Goal: Task Accomplishment & Management: Manage account settings

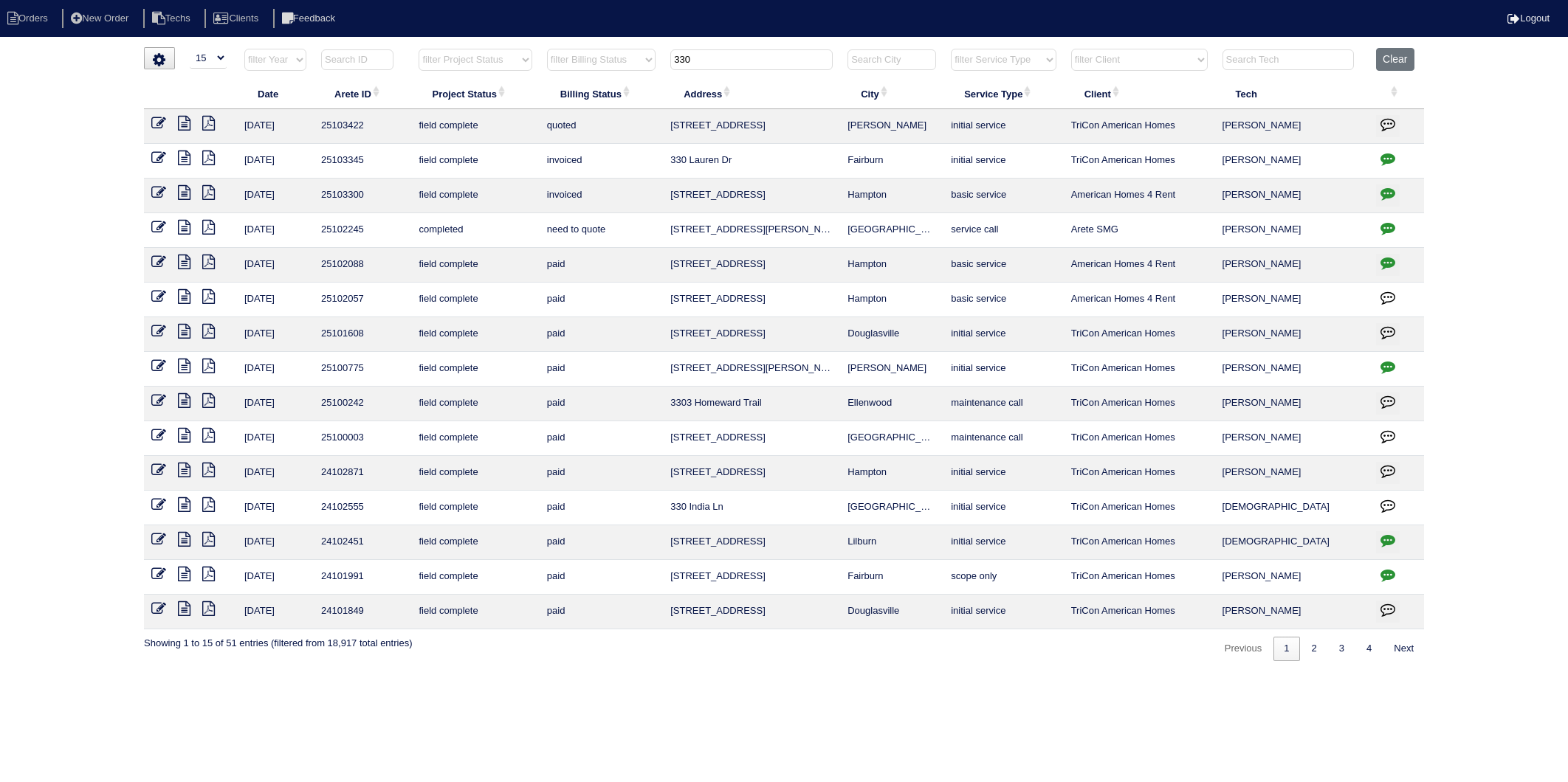
select select "15"
click at [1385, 54] on button "Clear" at bounding box center [1394, 59] width 38 height 22
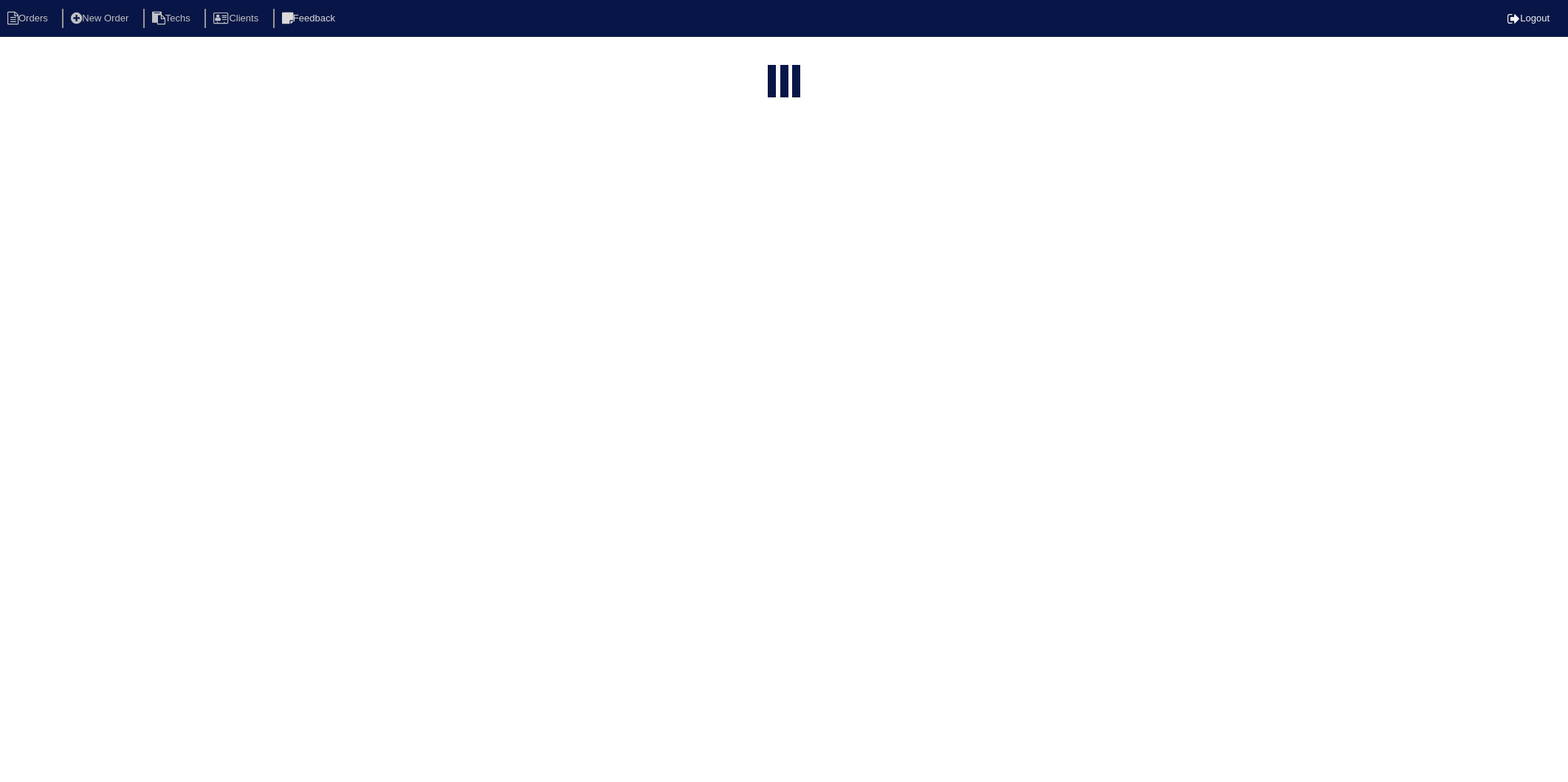
select select "15"
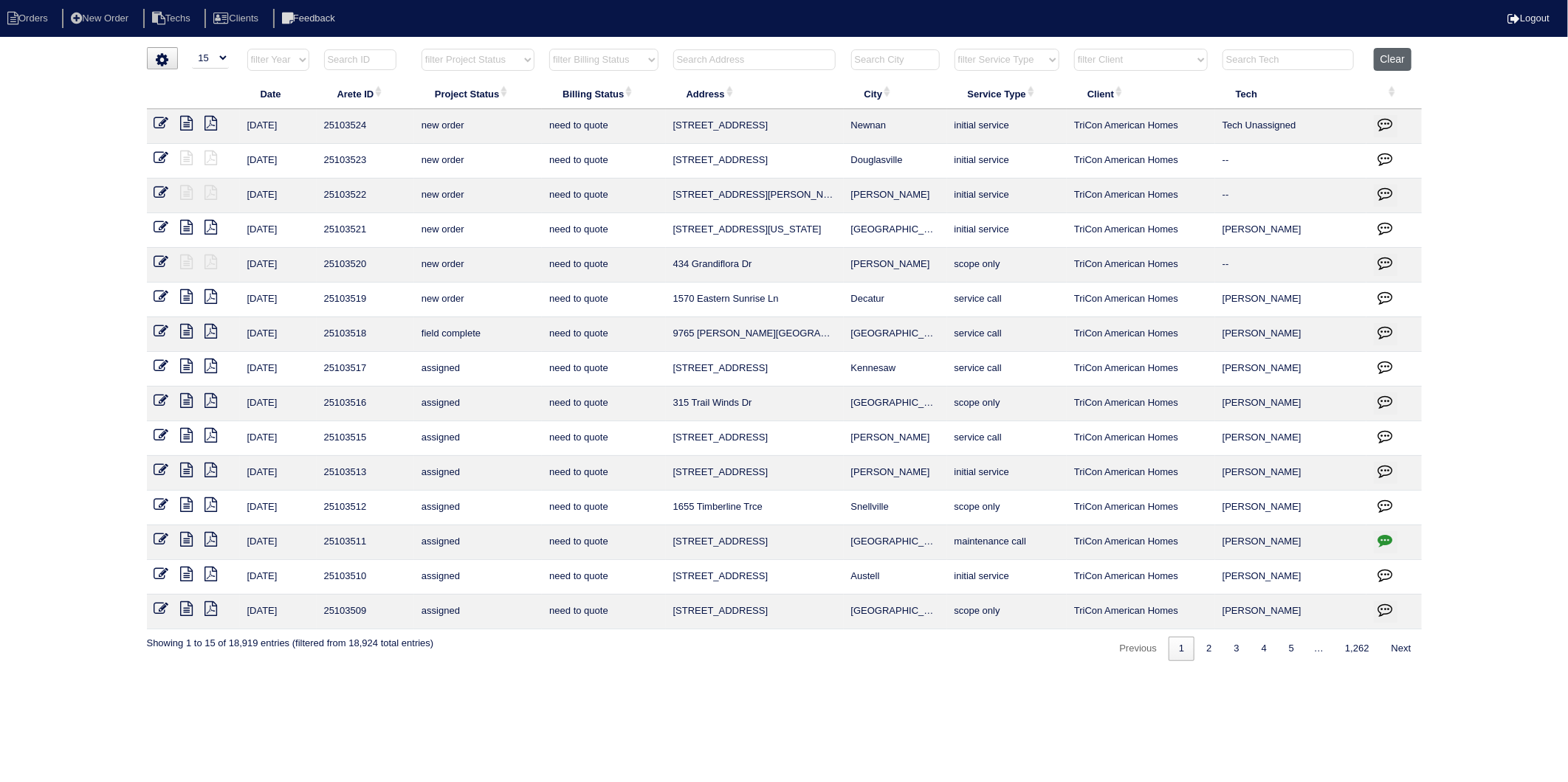
click at [1385, 61] on button "Clear" at bounding box center [1392, 59] width 38 height 22
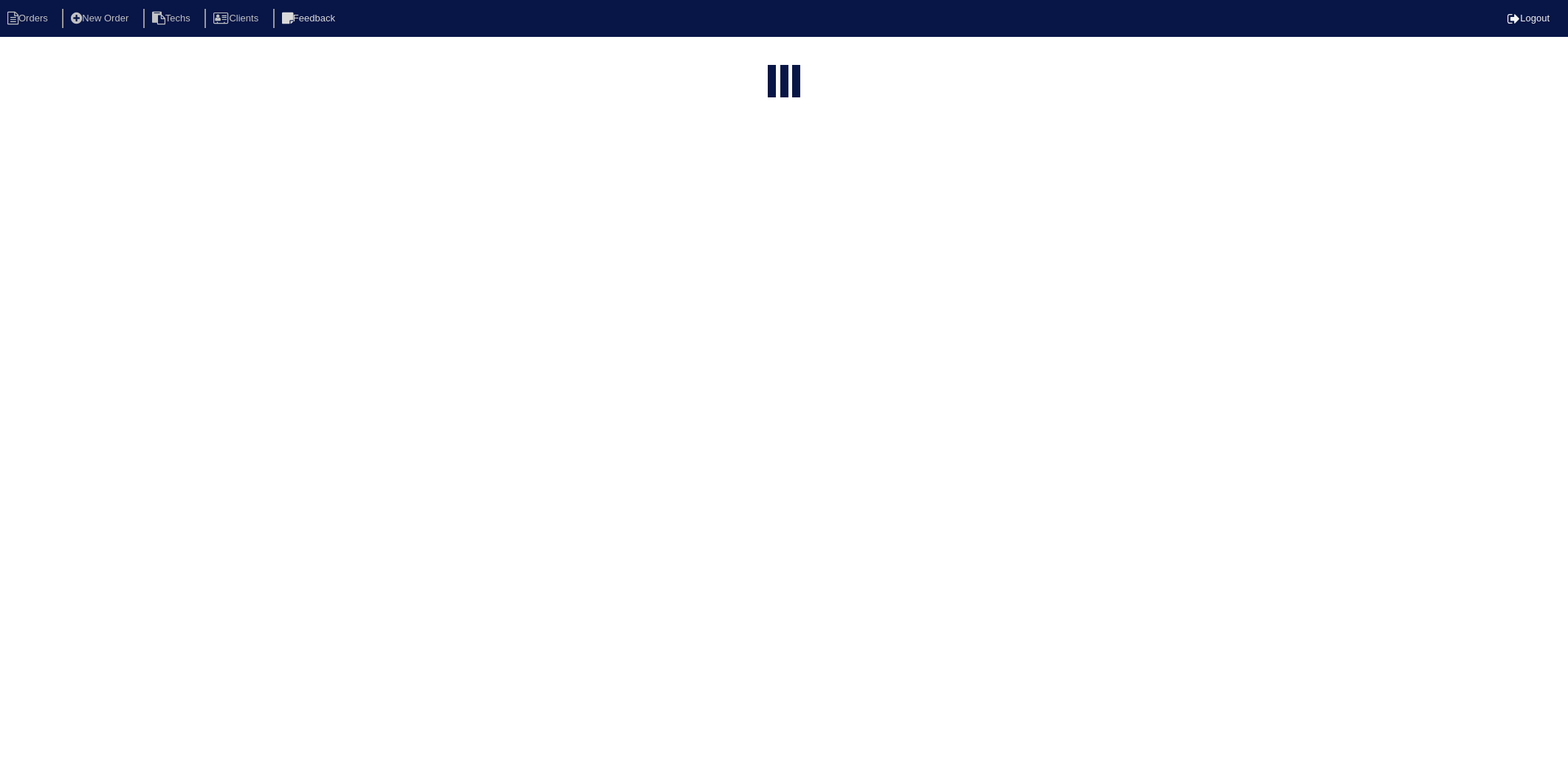
select select "15"
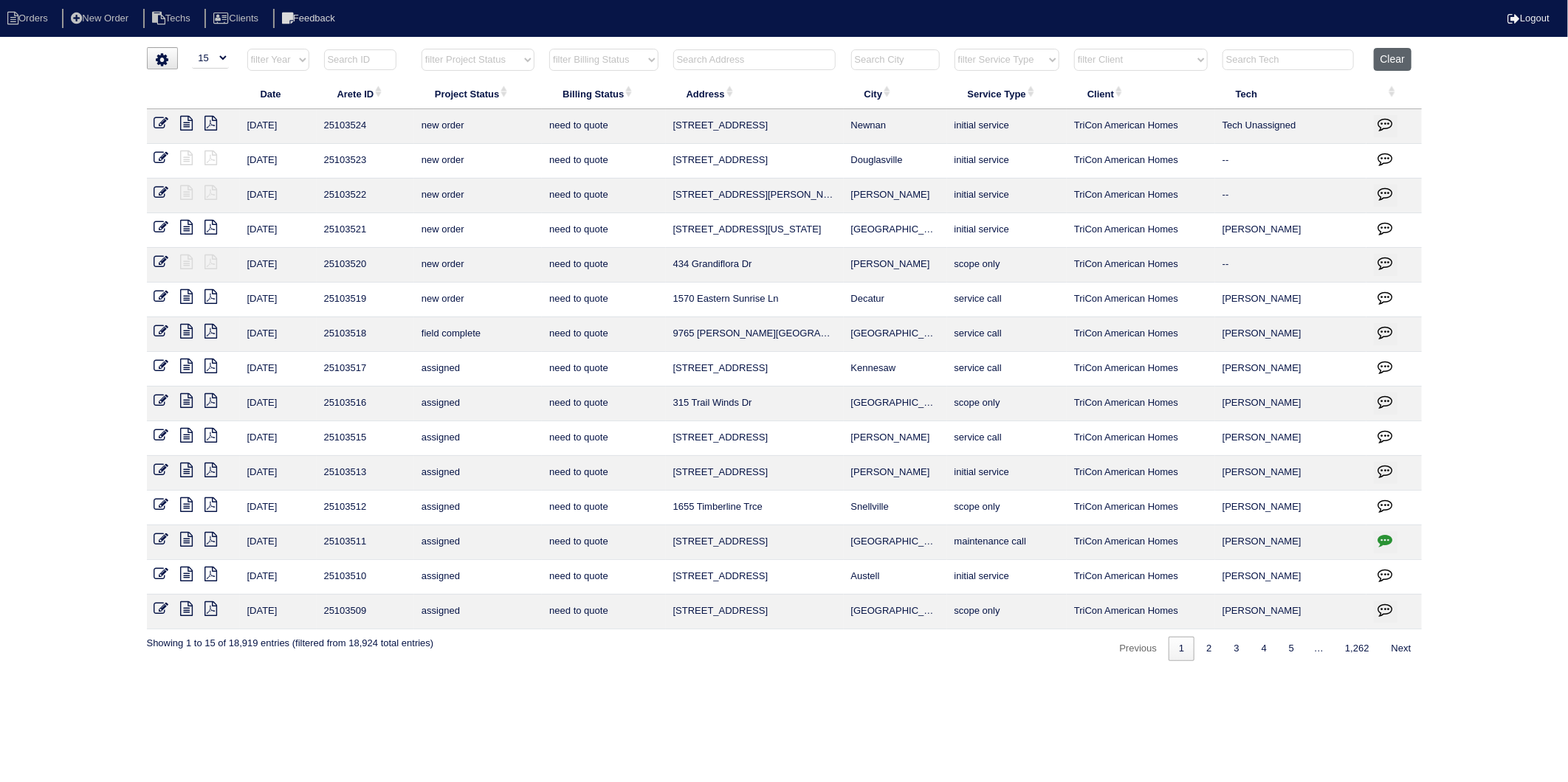
click at [1401, 65] on button "Clear" at bounding box center [1392, 59] width 38 height 22
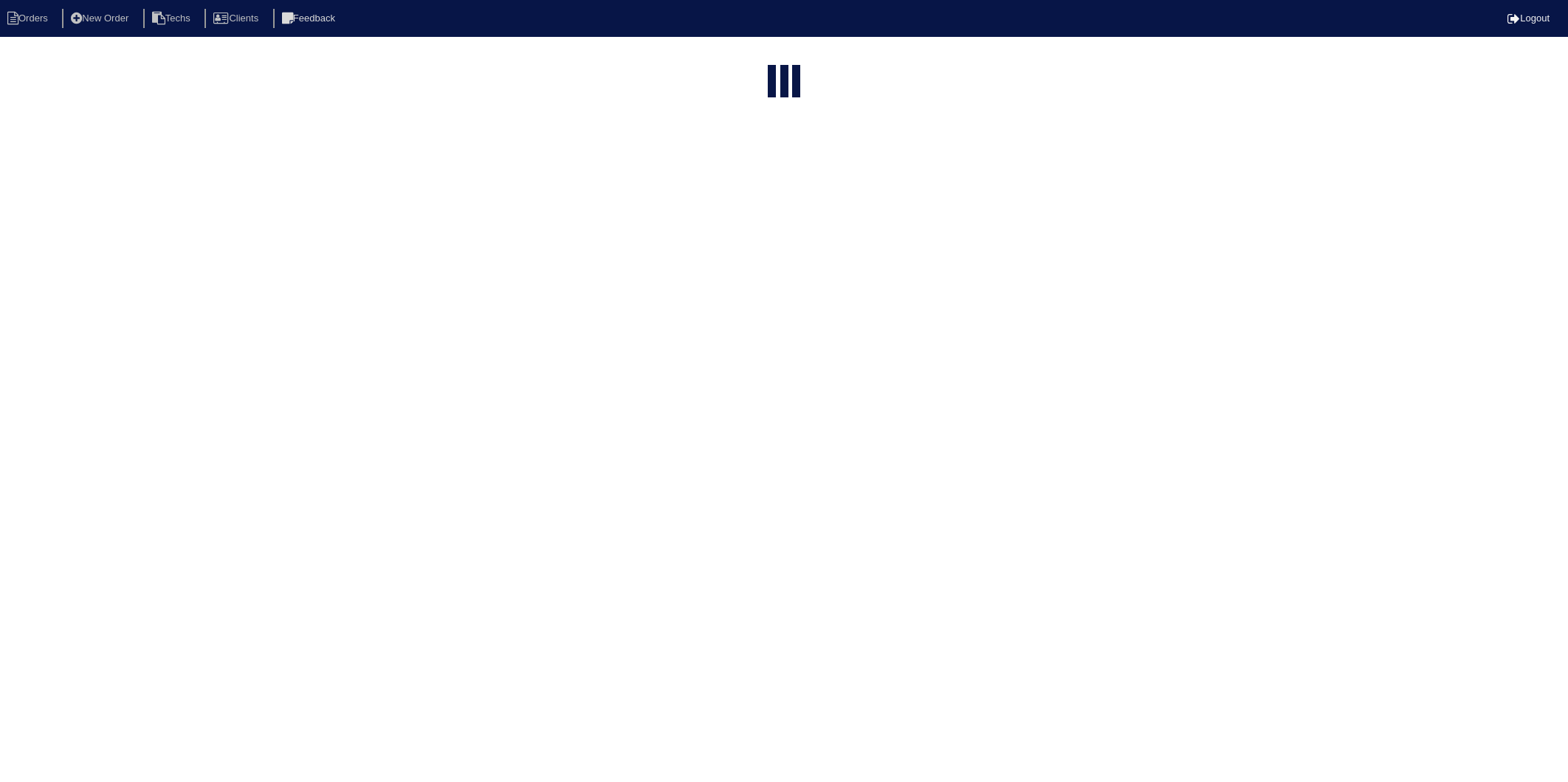
select select "15"
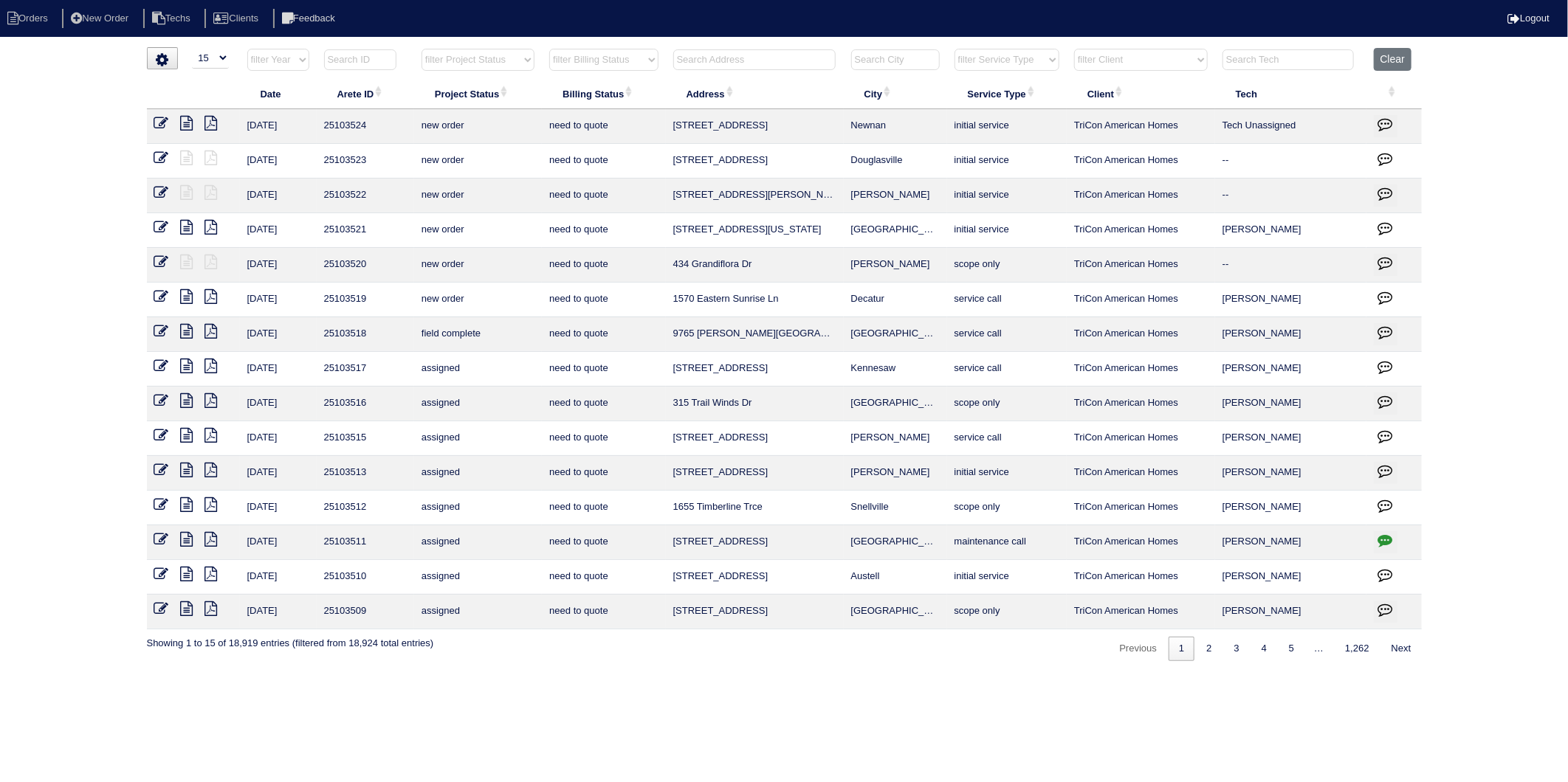
click at [706, 61] on input "text" at bounding box center [754, 60] width 162 height 21
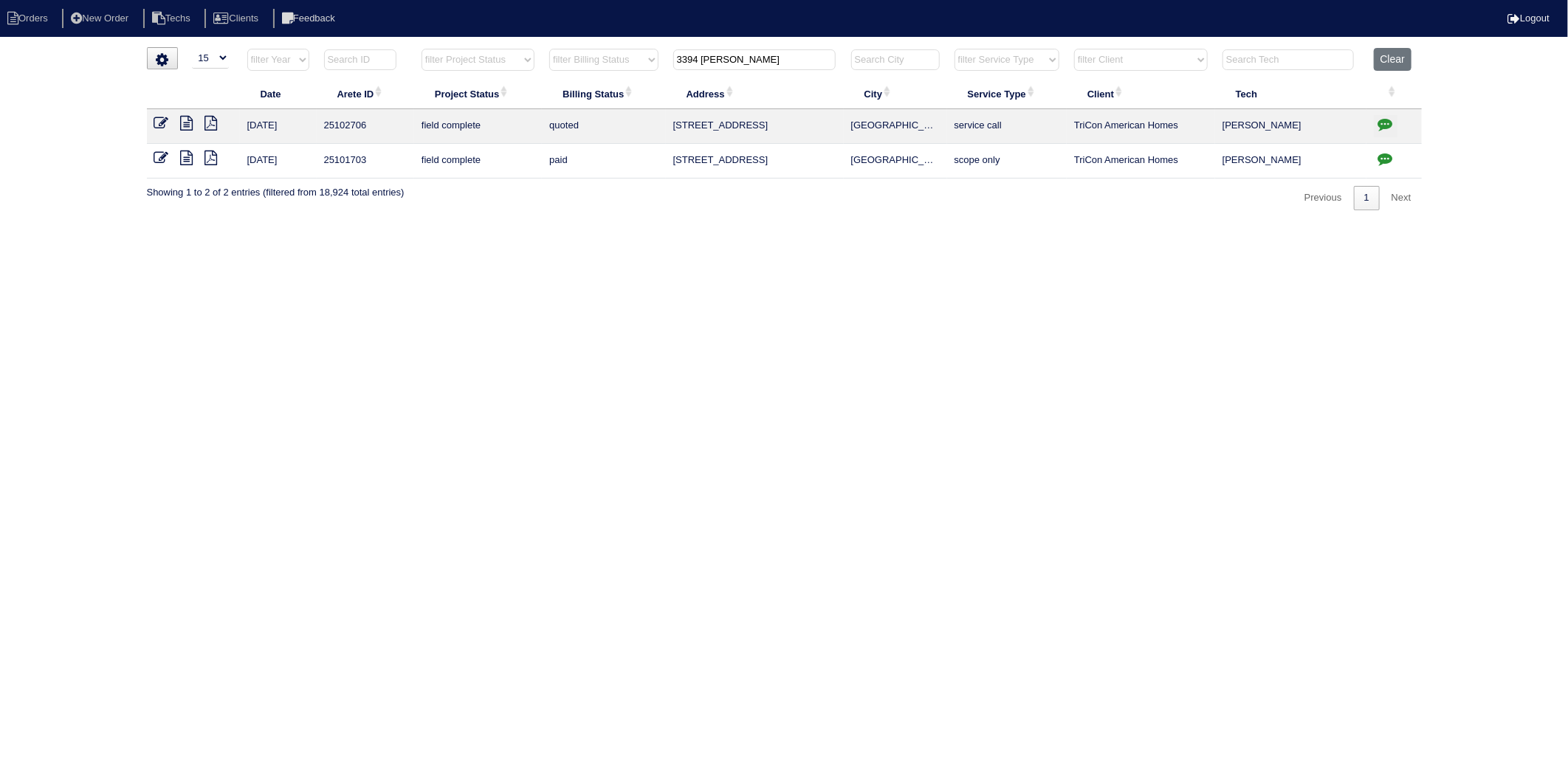
type input "3394 KEN"
click at [164, 122] on icon at bounding box center [161, 123] width 15 height 15
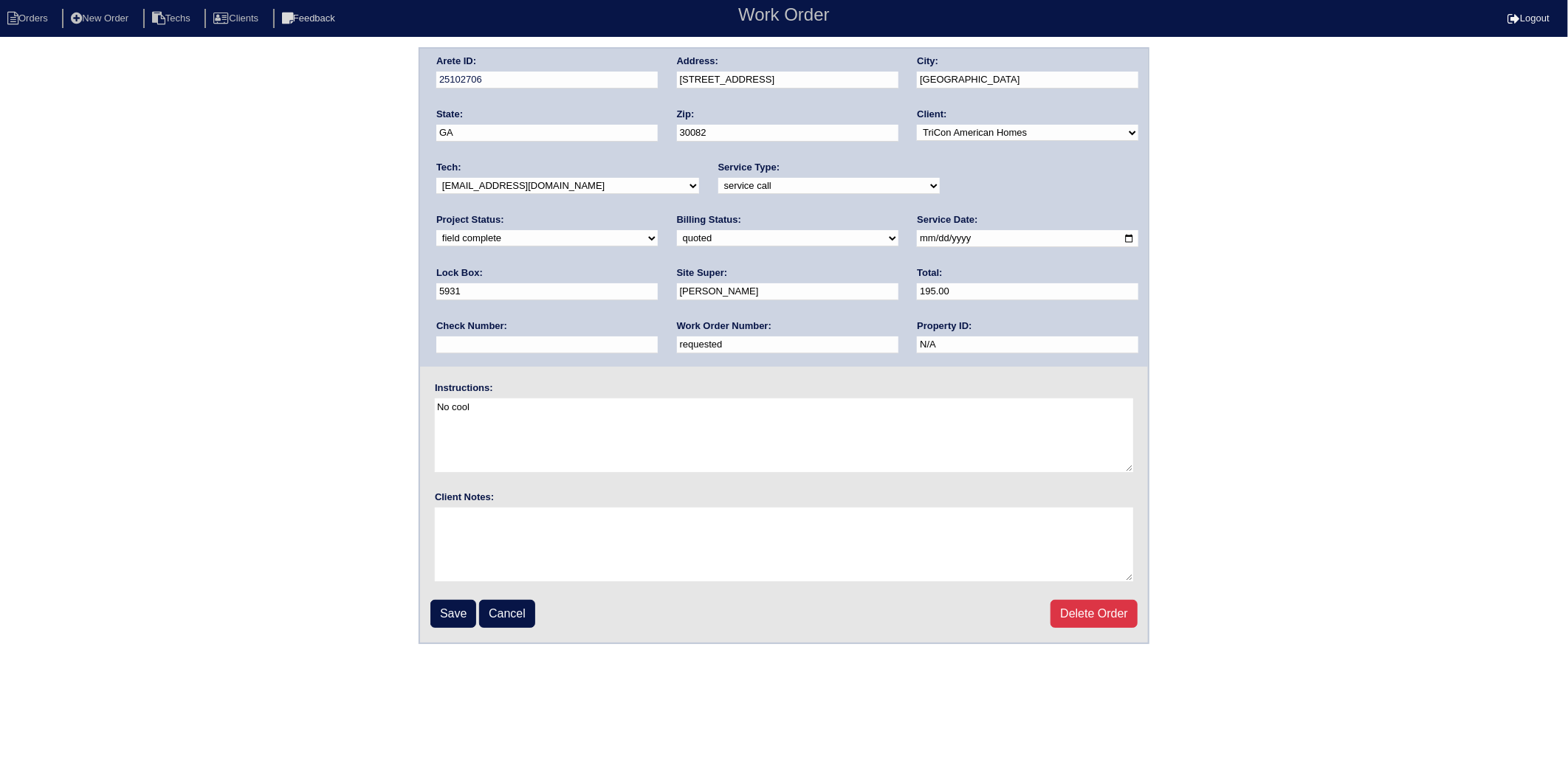
click at [677, 238] on select "need to quote quoted need to invoice invoiced paid warranty purchase order need…" at bounding box center [787, 238] width 221 height 16
select select "invoiced"
click at [677, 230] on select "need to quote quoted need to invoice invoiced paid warranty purchase order need…" at bounding box center [787, 238] width 221 height 16
drag, startPoint x: 500, startPoint y: 344, endPoint x: 415, endPoint y: 363, distance: 87.1
click at [415, 363] on div "Arete ID: 25102706 Address: [STREET_ADDRESS] City: [GEOGRAPHIC_DATA] State: [GE…" at bounding box center [784, 346] width 1568 height 597
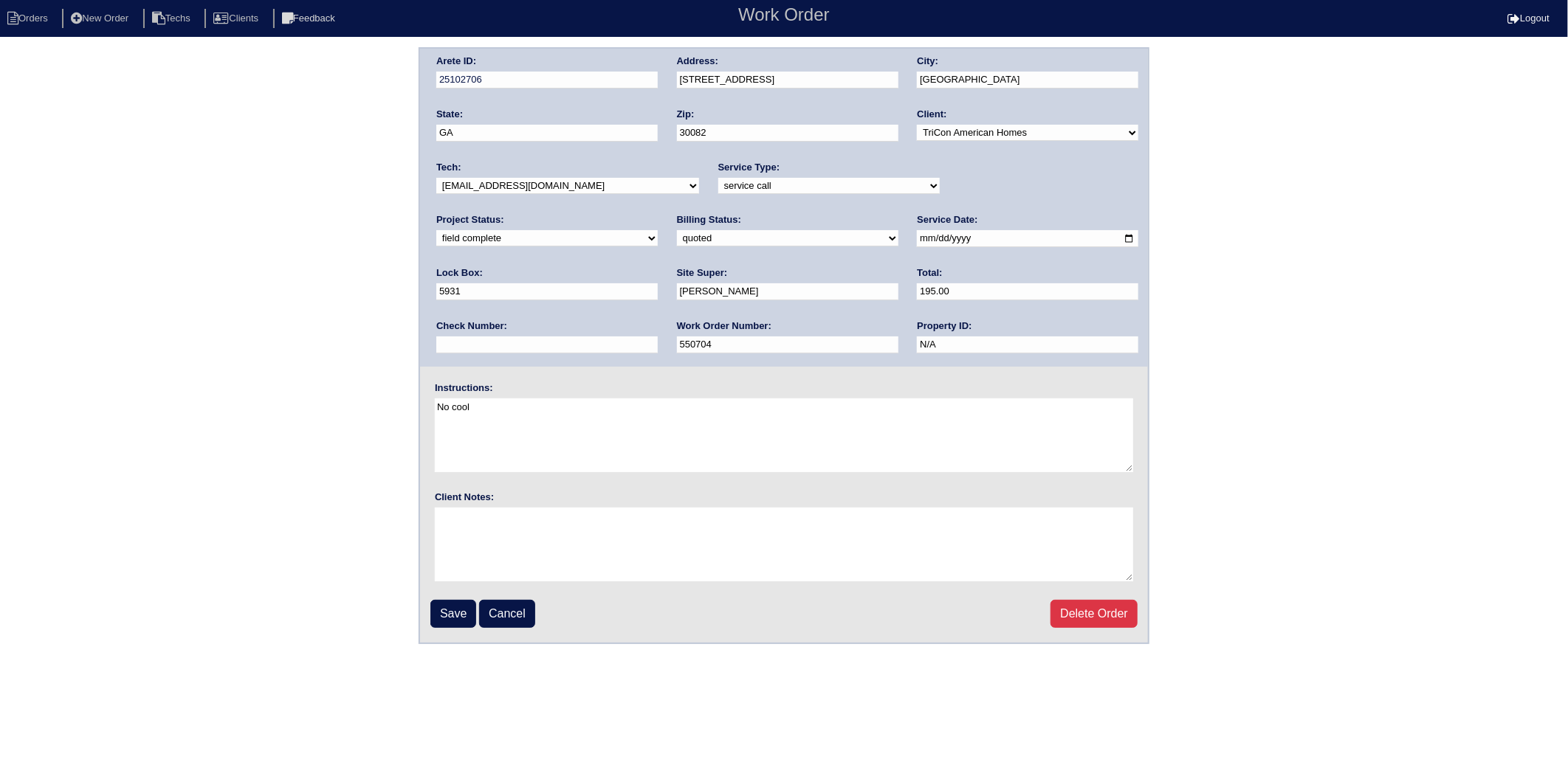
type input "550704"
click at [328, 369] on div "Arete ID: 25102706 Address: [STREET_ADDRESS] City: [GEOGRAPHIC_DATA] State: [GE…" at bounding box center [784, 346] width 1568 height 597
click at [466, 606] on input "Save" at bounding box center [453, 614] width 46 height 28
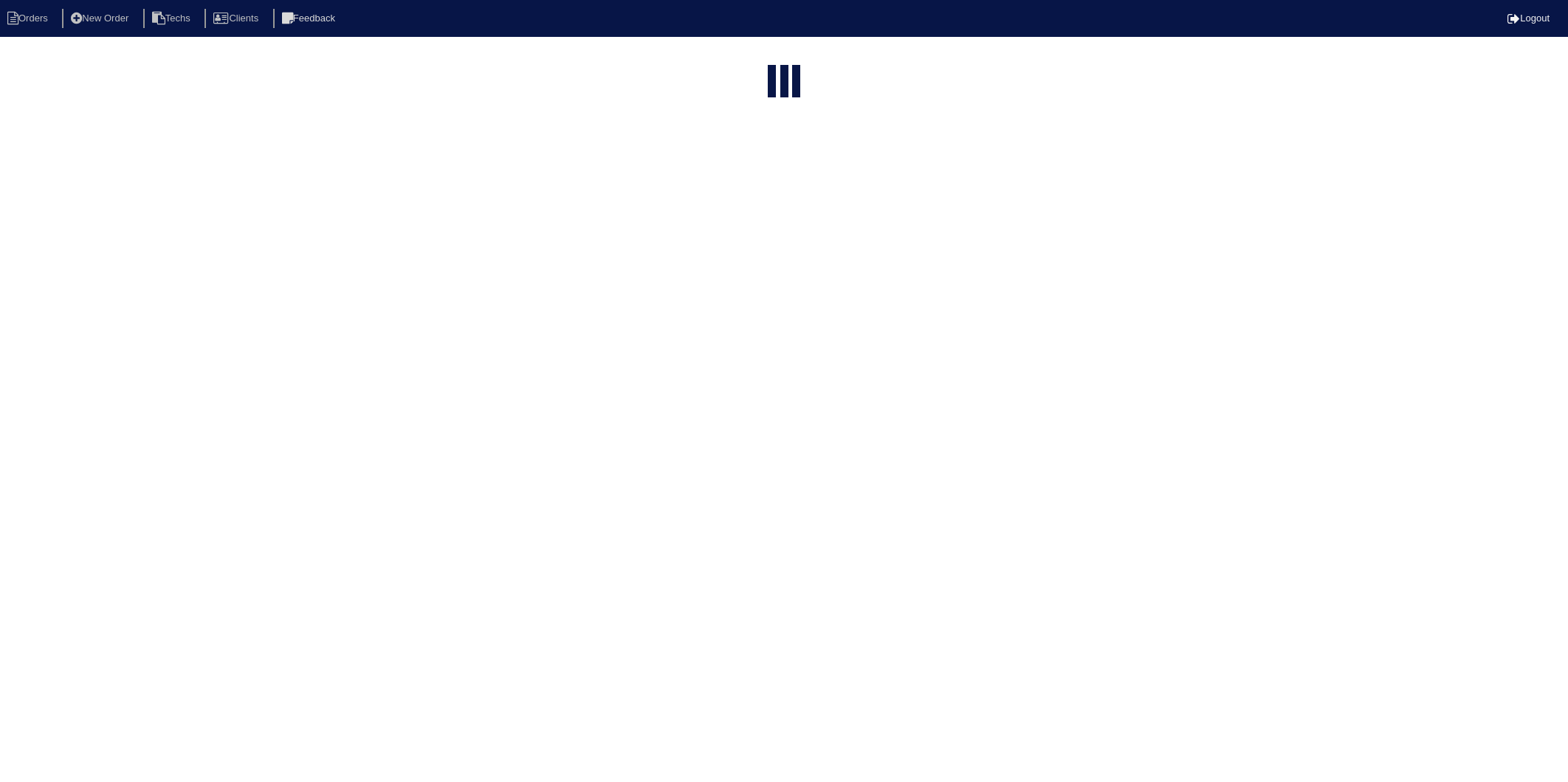
select select "15"
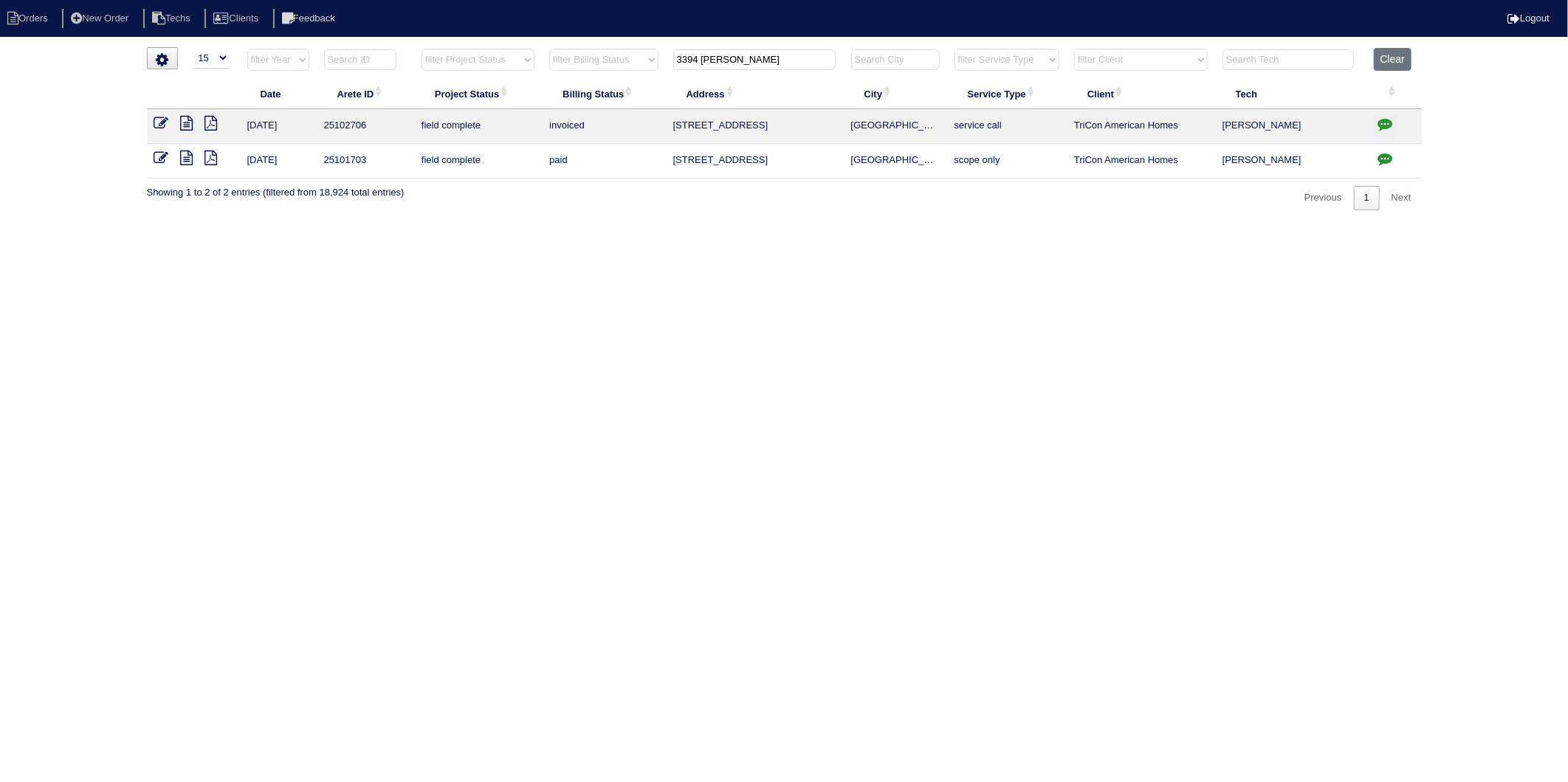
drag, startPoint x: 747, startPoint y: 63, endPoint x: 621, endPoint y: 85, distance: 127.9
click at [621, 85] on table "Date Arete ID Project Status Billing Status Address City Service Type Client Te…" at bounding box center [784, 113] width 1275 height 130
type input "4615"
click at [158, 123] on icon at bounding box center [161, 123] width 15 height 15
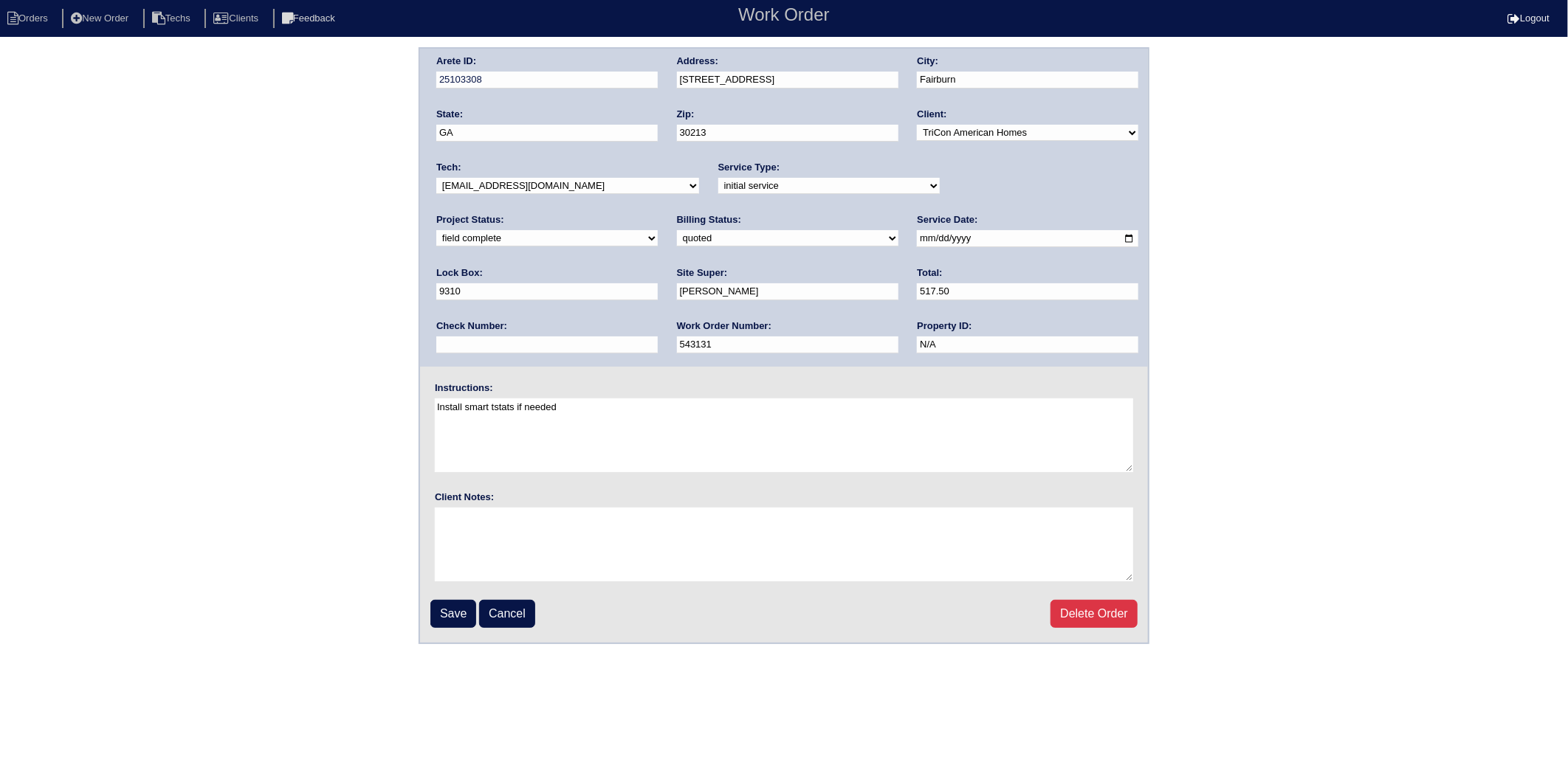
click at [677, 238] on select "need to quote quoted need to invoice invoiced paid warranty purchase order need…" at bounding box center [787, 238] width 221 height 16
select select "invoiced"
click at [677, 230] on select "need to quote quoted need to invoice invoiced paid warranty purchase order need…" at bounding box center [787, 238] width 221 height 16
click at [445, 611] on input "Save" at bounding box center [453, 614] width 46 height 28
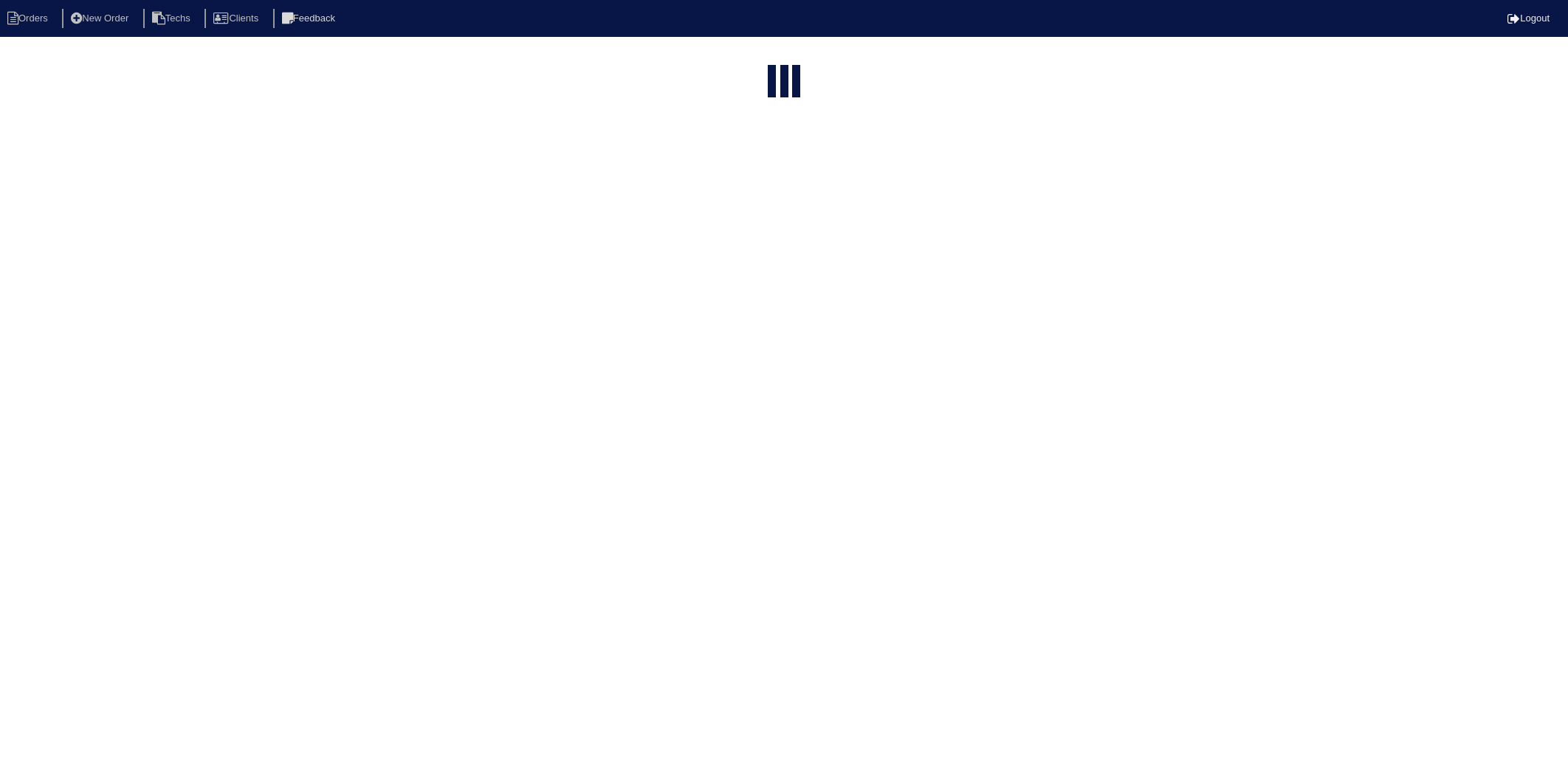
select select "15"
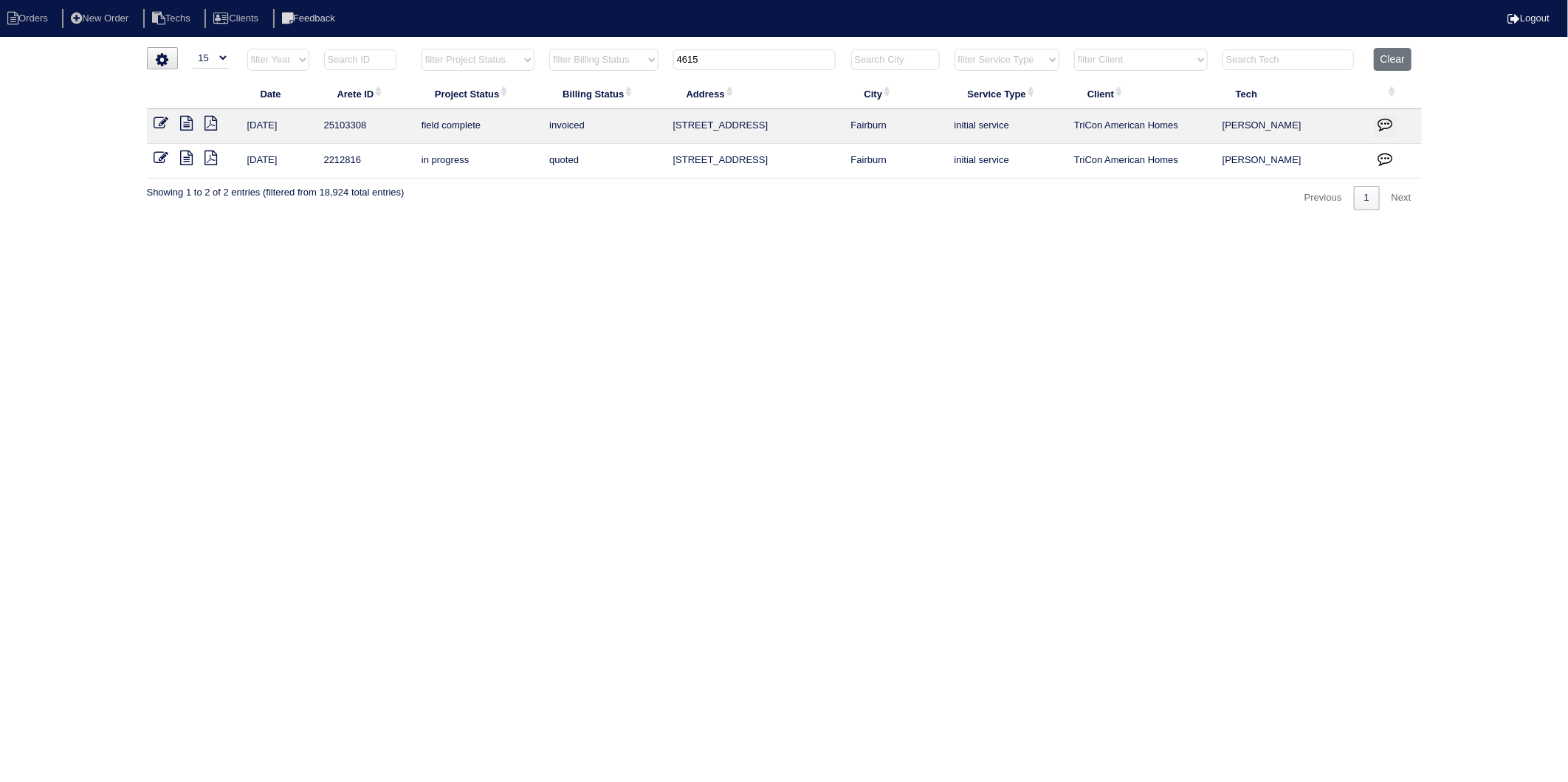
drag, startPoint x: 710, startPoint y: 61, endPoint x: 571, endPoint y: 387, distance: 354.4
click at [614, 100] on table "Date Arete ID Project Status Billing Status Address City Service Type Client Te…" at bounding box center [784, 113] width 1275 height 130
type input "2328"
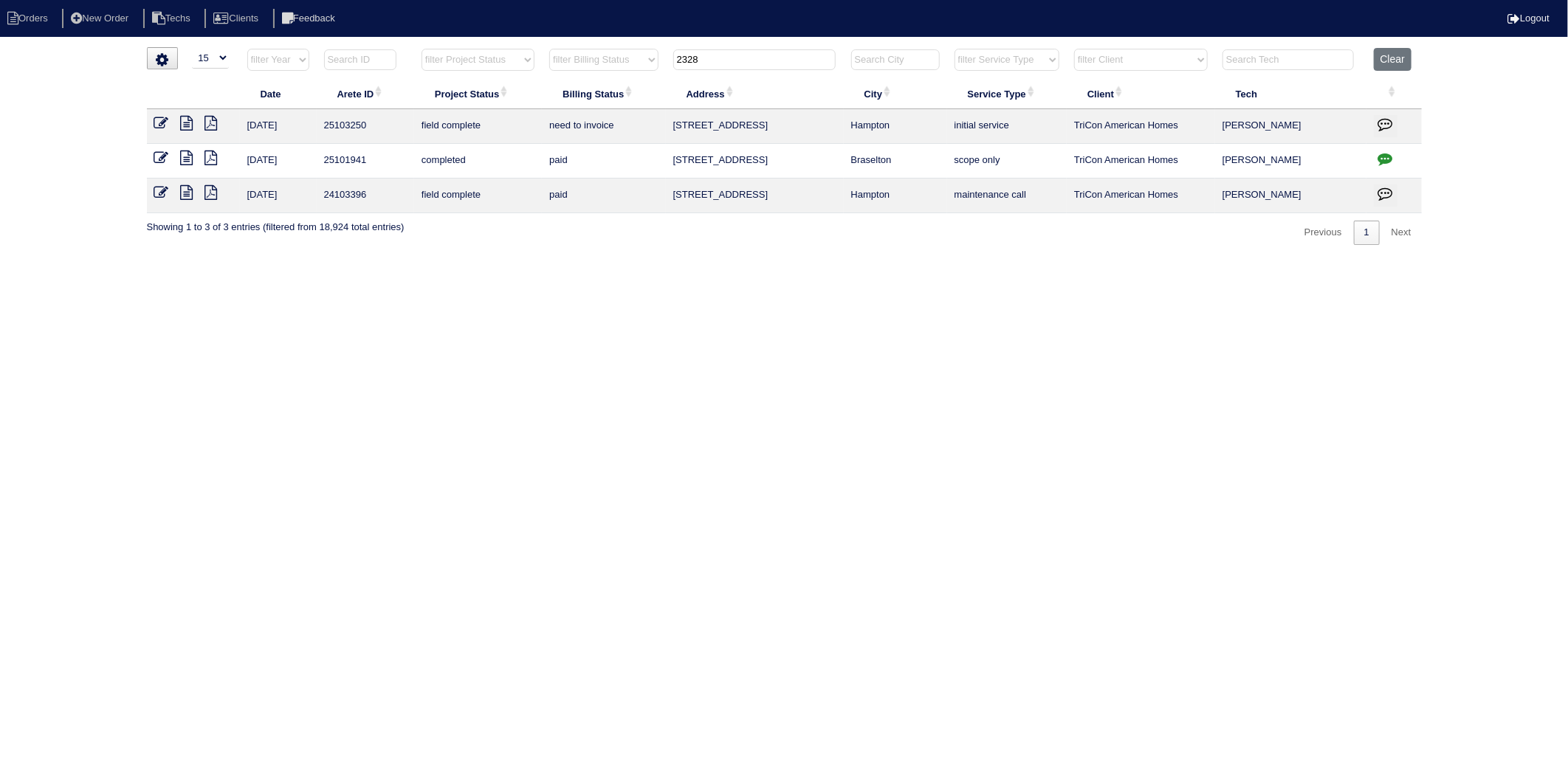
click at [166, 127] on icon at bounding box center [161, 123] width 15 height 15
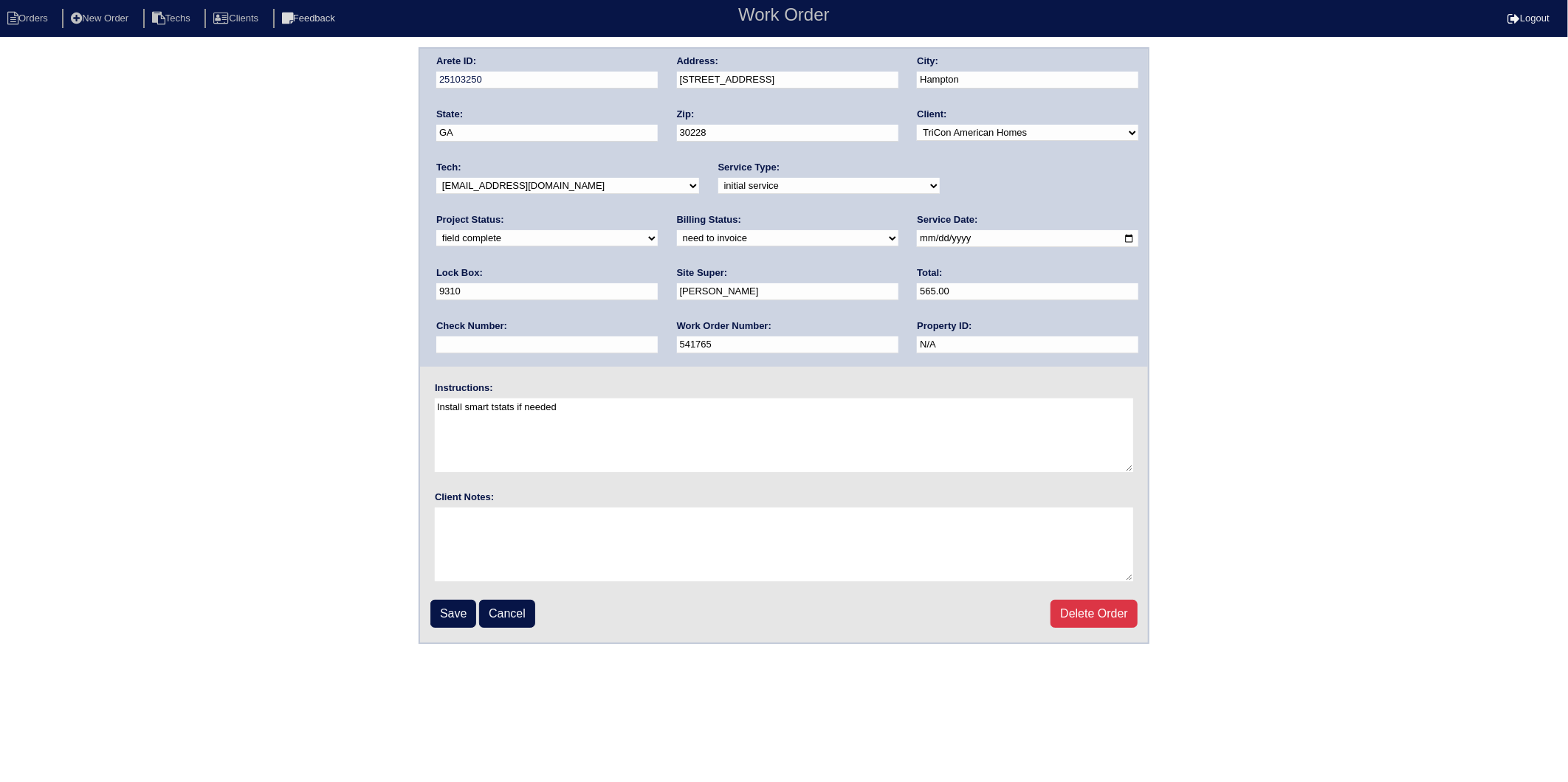
click at [677, 241] on select "need to quote quoted need to invoice invoiced paid warranty purchase order need…" at bounding box center [787, 238] width 221 height 16
select select "invoiced"
click at [677, 230] on select "need to quote quoted need to invoice invoiced paid warranty purchase order need…" at bounding box center [787, 238] width 221 height 16
click at [452, 609] on input "Save" at bounding box center [453, 614] width 46 height 28
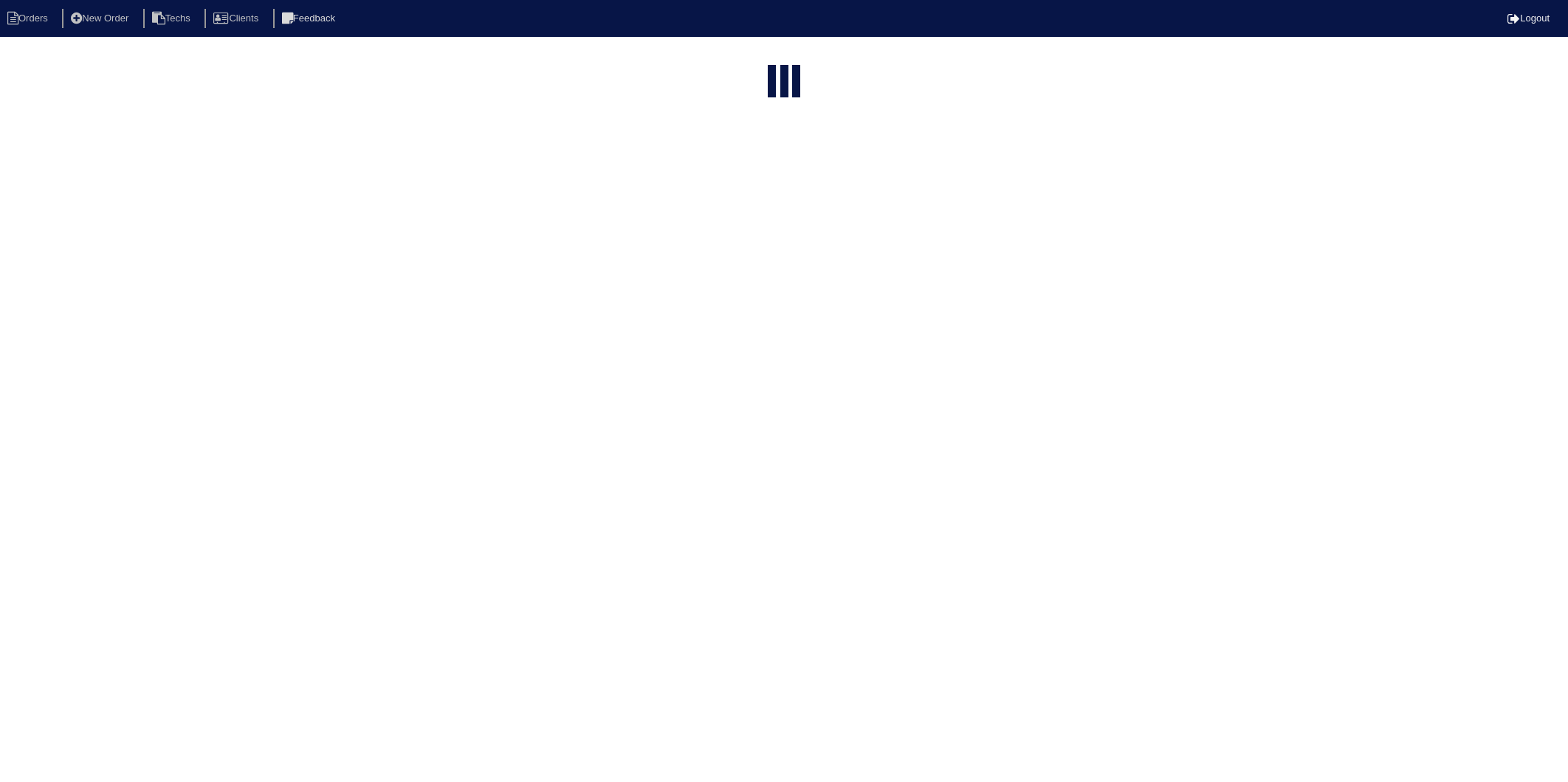
select select "15"
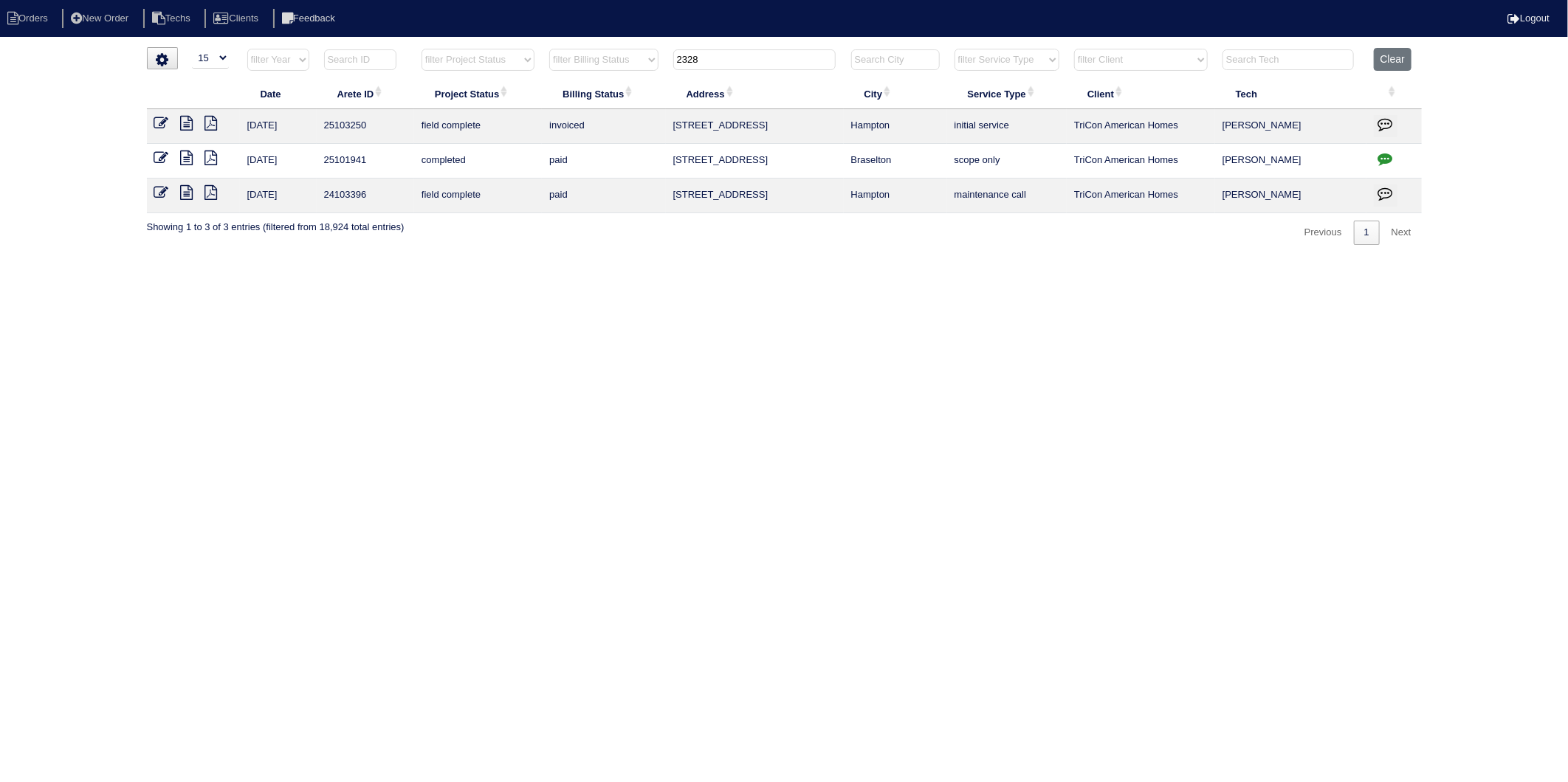
drag, startPoint x: 717, startPoint y: 59, endPoint x: 601, endPoint y: 141, distance: 142.1
click at [604, 96] on table "Date Arete ID Project Status Billing Status Address City Service Type Client Te…" at bounding box center [784, 130] width 1275 height 165
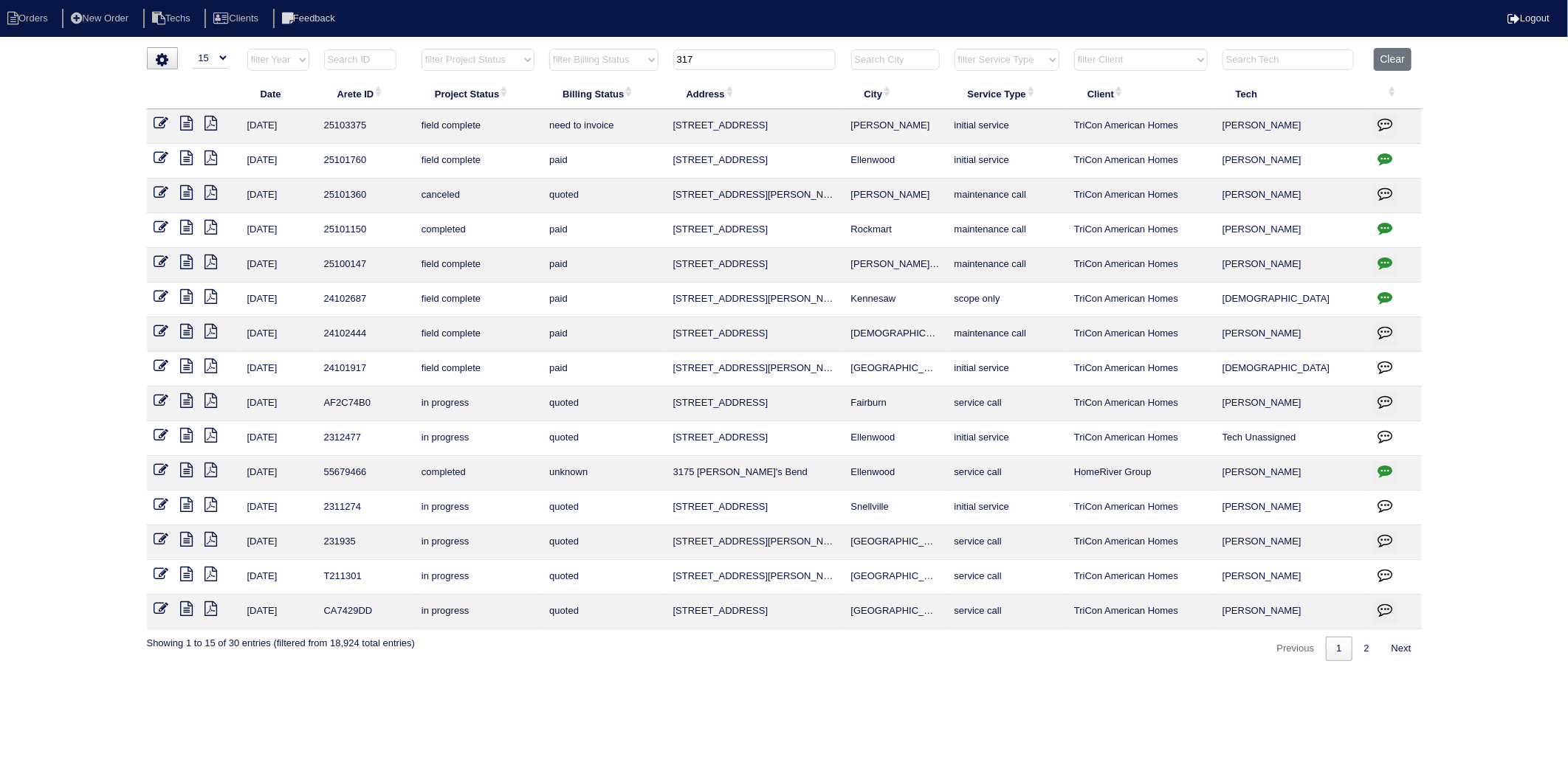
type input "317"
click at [164, 122] on icon at bounding box center [161, 123] width 15 height 15
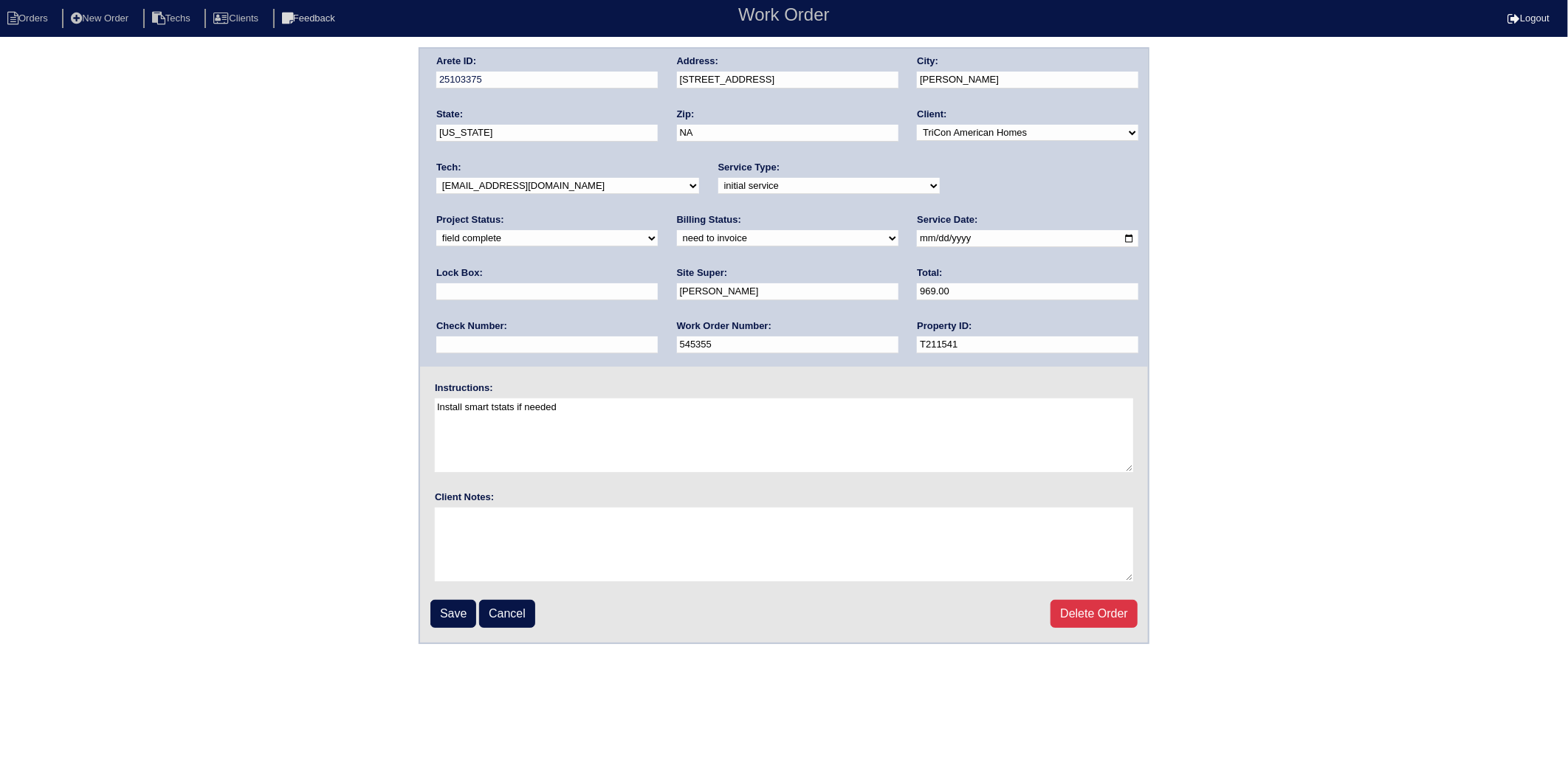
click at [677, 241] on select "need to quote quoted need to invoice invoiced paid warranty purchase order need…" at bounding box center [787, 238] width 221 height 16
select select "invoiced"
click at [677, 230] on select "need to quote quoted need to invoice invoiced paid warranty purchase order need…" at bounding box center [787, 238] width 221 height 16
click at [446, 613] on input "Save" at bounding box center [453, 614] width 46 height 28
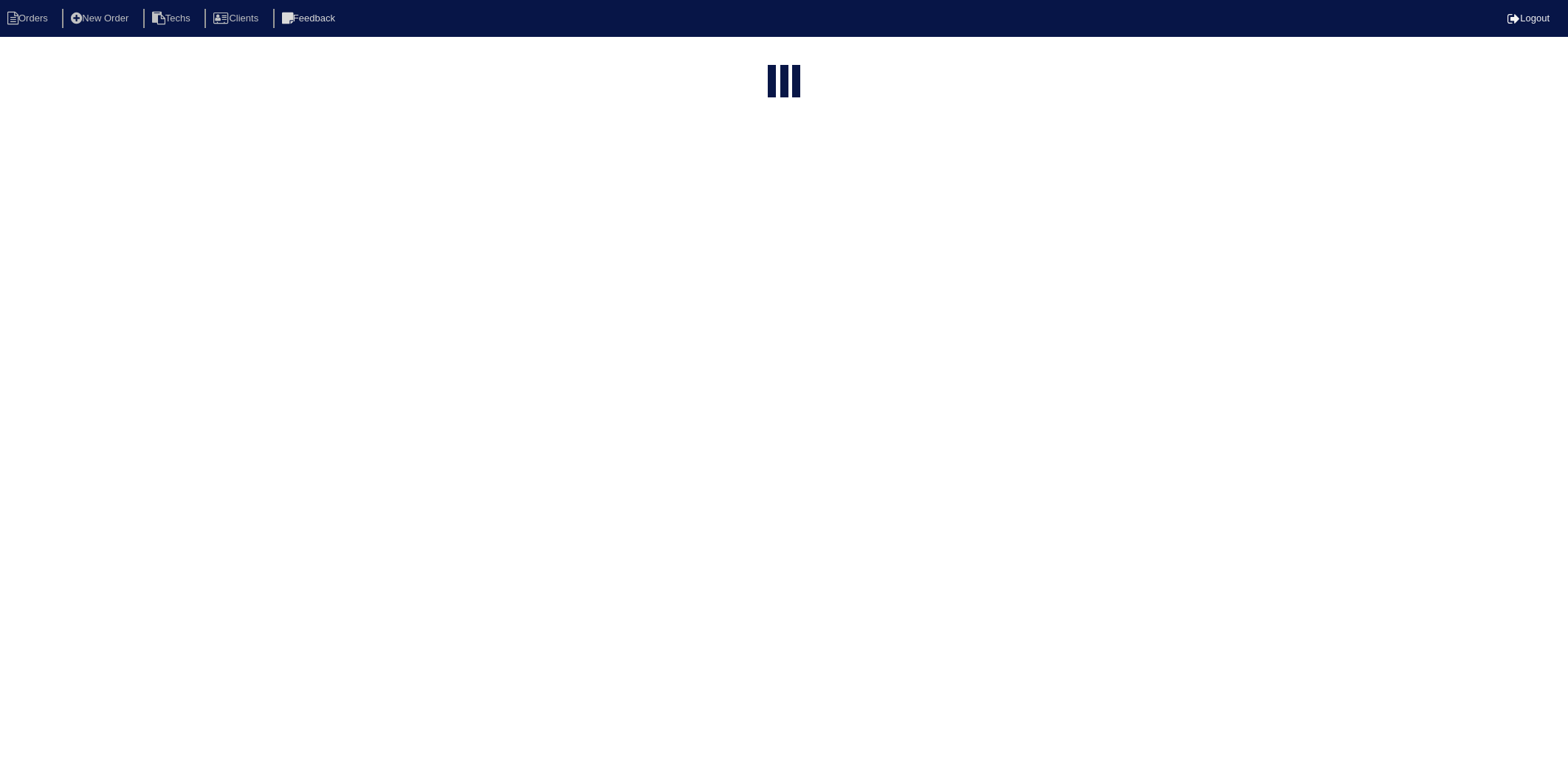
select select "15"
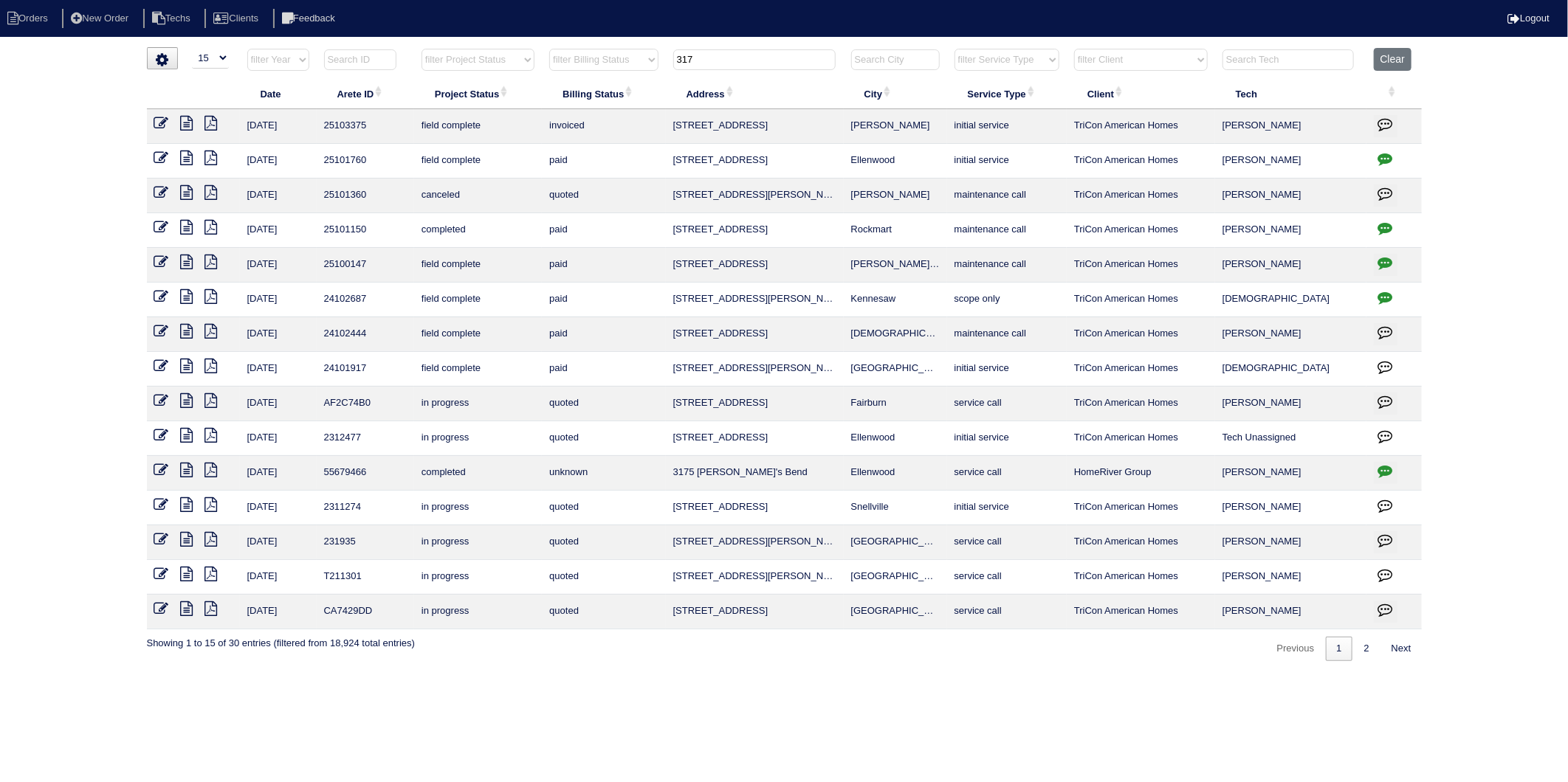
drag, startPoint x: 722, startPoint y: 48, endPoint x: 629, endPoint y: 65, distance: 94.5
click at [629, 65] on tr "filter Year -- Any Year -- 2025 2024 2023 2022 2021 2020 2019 filter Project St…" at bounding box center [784, 63] width 1275 height 30
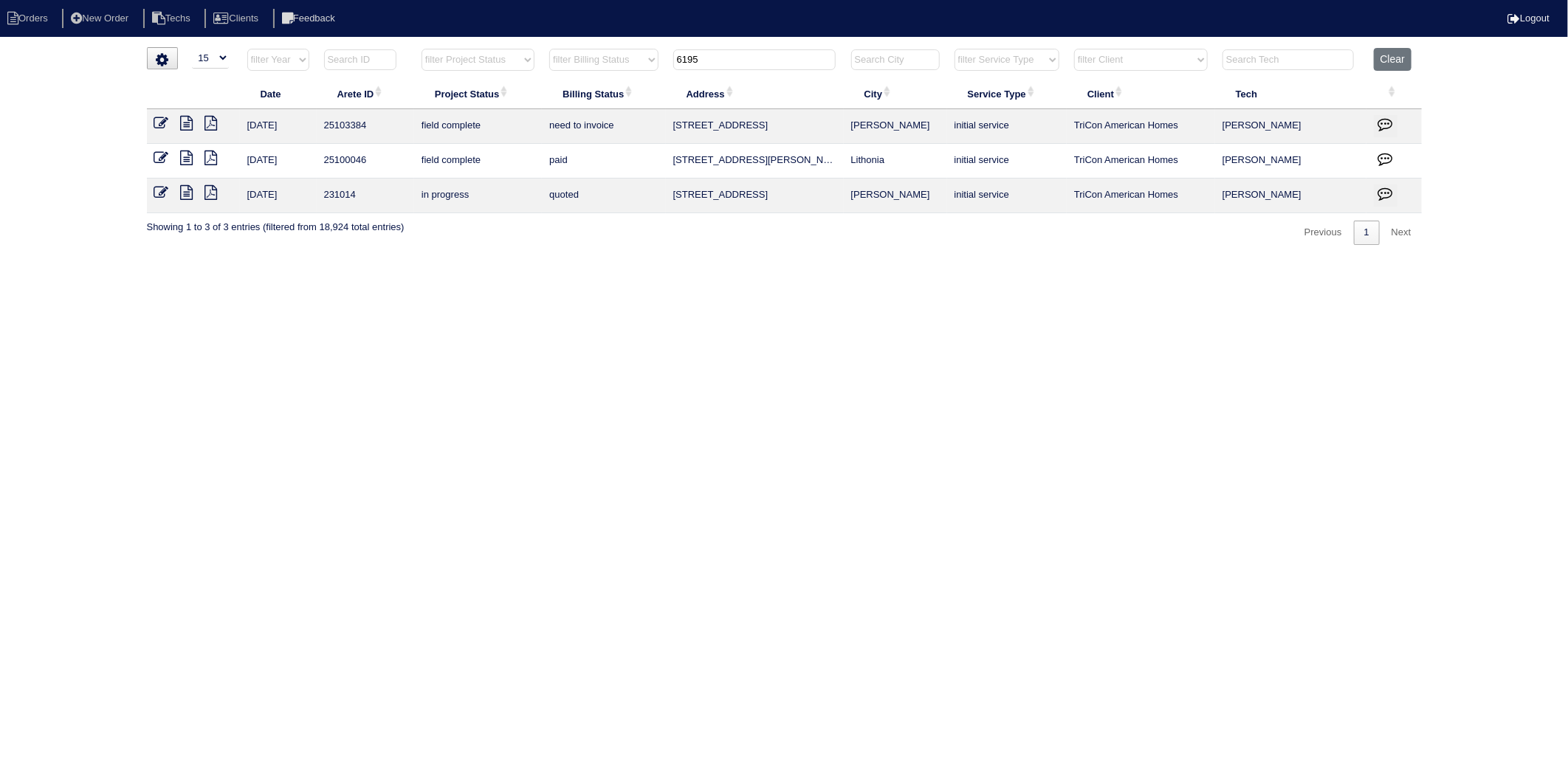
type input "6195"
click at [157, 124] on icon at bounding box center [161, 123] width 15 height 15
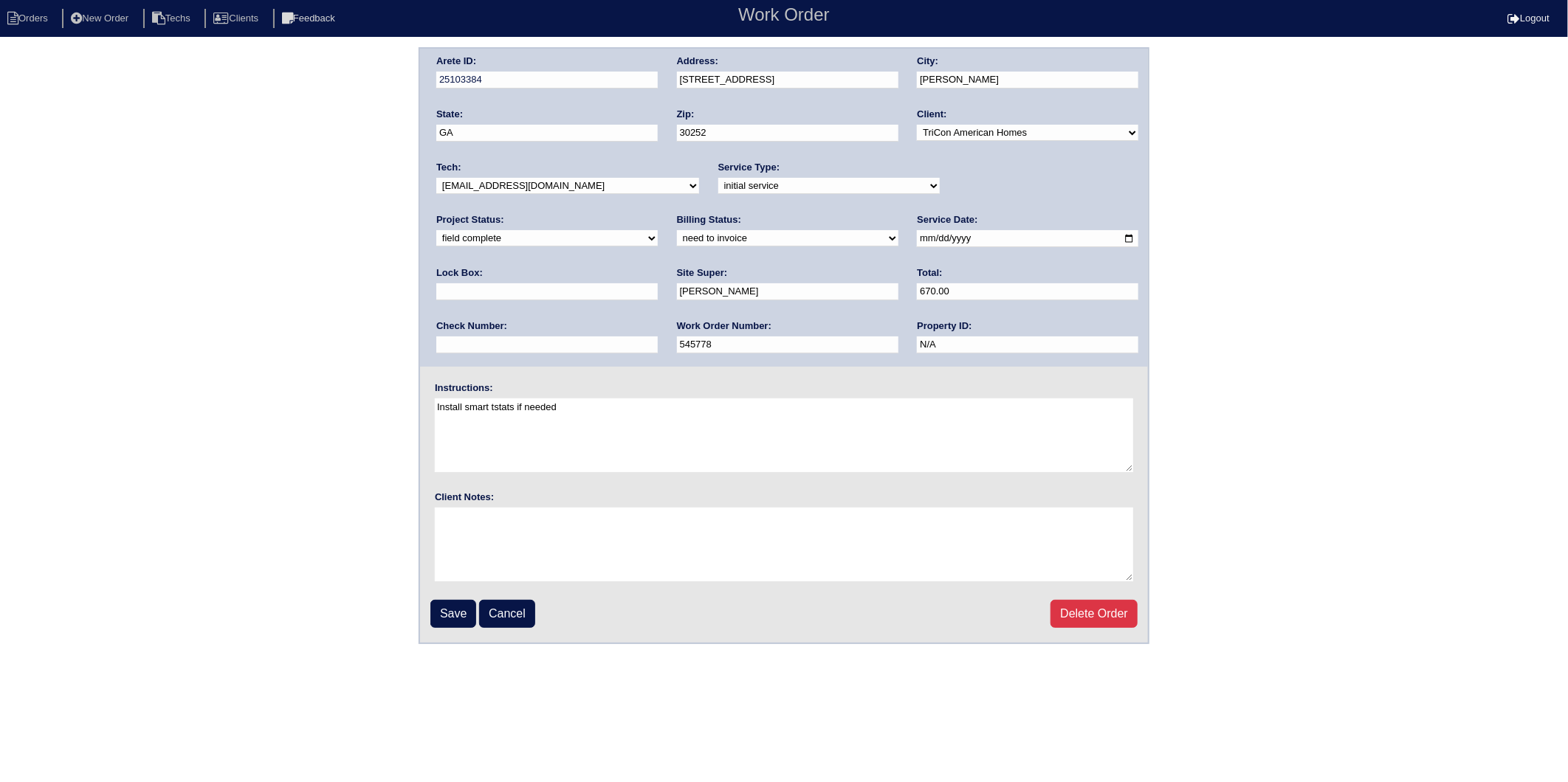
click at [677, 240] on select "need to quote quoted need to invoice invoiced paid warranty purchase order need…" at bounding box center [787, 238] width 221 height 16
select select "invoiced"
click at [677, 230] on select "need to quote quoted need to invoice invoiced paid warranty purchase order need…" at bounding box center [787, 238] width 221 height 16
click at [445, 609] on input "Save" at bounding box center [453, 614] width 46 height 28
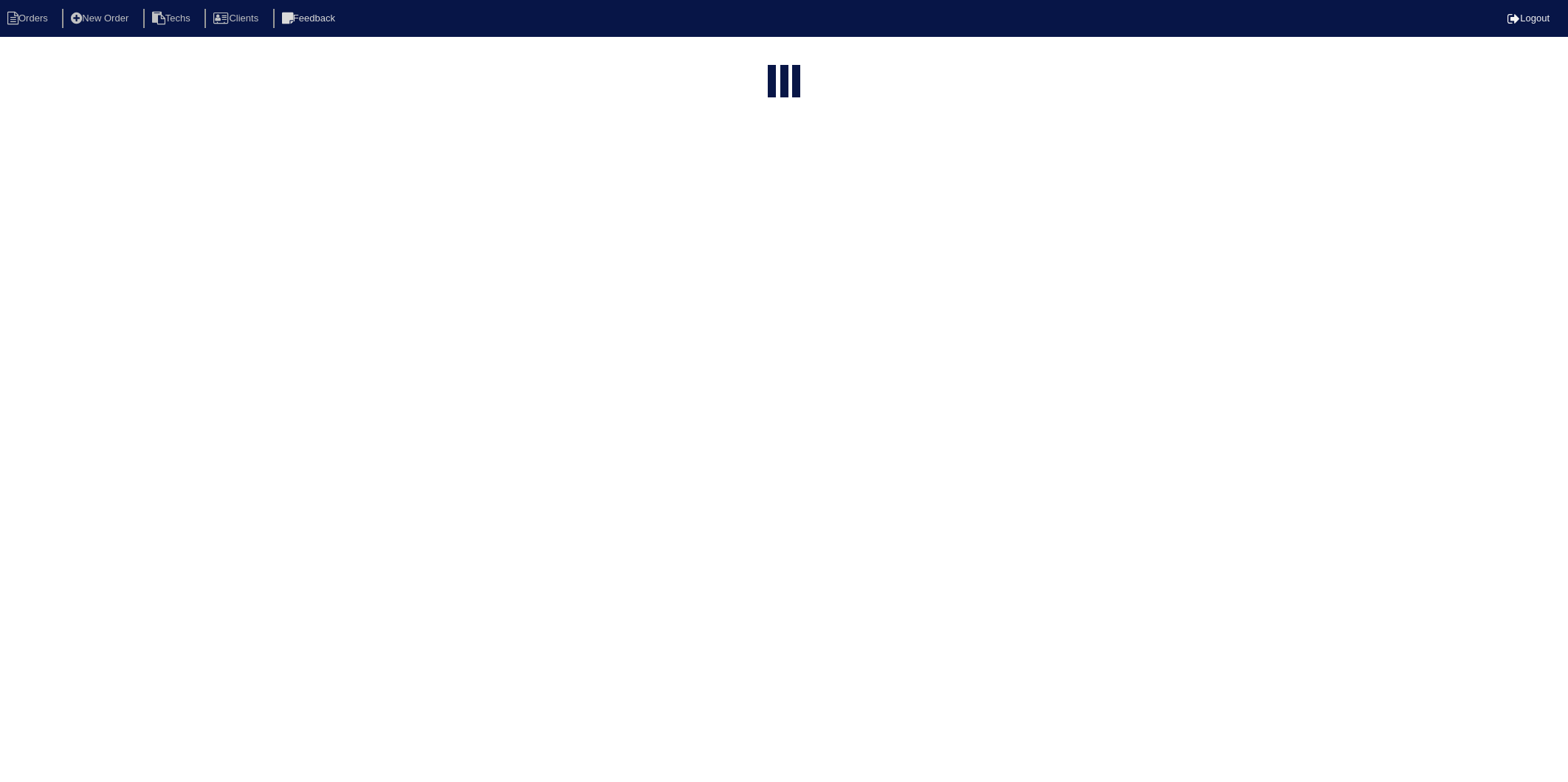
select select "15"
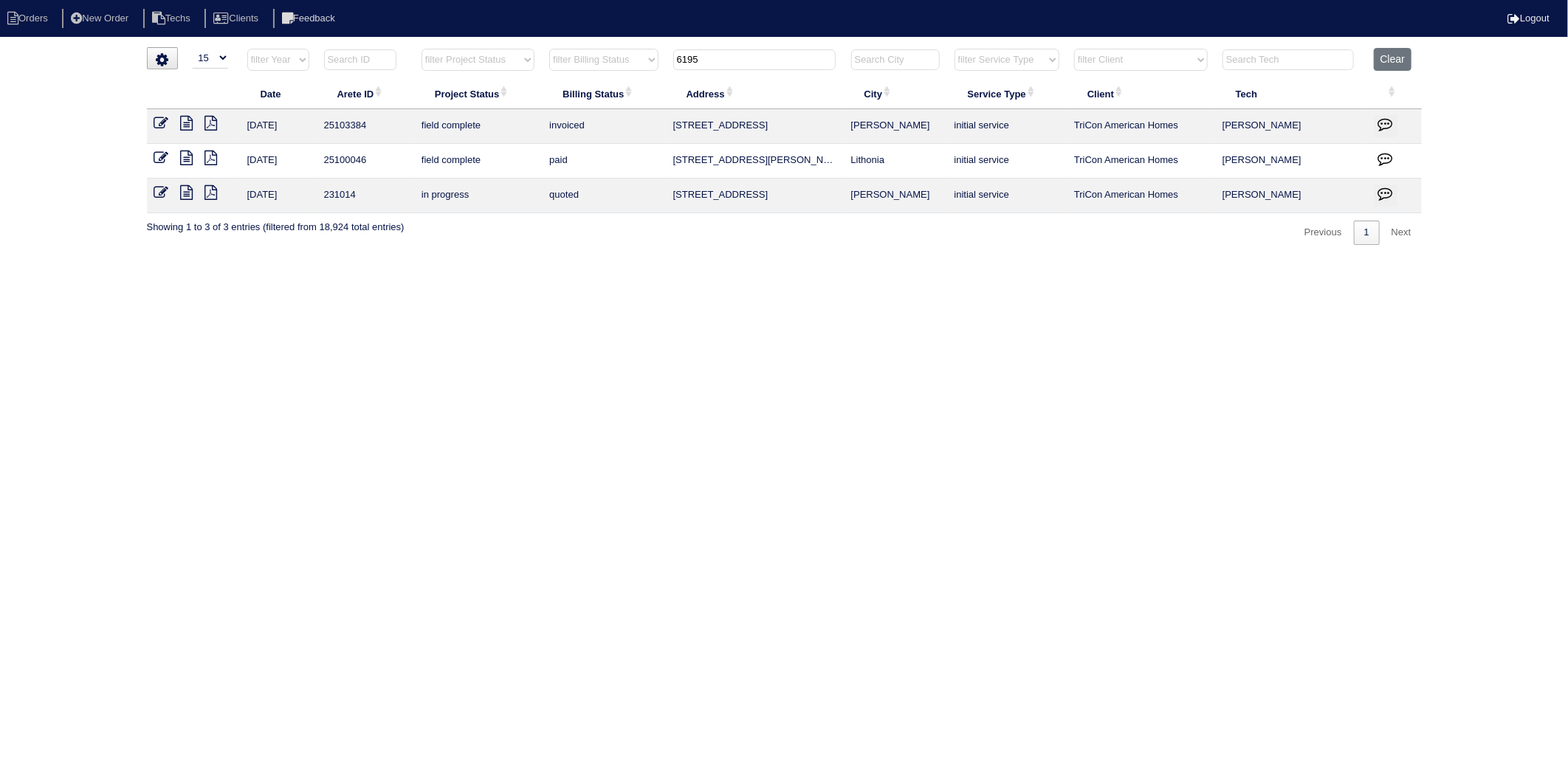
drag, startPoint x: 711, startPoint y: 60, endPoint x: 583, endPoint y: 93, distance: 132.2
click at [583, 93] on table "Date Arete ID Project Status Billing Status Address City Service Type Client Te…" at bounding box center [784, 130] width 1275 height 165
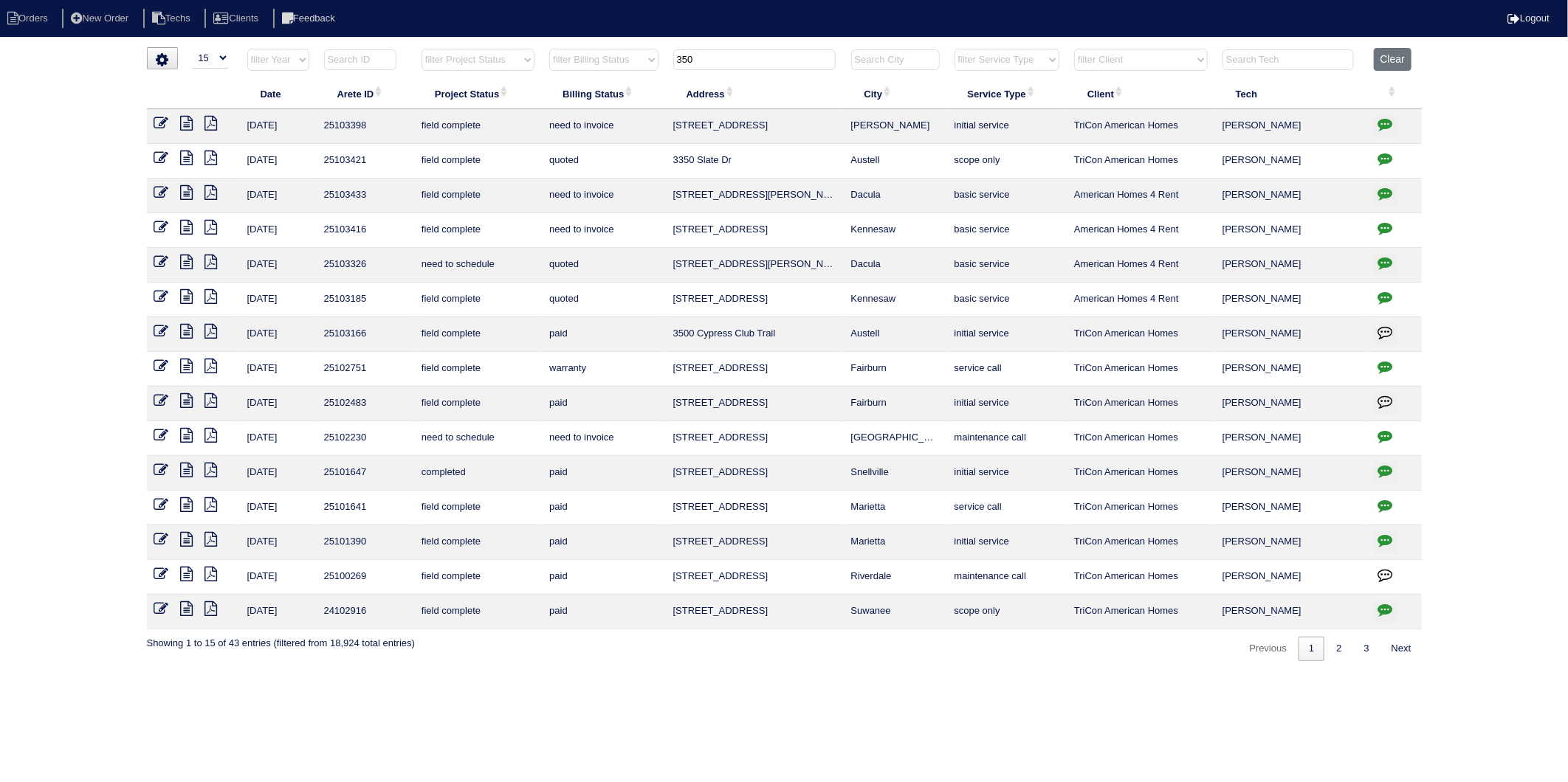
type input "350"
click at [159, 123] on icon at bounding box center [161, 123] width 15 height 15
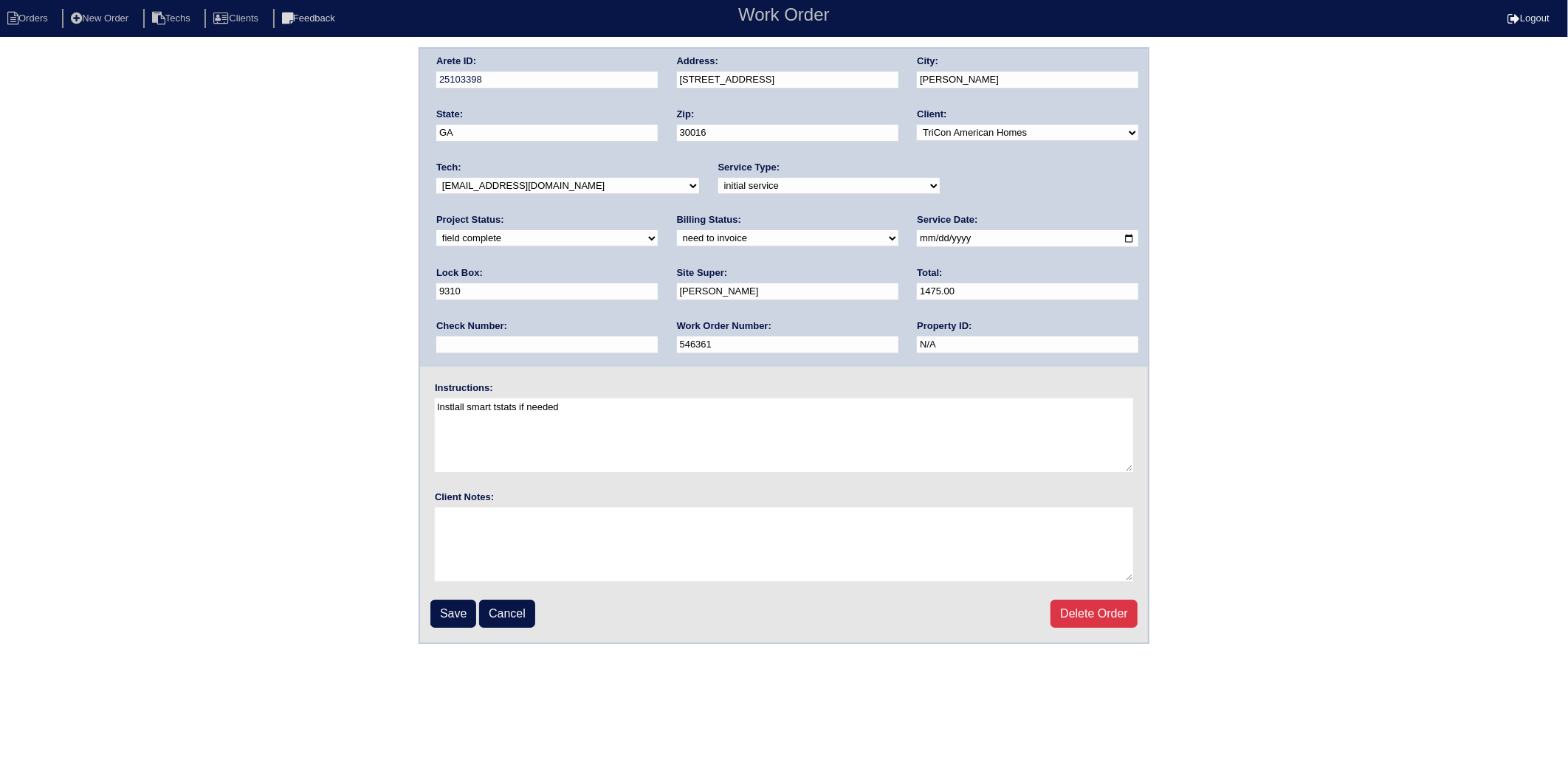
drag, startPoint x: 476, startPoint y: 238, endPoint x: 477, endPoint y: 246, distance: 8.1
click at [677, 238] on select "need to quote quoted need to invoice invoiced paid warranty purchase order need…" at bounding box center [787, 238] width 221 height 16
select select "invoiced"
click at [677, 230] on select "need to quote quoted need to invoice invoiced paid warranty purchase order need…" at bounding box center [787, 238] width 221 height 16
click at [446, 611] on input "Save" at bounding box center [453, 614] width 46 height 28
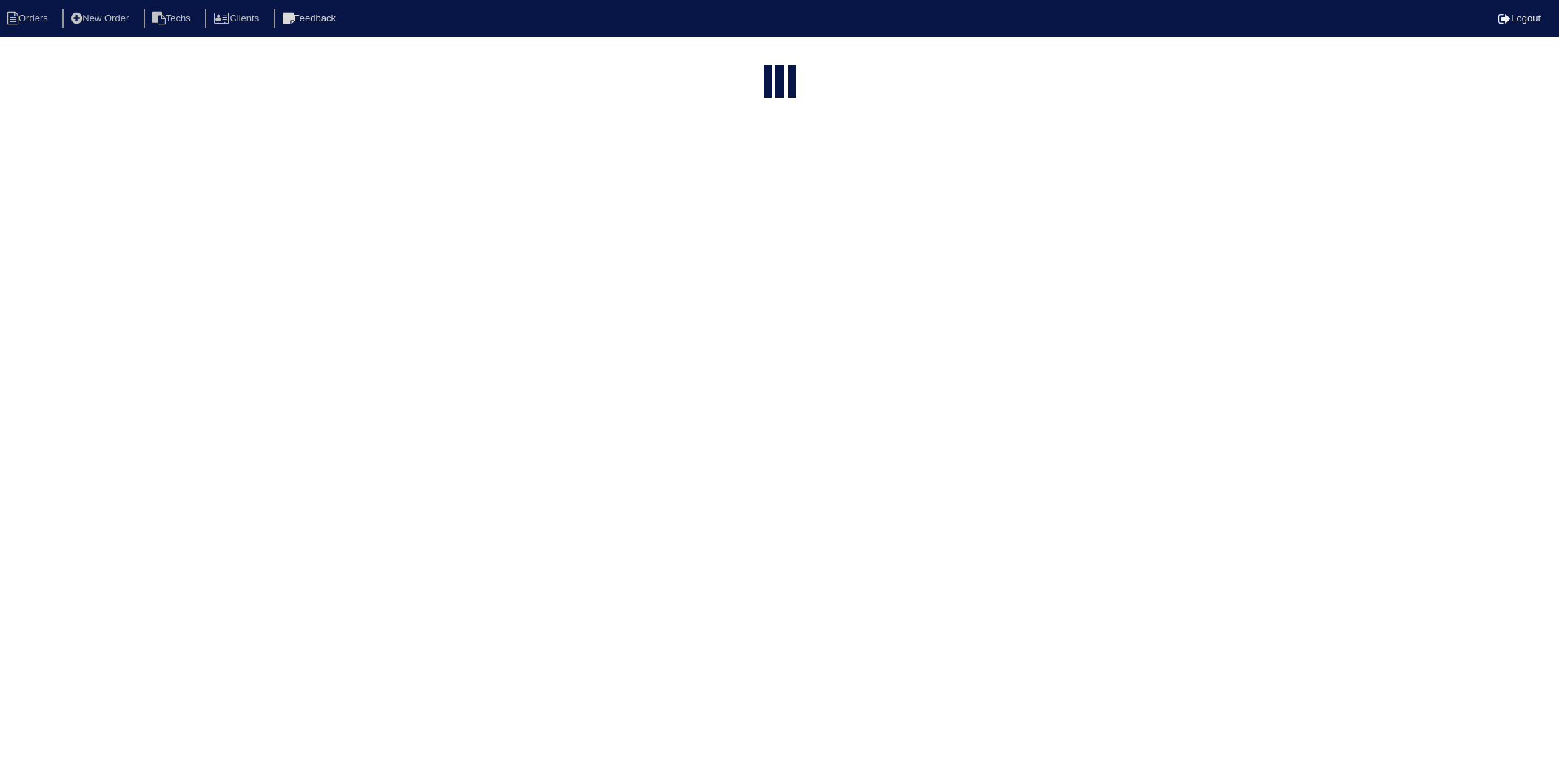
select select "15"
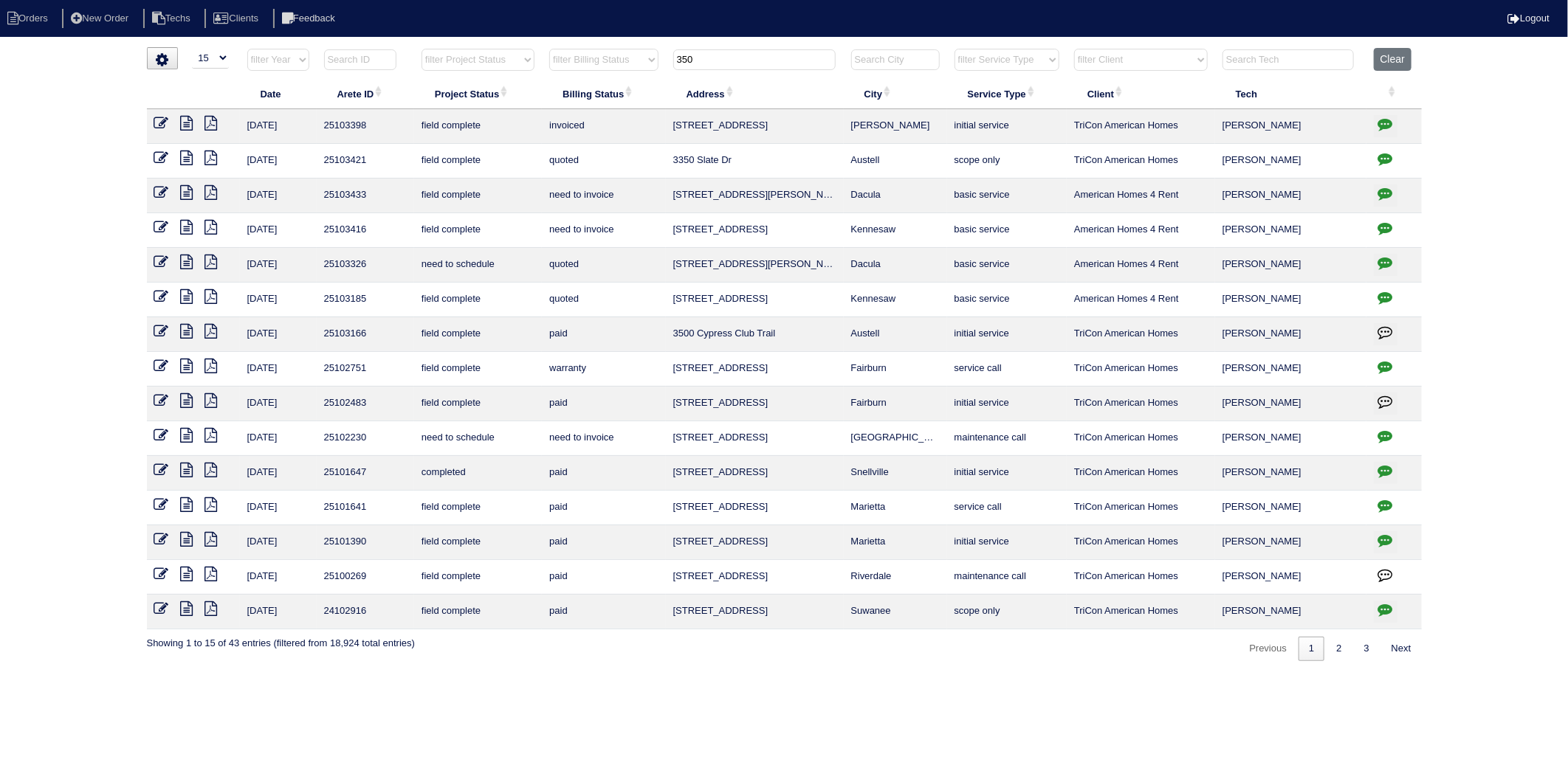
drag, startPoint x: 710, startPoint y: 63, endPoint x: 556, endPoint y: 91, distance: 156.5
click at [556, 91] on table "Date Arete ID Project Status Billing Status Address City Service Type Client Te…" at bounding box center [784, 339] width 1275 height 582
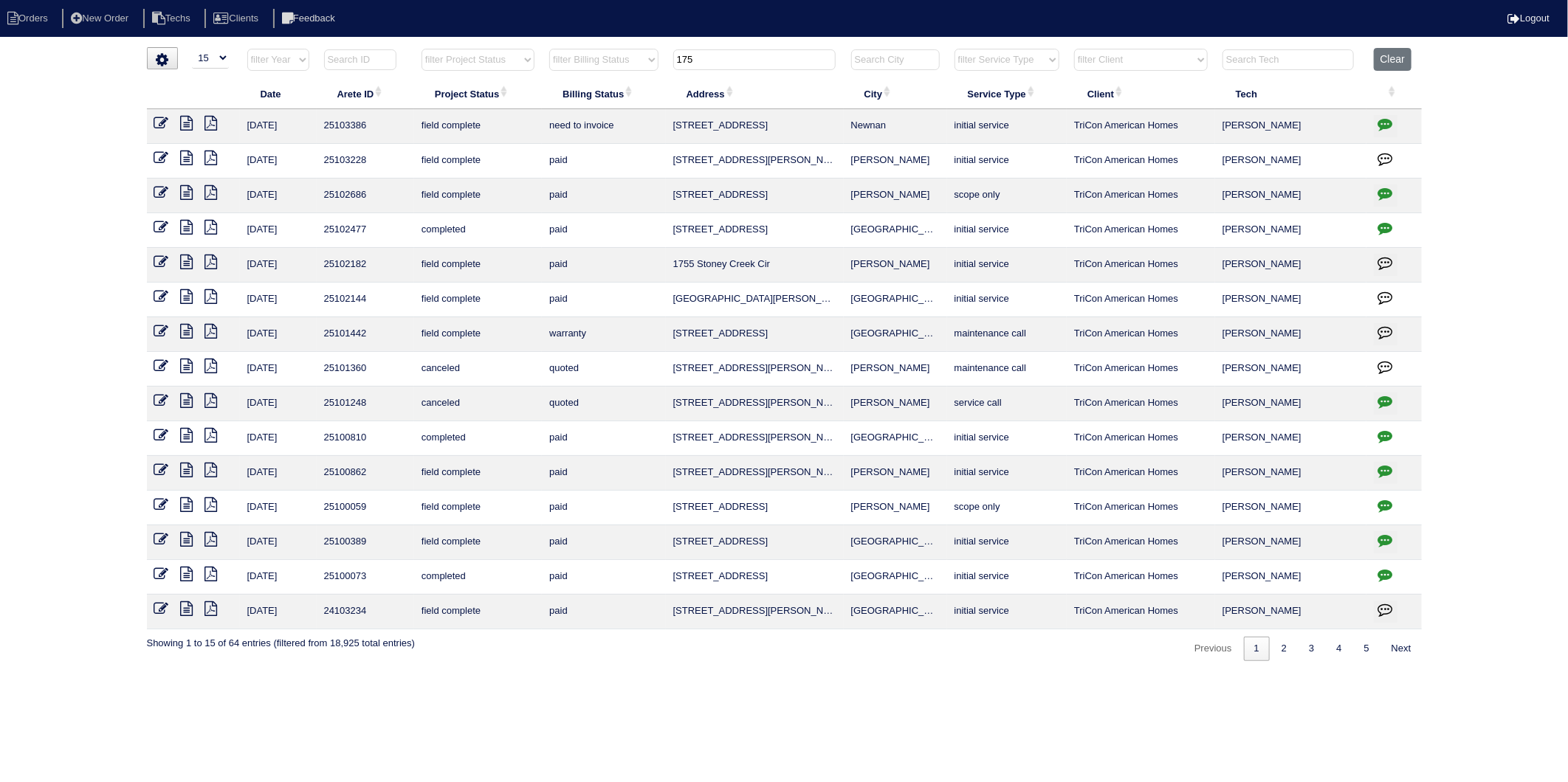
type input "175"
click at [157, 126] on icon at bounding box center [161, 123] width 15 height 15
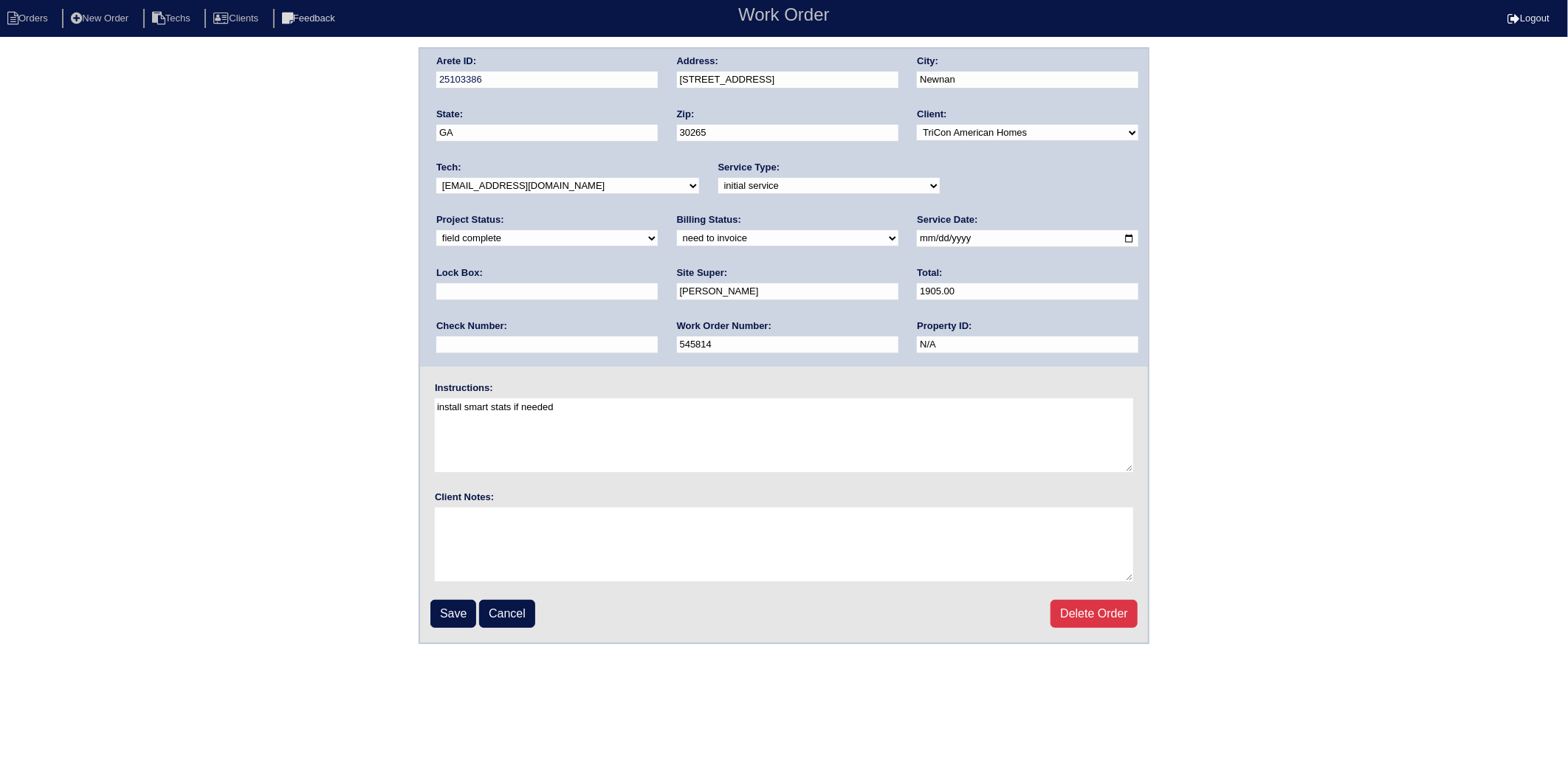
click at [677, 235] on select "need to quote quoted need to invoice invoiced paid warranty purchase order need…" at bounding box center [787, 238] width 221 height 16
click at [677, 230] on select "need to quote quoted need to invoice invoiced paid warranty purchase order need…" at bounding box center [787, 238] width 221 height 16
click at [677, 239] on select "need to quote quoted need to invoice invoiced paid warranty purchase order need…" at bounding box center [787, 238] width 221 height 16
select select "invoiced"
click at [677, 230] on select "need to quote quoted need to invoice invoiced paid warranty purchase order need…" at bounding box center [787, 238] width 221 height 16
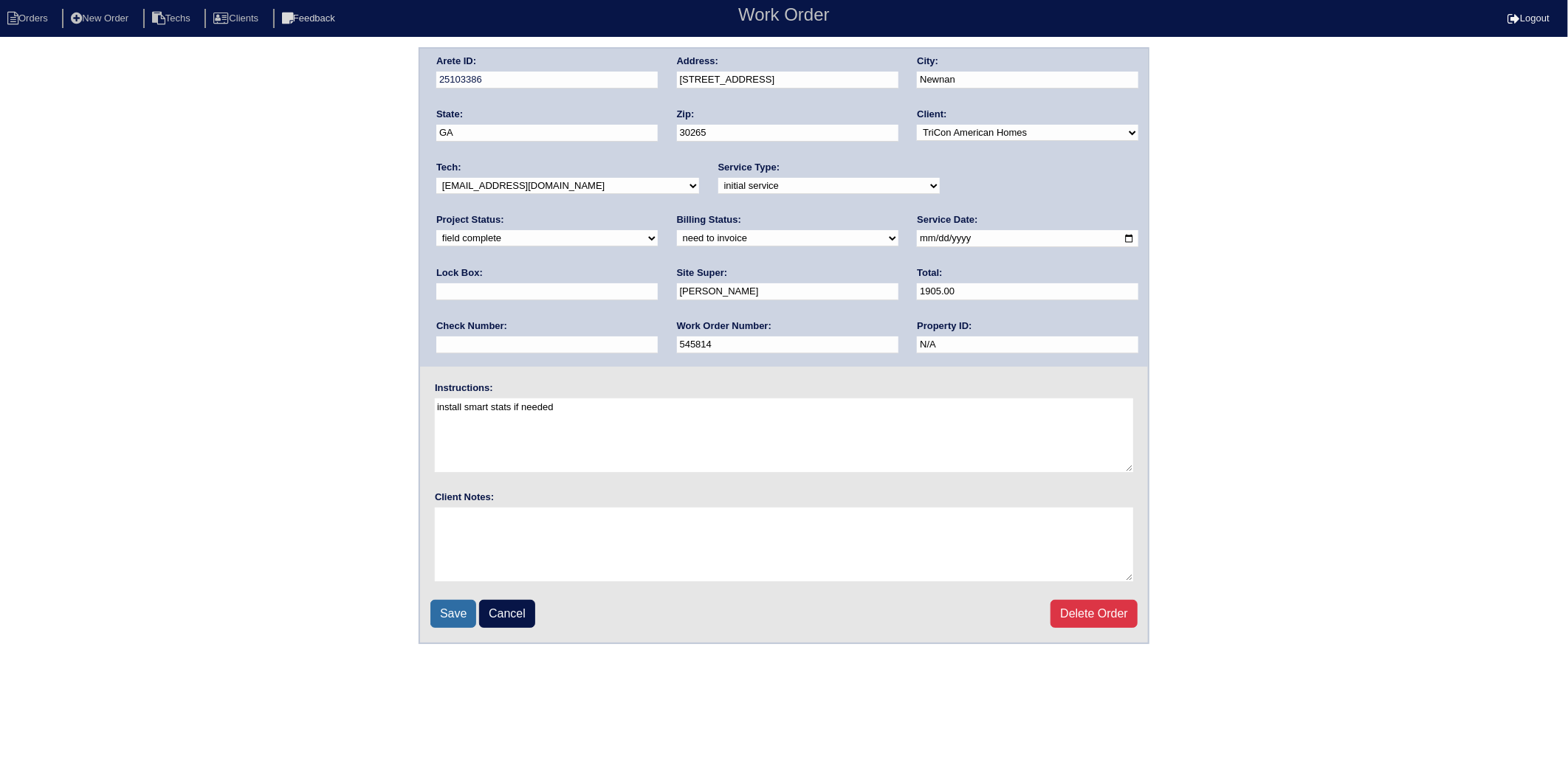
drag, startPoint x: 447, startPoint y: 614, endPoint x: 441, endPoint y: 226, distance: 388.0
click at [446, 611] on input "Save" at bounding box center [453, 614] width 46 height 28
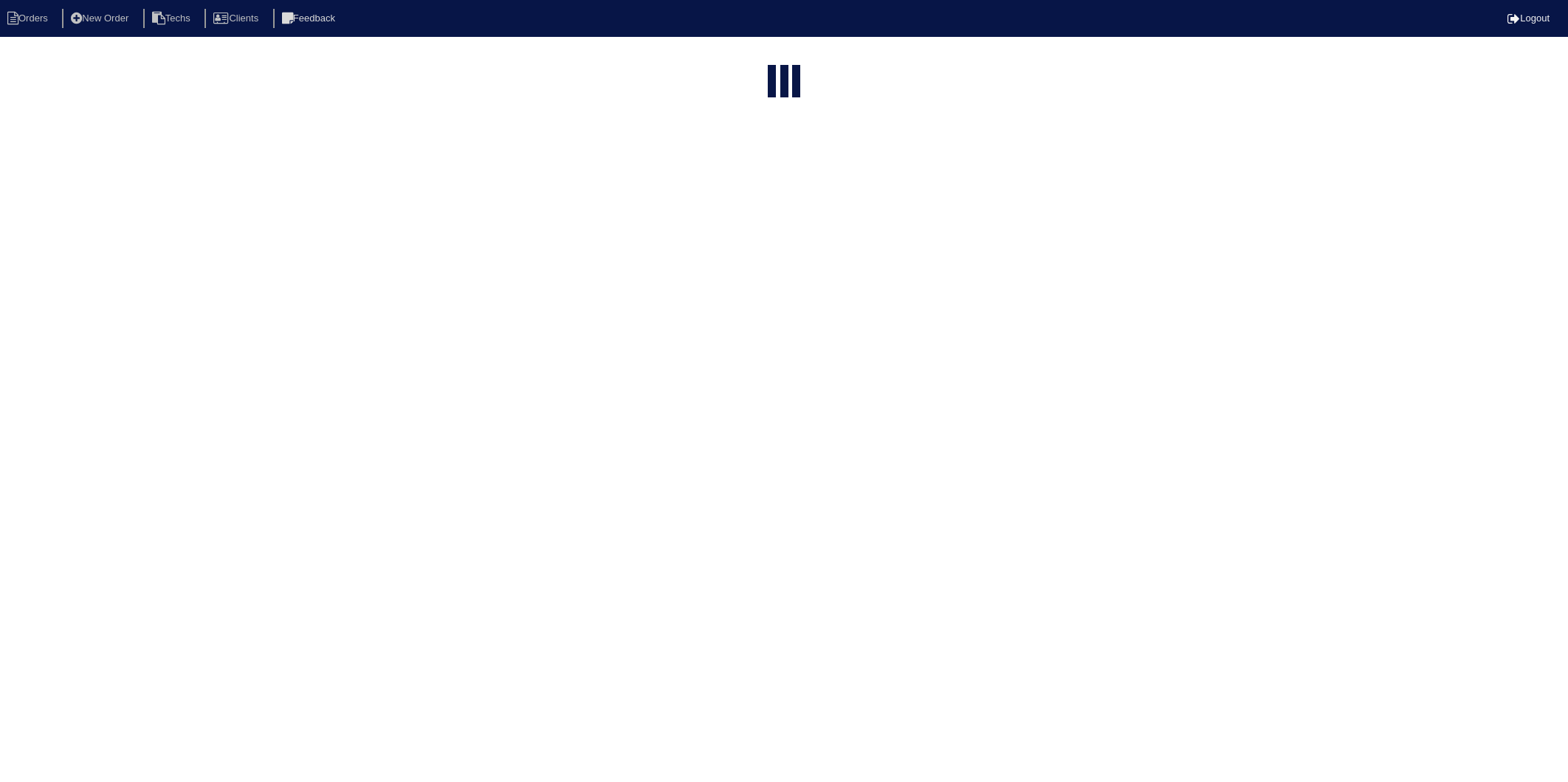
select select "15"
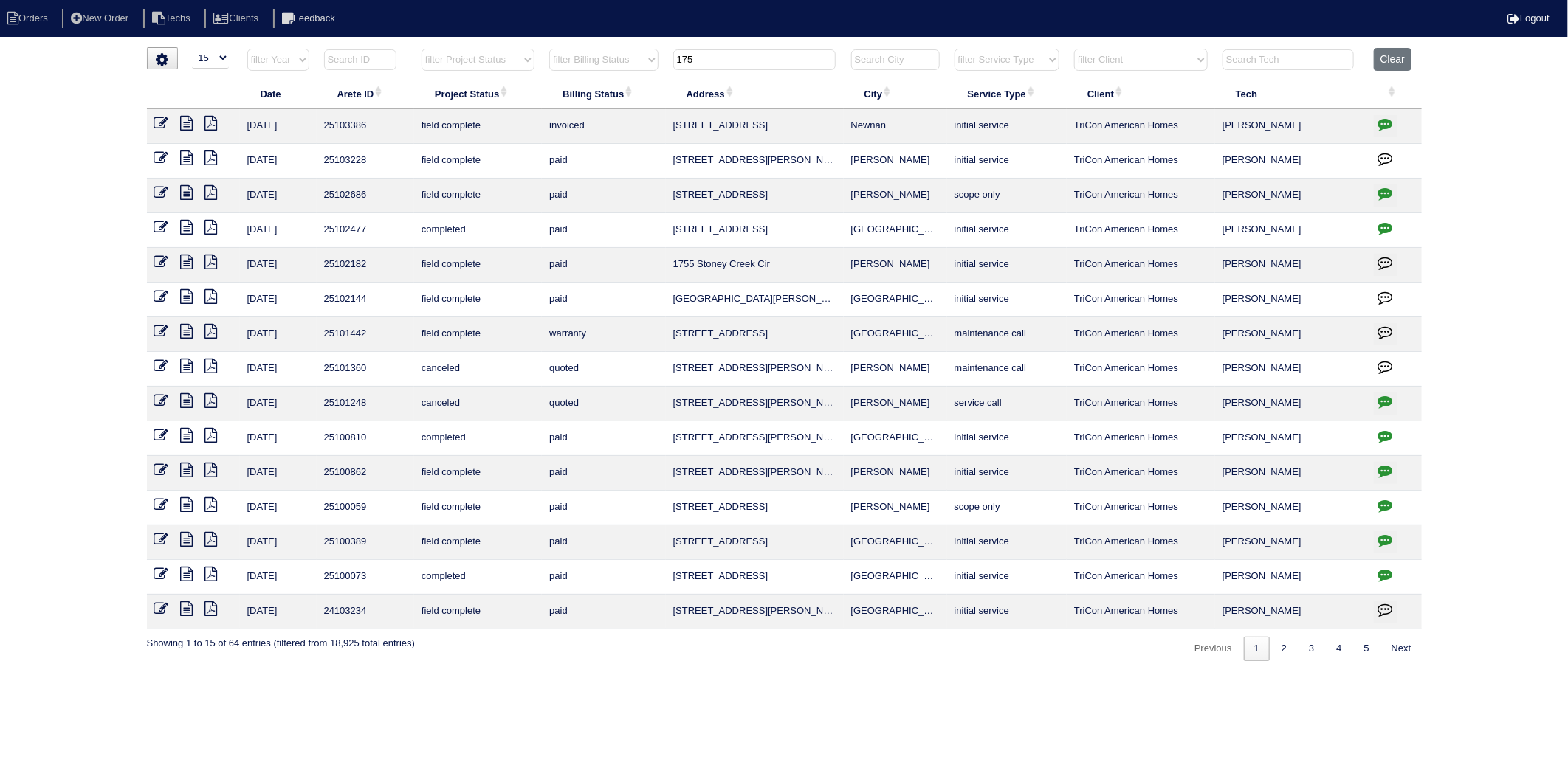
drag, startPoint x: 728, startPoint y: 53, endPoint x: 655, endPoint y: 64, distance: 73.8
click at [655, 64] on tr "filter Year -- Any Year -- 2025 2024 2023 2022 2021 2020 2019 filter Project St…" at bounding box center [784, 63] width 1275 height 30
type input "116"
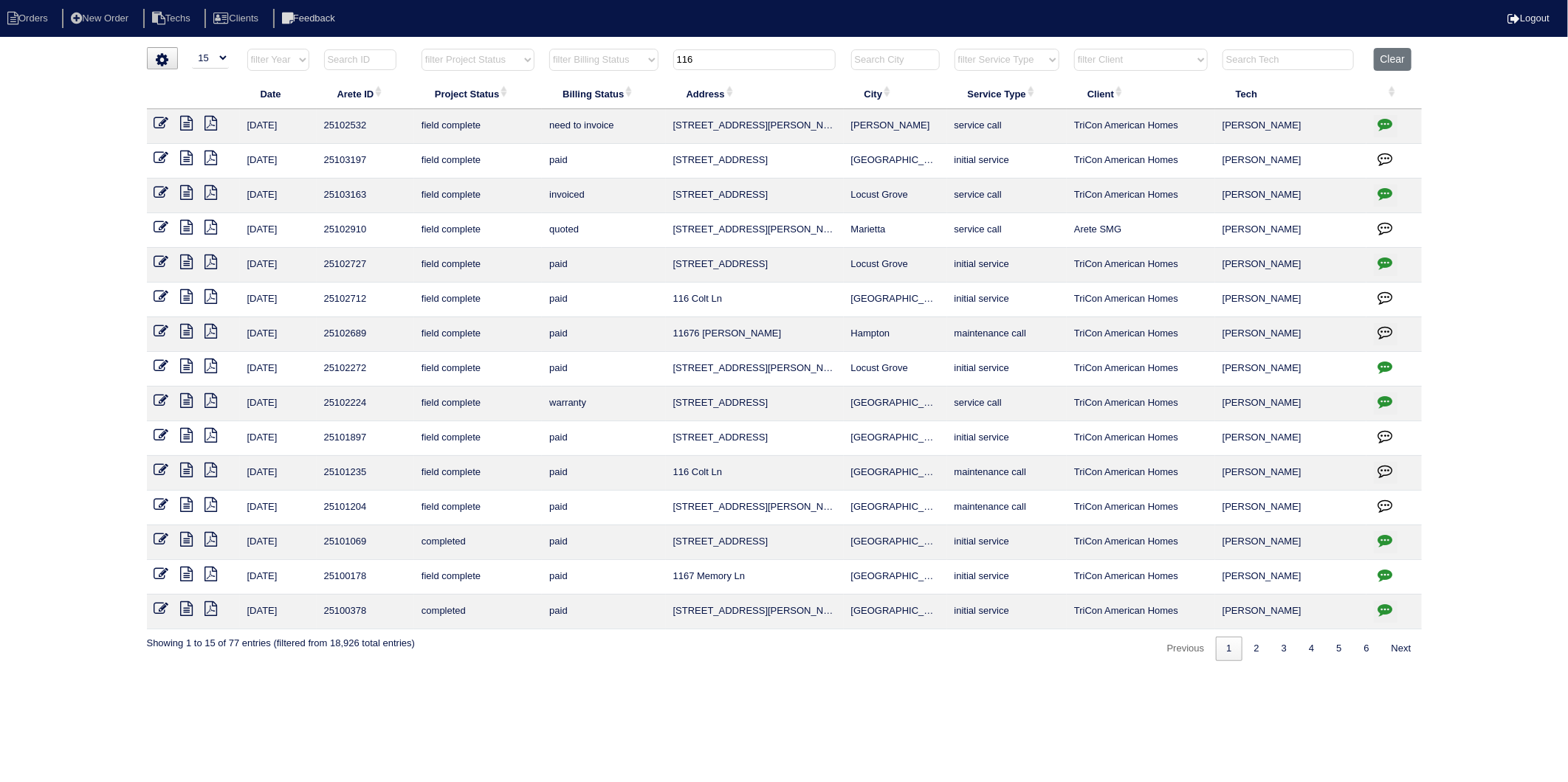
click at [1388, 127] on icon "button" at bounding box center [1385, 123] width 15 height 15
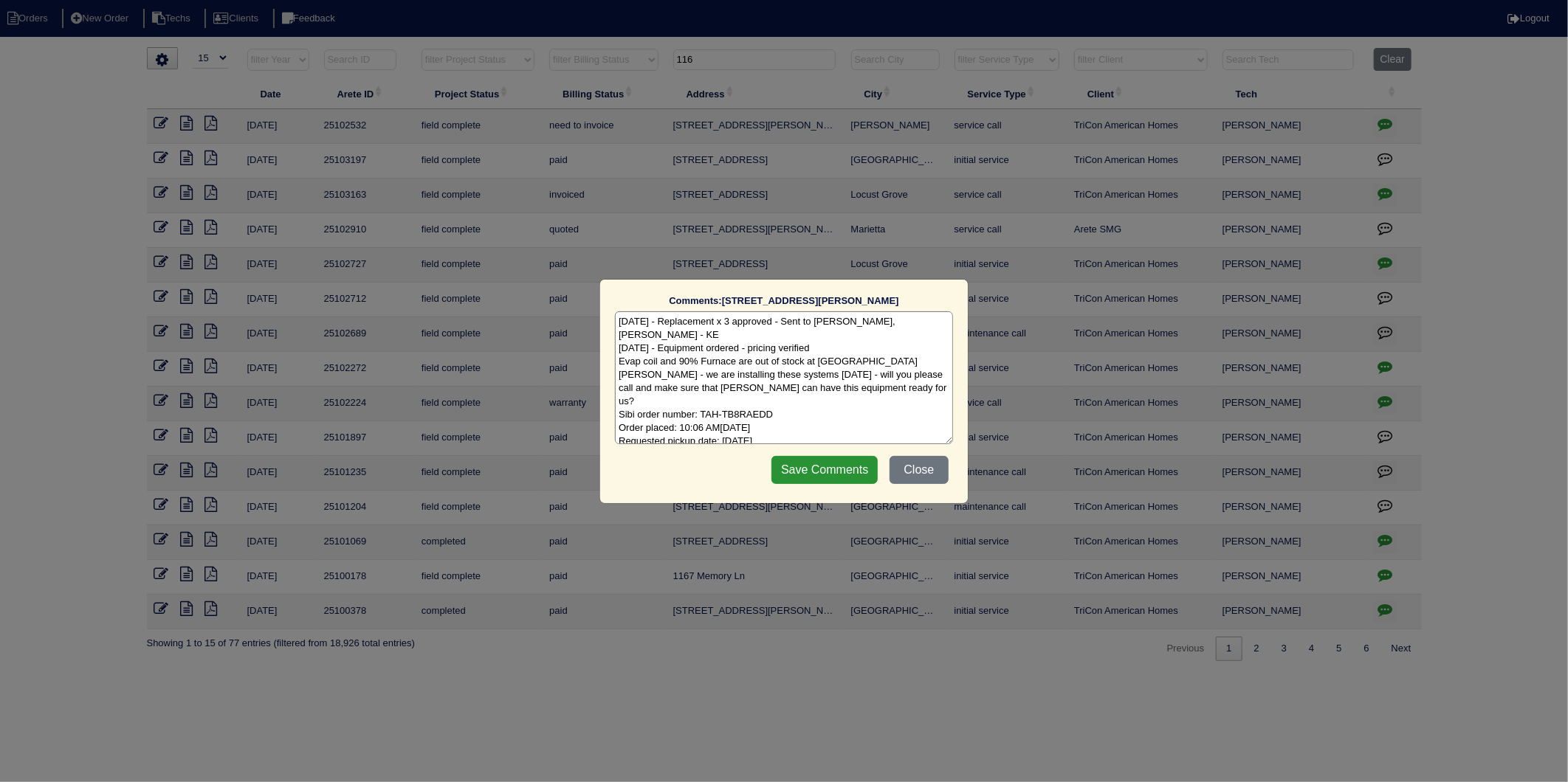
click at [859, 417] on textarea "9/22/25 - Replacement x 3 approved - Sent to Dan, Payton, Reeca - KE 9/22/25 - …" at bounding box center [784, 377] width 338 height 133
type textarea "9/22/25 - Replacement x 3 approved - Sent to Dan, Payton, Reeca - KE 9/22/25 - …"
click at [845, 478] on input "Save Comments" at bounding box center [824, 470] width 106 height 28
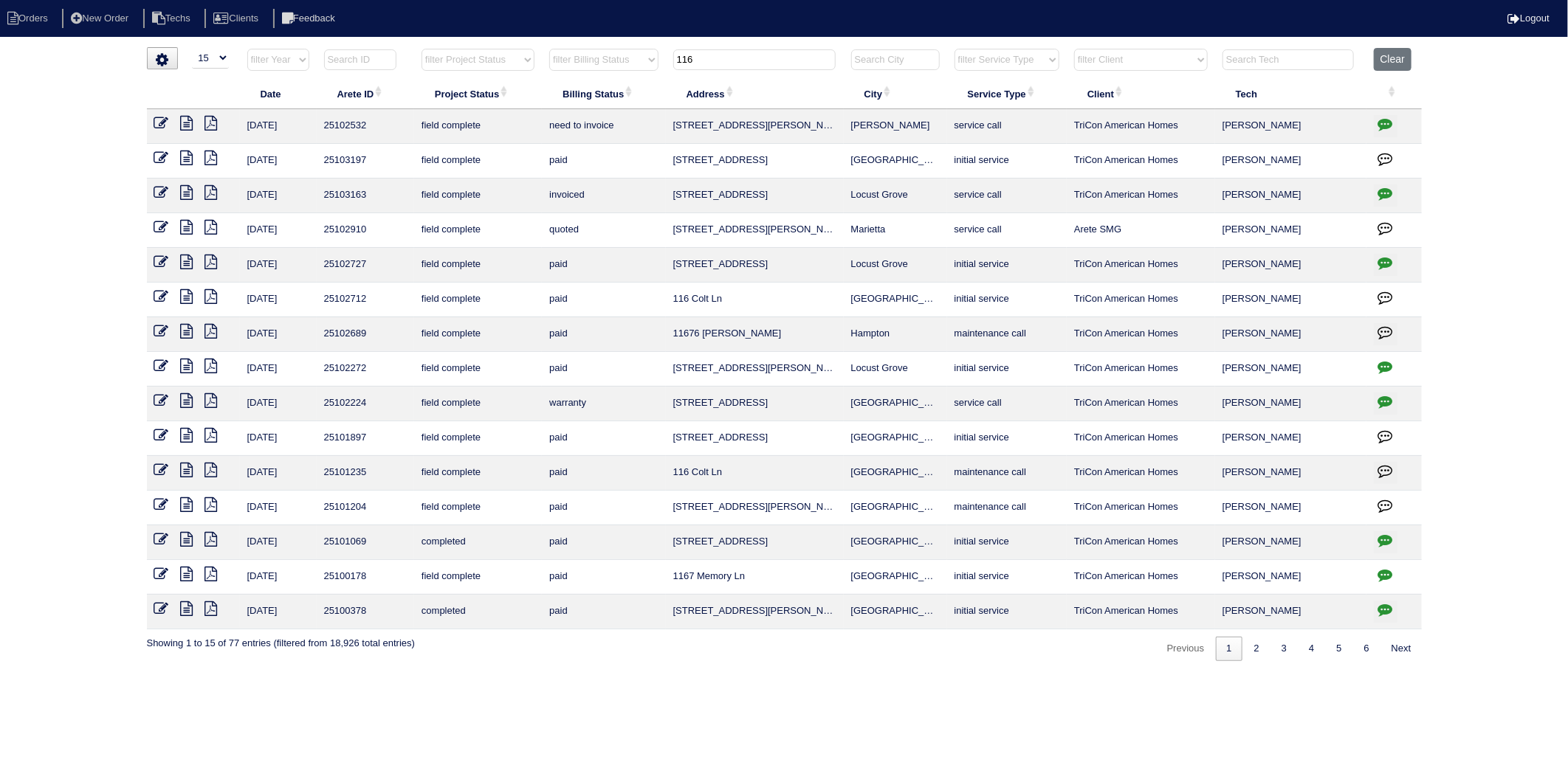
drag, startPoint x: 164, startPoint y: 126, endPoint x: 216, endPoint y: 123, distance: 52.1
click at [164, 126] on icon at bounding box center [161, 123] width 15 height 15
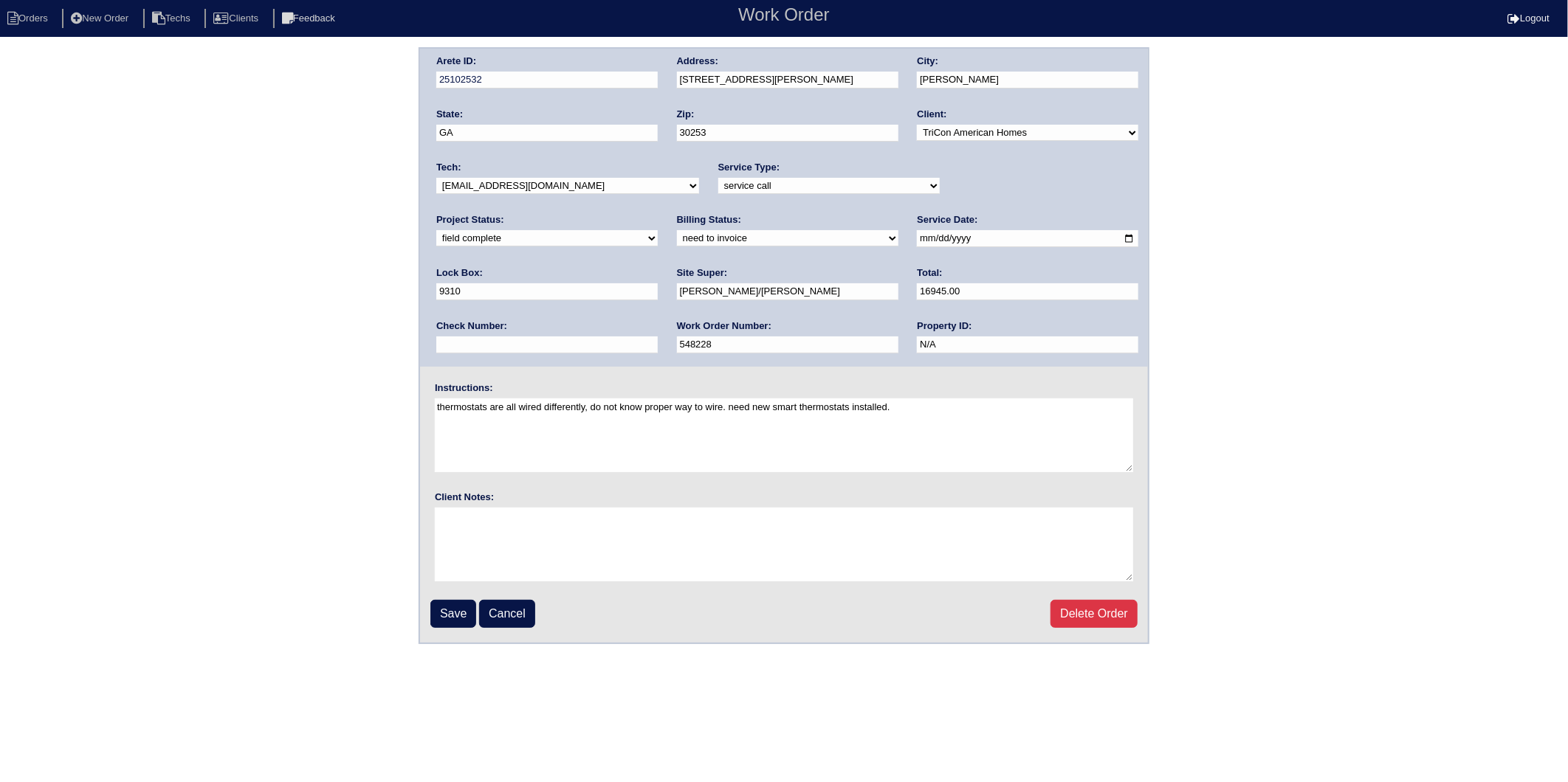
click at [658, 230] on select "new order assigned in progress field complete need to schedule admin review arc…" at bounding box center [546, 238] width 221 height 16
select select "completed"
click at [658, 230] on select "new order assigned in progress field complete need to schedule admin review arc…" at bounding box center [546, 238] width 221 height 16
drag, startPoint x: 465, startPoint y: 237, endPoint x: 458, endPoint y: 242, distance: 8.6
click at [677, 237] on select "need to quote quoted need to invoice invoiced paid warranty purchase order need…" at bounding box center [787, 238] width 221 height 16
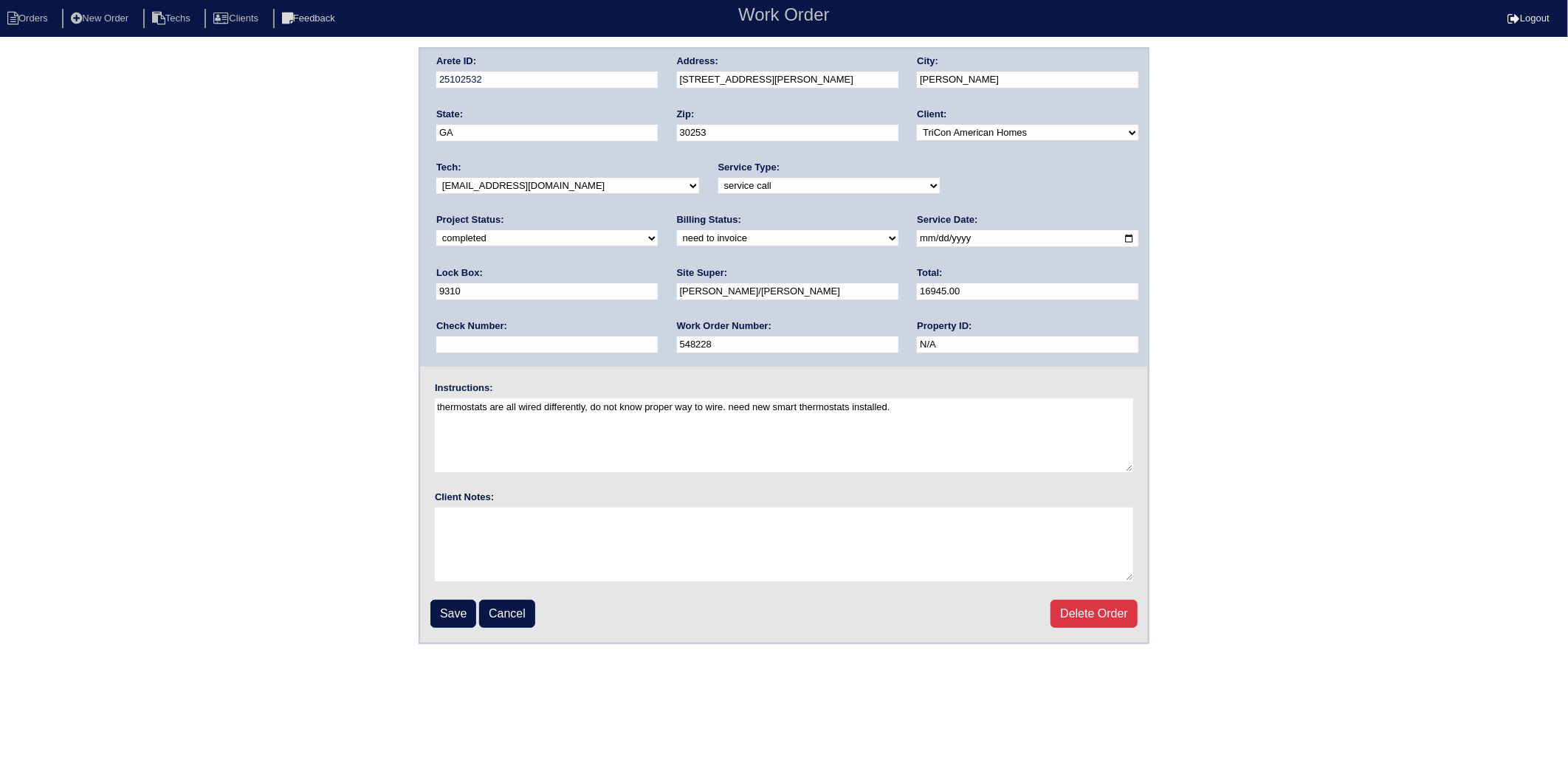
select select "invoiced"
click at [677, 230] on select "need to quote quoted need to invoice invoiced paid warranty purchase order need…" at bounding box center [787, 238] width 221 height 16
click at [446, 605] on input "Save" at bounding box center [453, 614] width 46 height 28
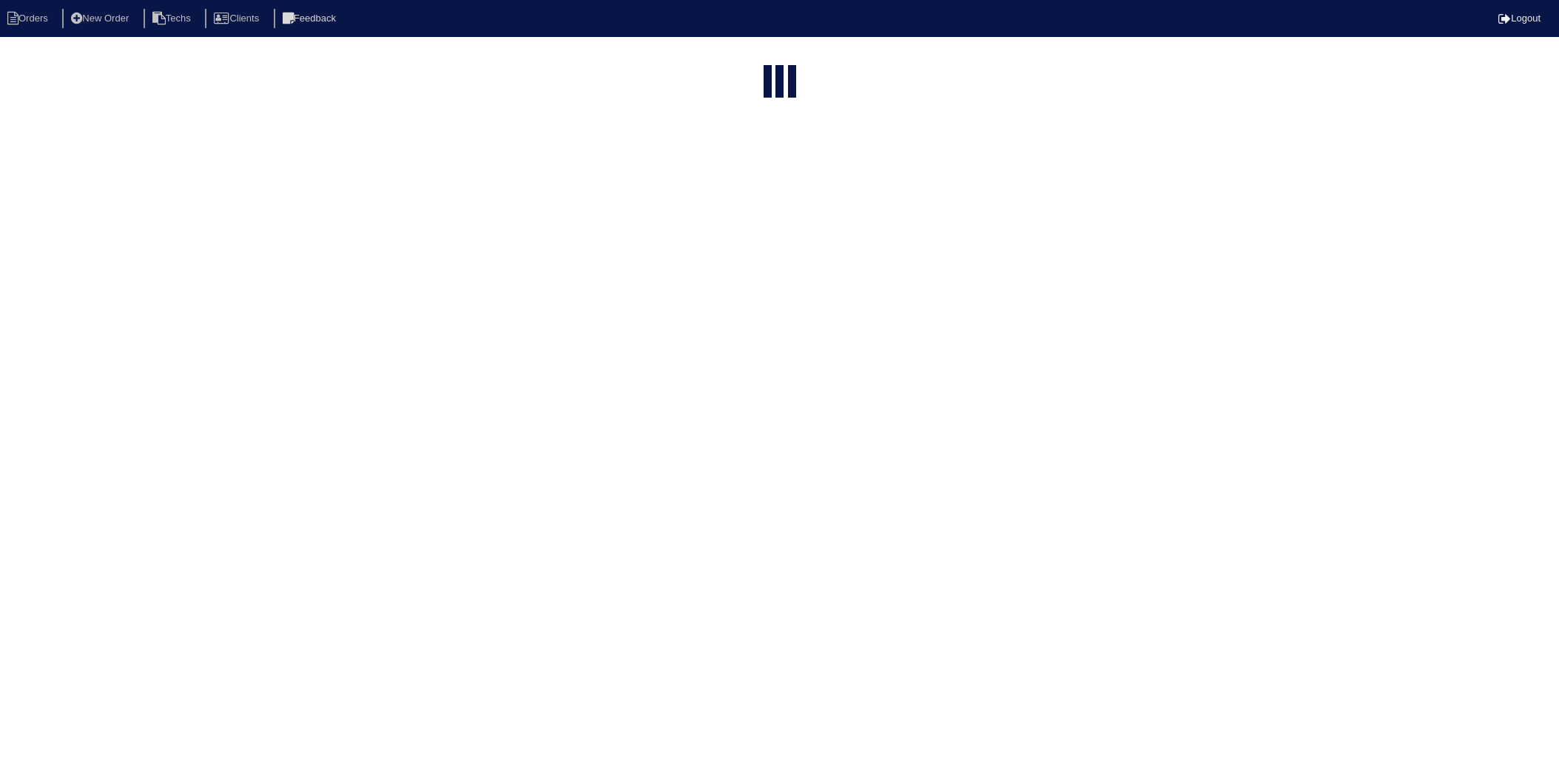
select select "15"
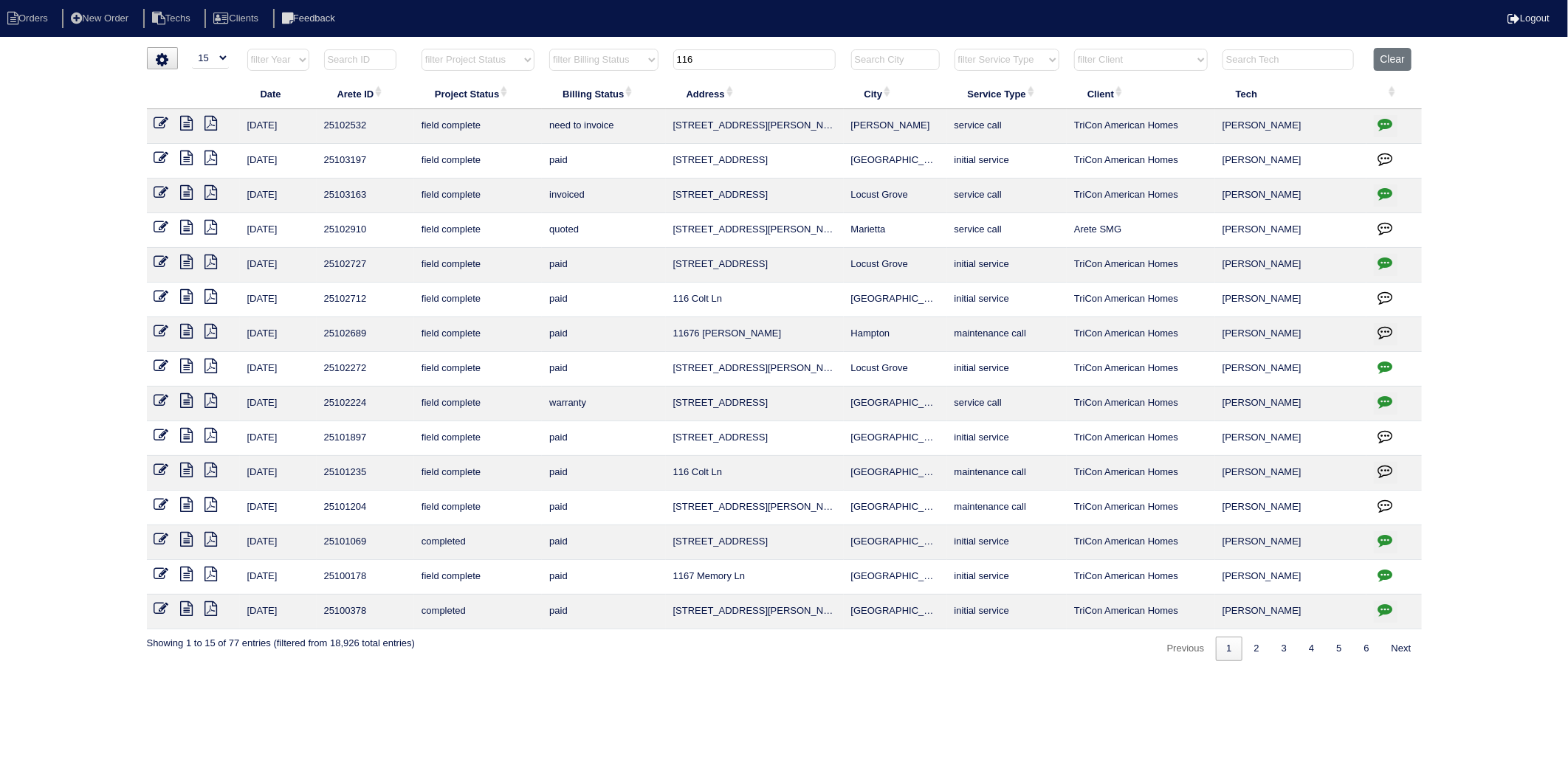
drag, startPoint x: 158, startPoint y: 123, endPoint x: 168, endPoint y: 124, distance: 10.0
click at [158, 123] on icon at bounding box center [161, 123] width 15 height 15
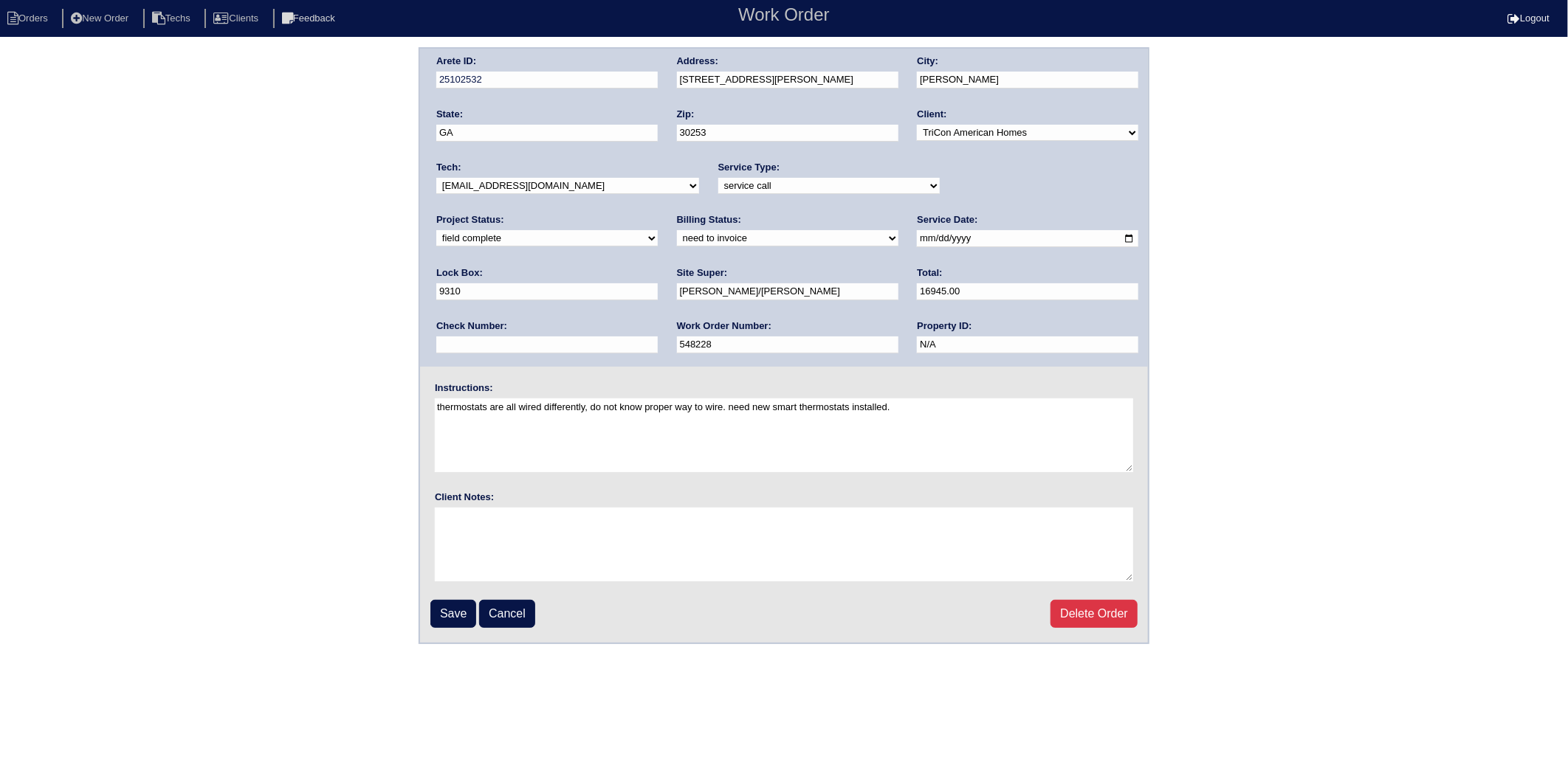
click at [658, 230] on select "new order assigned in progress field complete need to schedule admin review arc…" at bounding box center [546, 238] width 221 height 16
select select "completed"
click at [658, 230] on select "new order assigned in progress field complete need to schedule admin review arc…" at bounding box center [546, 238] width 221 height 16
click at [677, 237] on select "need to quote quoted need to invoice invoiced paid warranty purchase order need…" at bounding box center [787, 238] width 221 height 16
select select "invoiced"
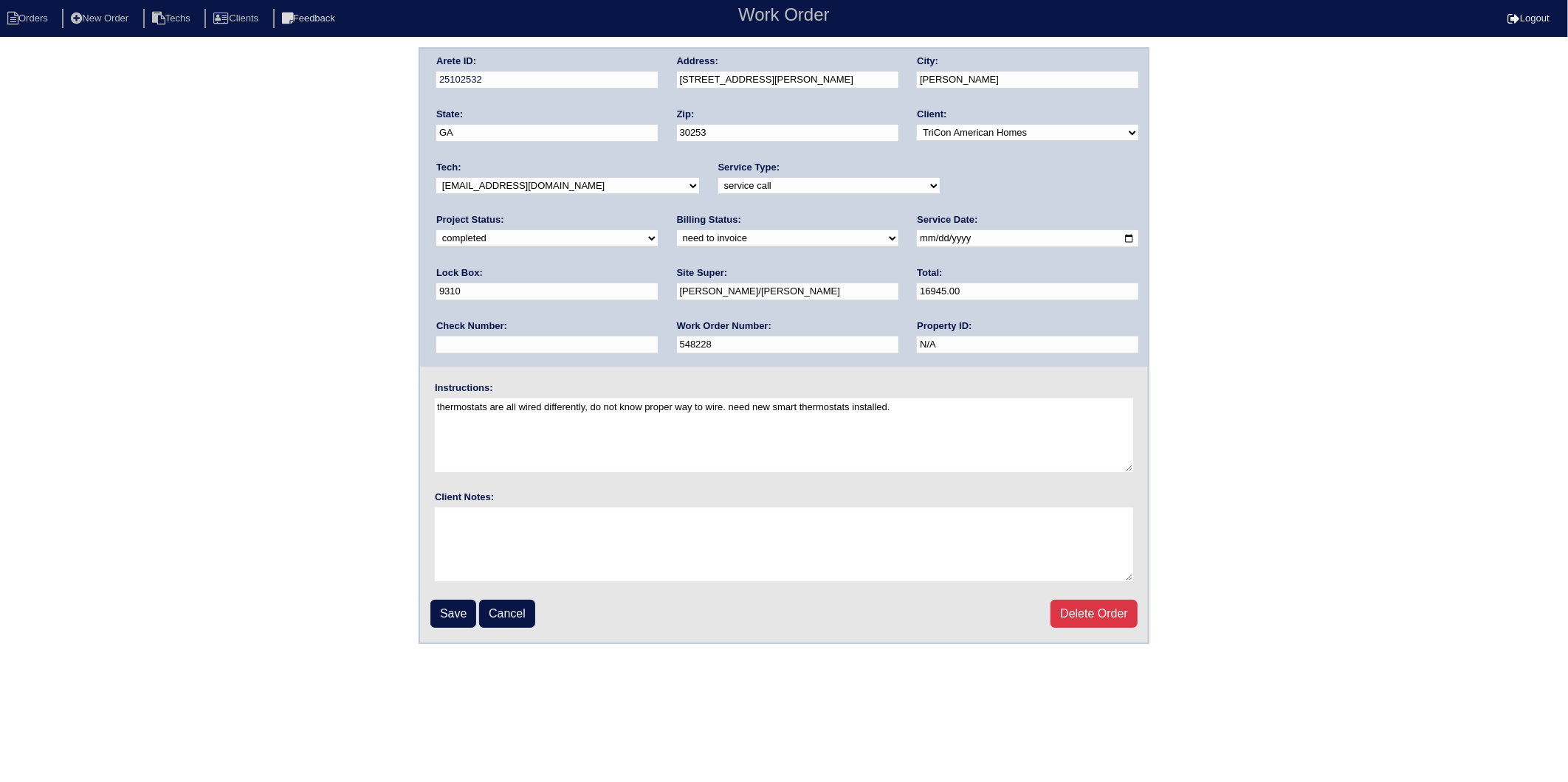
click at [677, 230] on select "need to quote quoted need to invoice invoiced paid warranty purchase order need…" at bounding box center [787, 238] width 221 height 16
click at [446, 616] on input "Save" at bounding box center [453, 614] width 46 height 28
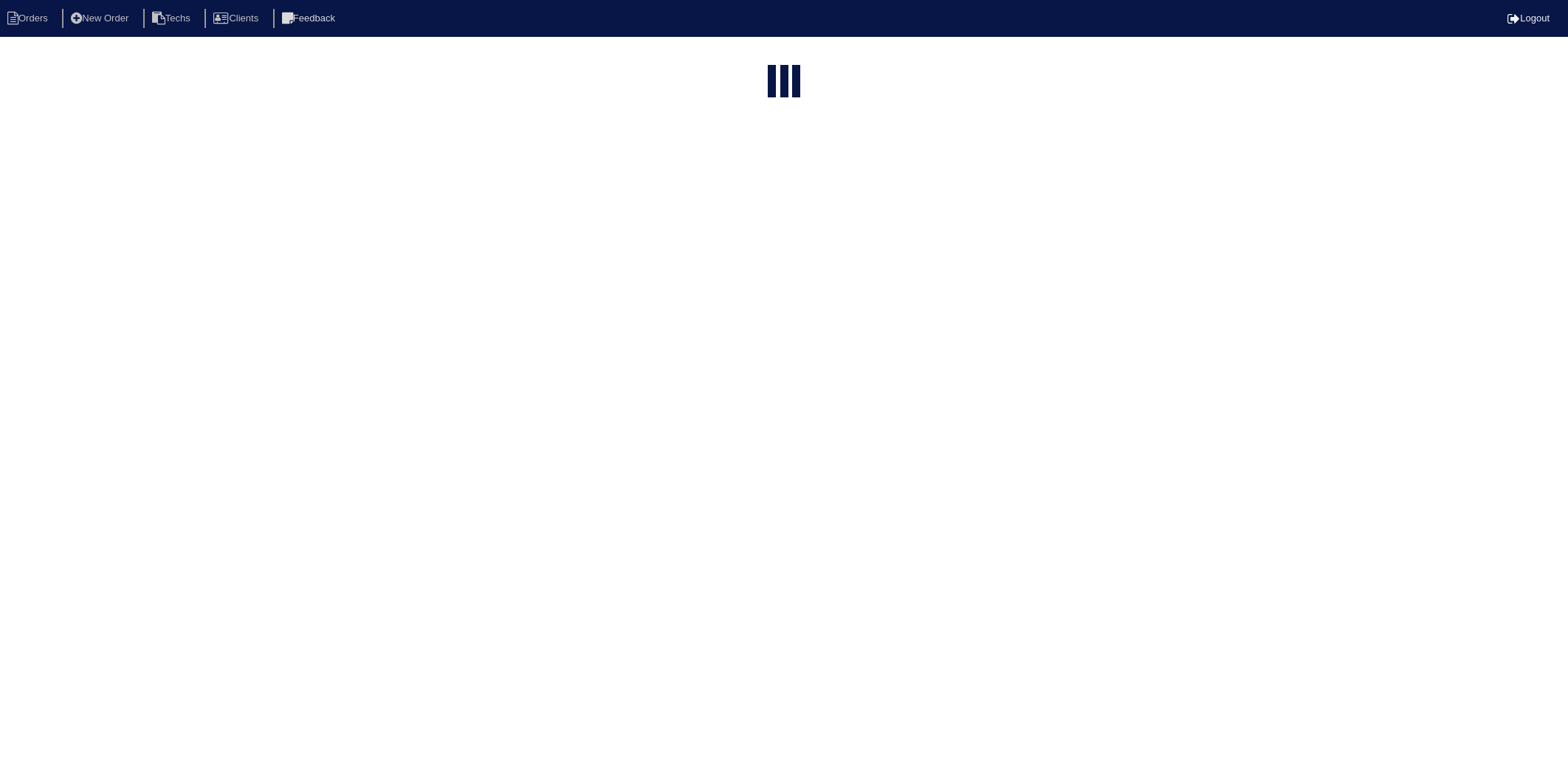
select select "15"
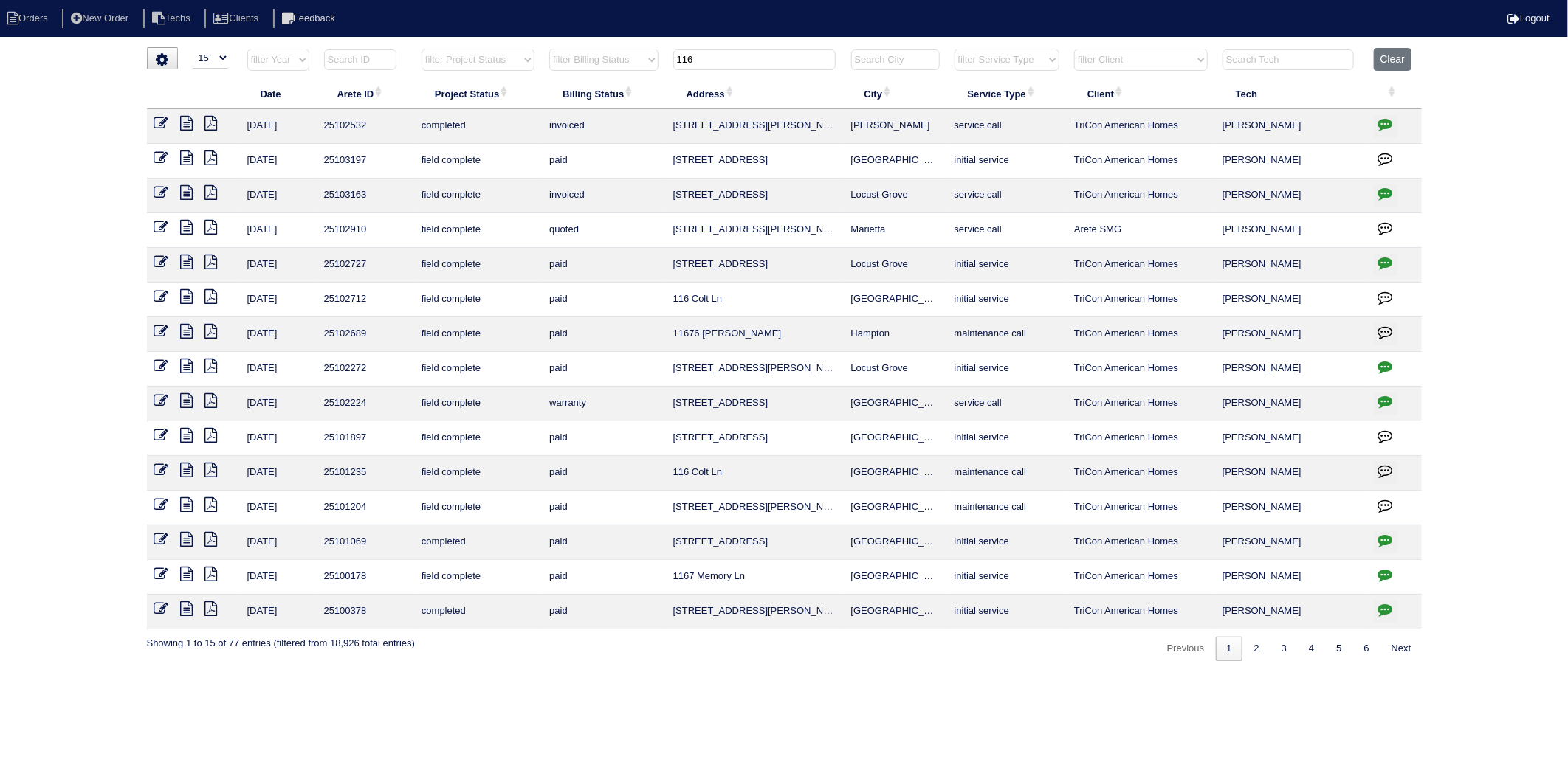
click at [1386, 126] on icon "button" at bounding box center [1385, 123] width 15 height 15
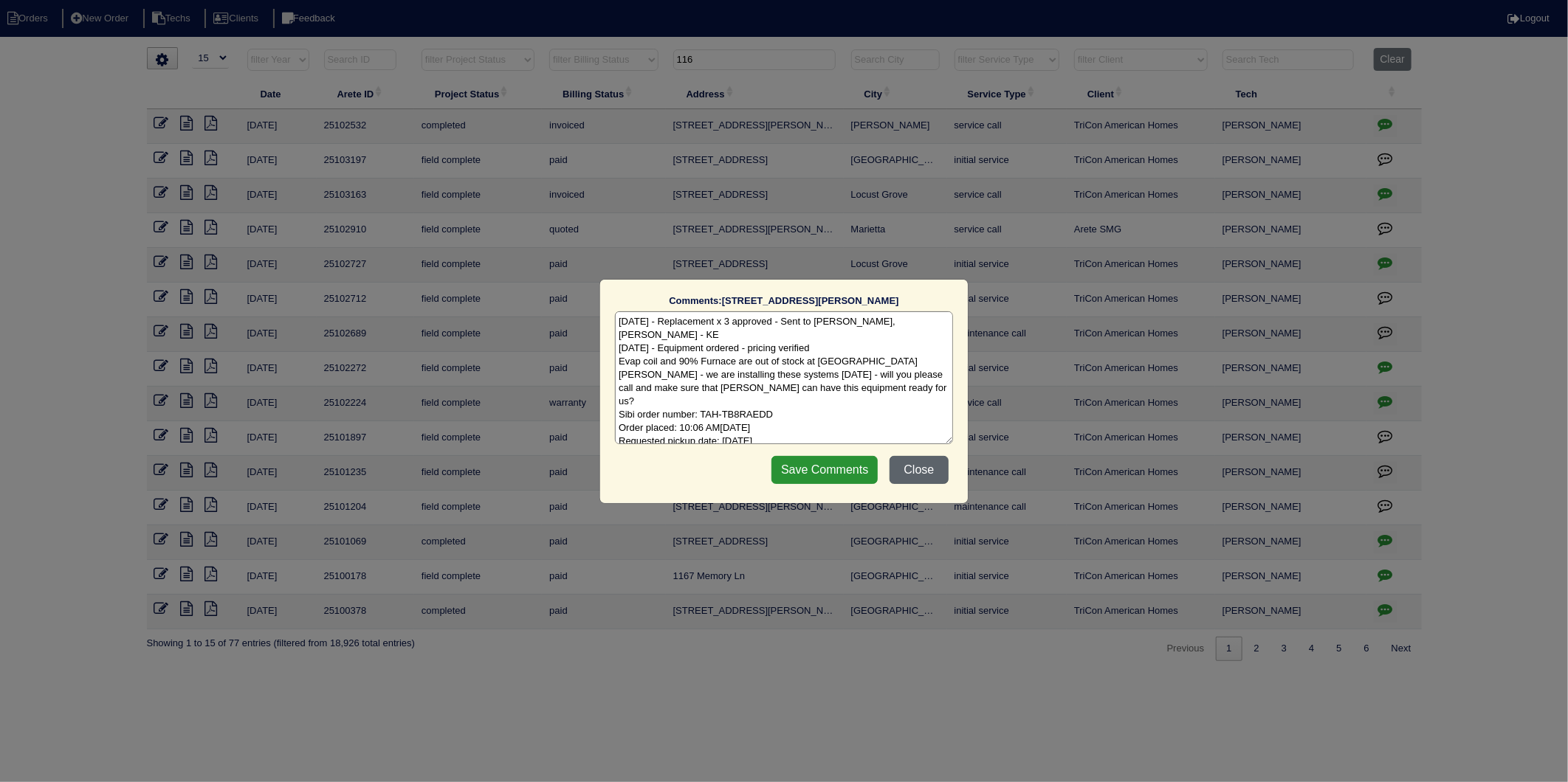
click at [918, 462] on button "Close" at bounding box center [919, 470] width 59 height 28
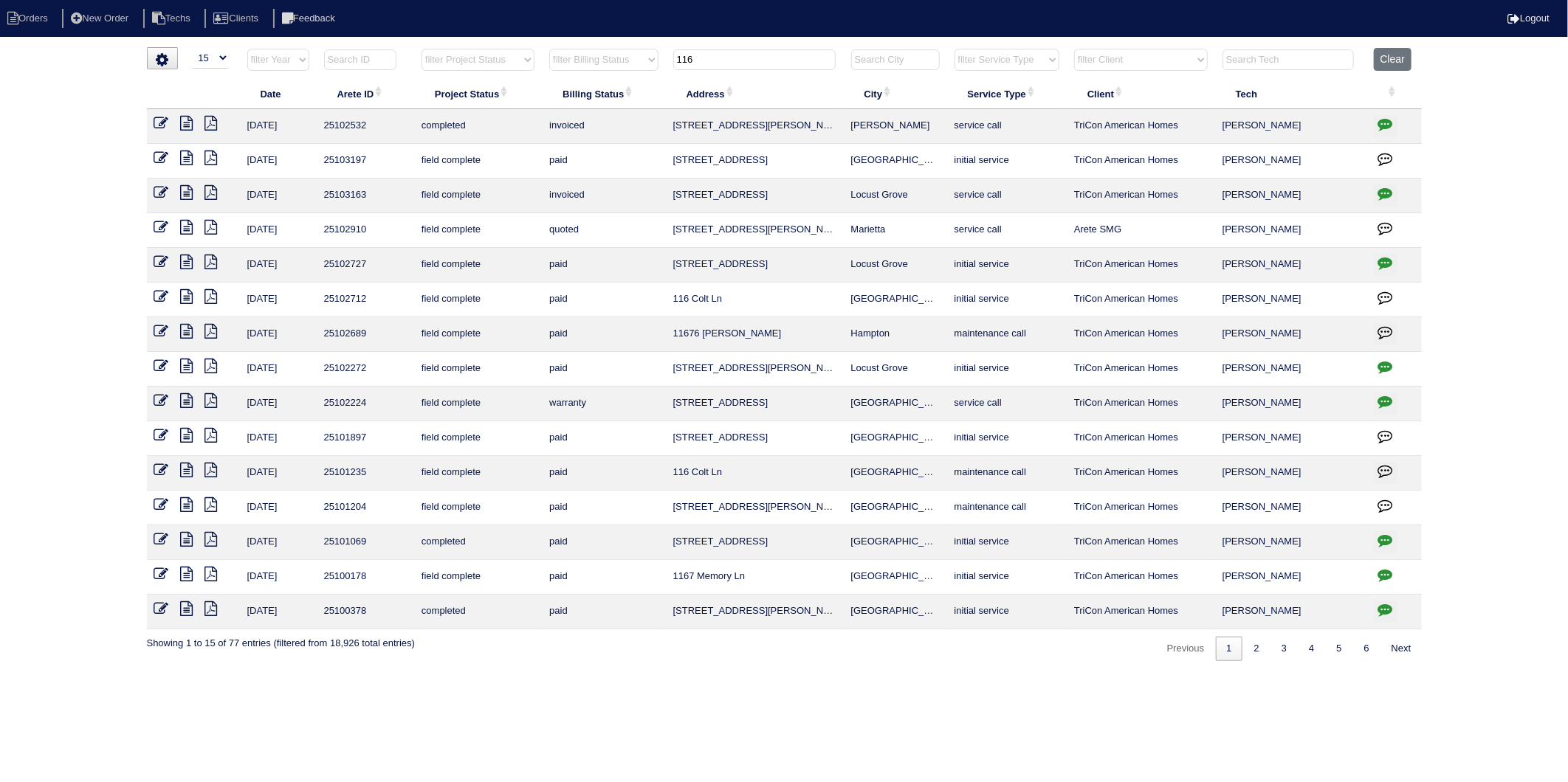
drag, startPoint x: 746, startPoint y: 56, endPoint x: 598, endPoint y: 75, distance: 149.2
click at [598, 75] on tr "filter Year -- Any Year -- 2025 2024 2023 2022 2021 2020 2019 filter Project St…" at bounding box center [784, 63] width 1275 height 30
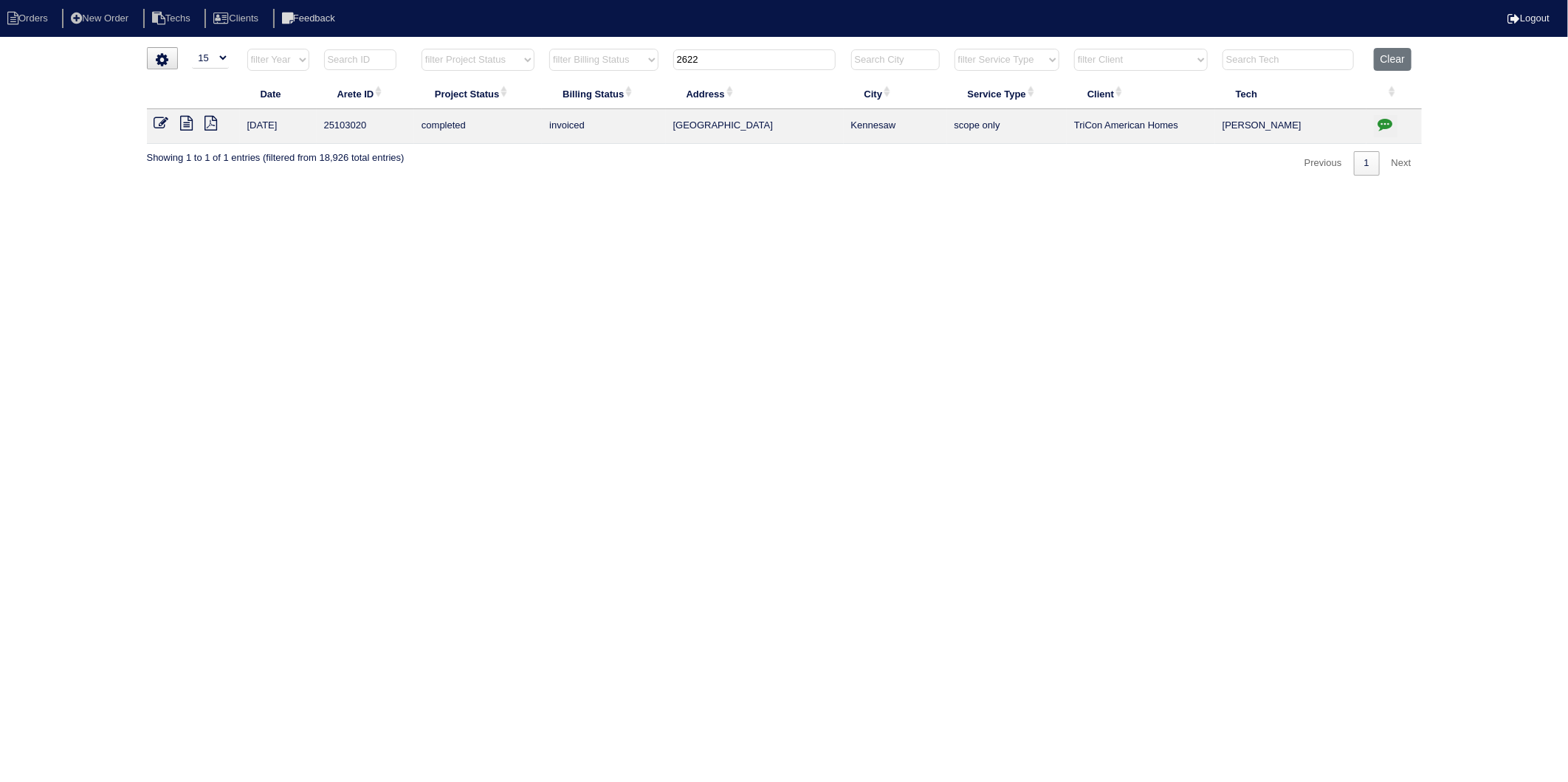
drag, startPoint x: 593, startPoint y: 63, endPoint x: 563, endPoint y: 67, distance: 30.3
click at [563, 67] on tr "filter Year -- Any Year -- 2025 2024 2023 2022 2021 2020 2019 filter Project St…" at bounding box center [784, 63] width 1275 height 30
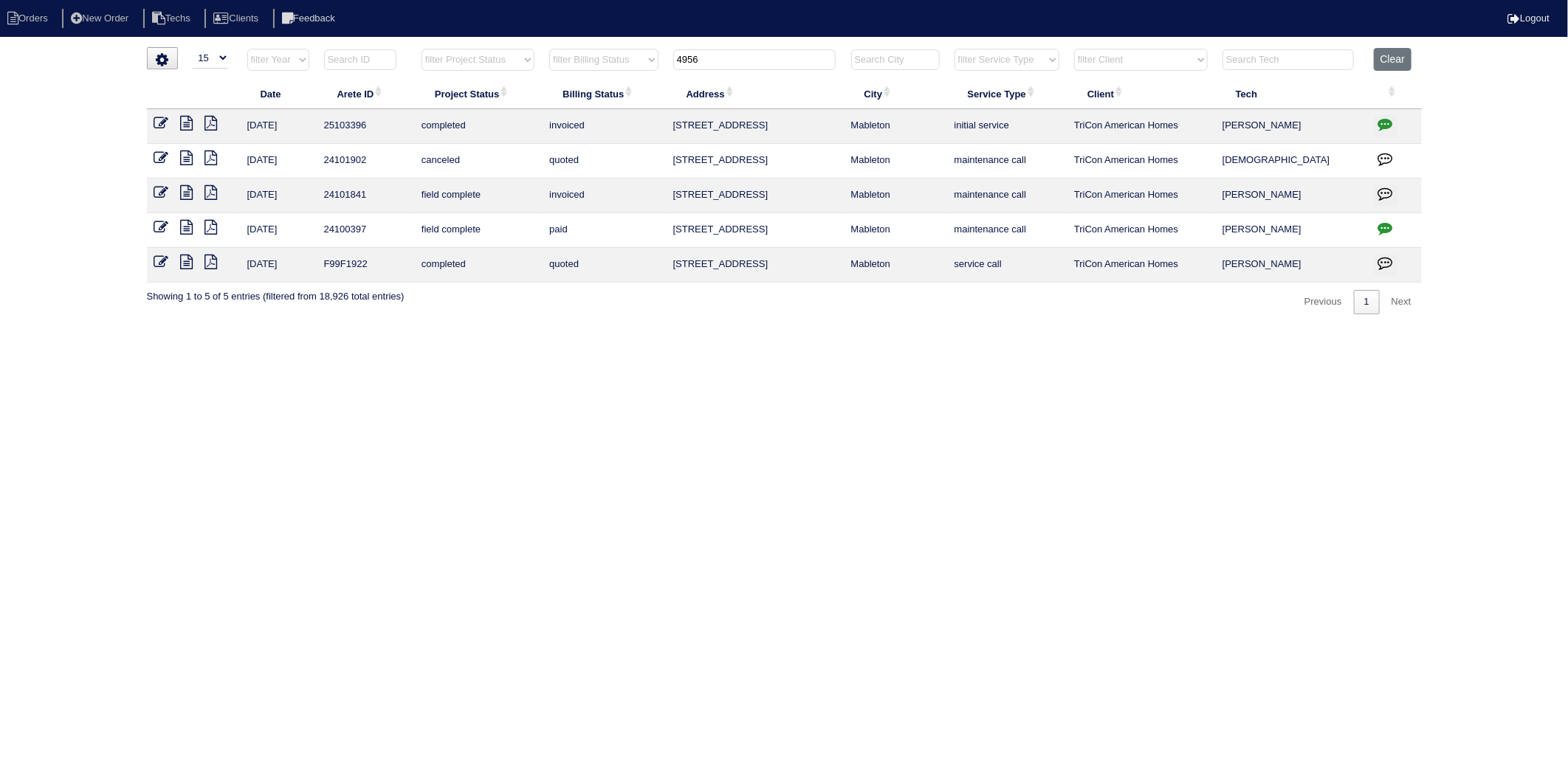
drag, startPoint x: 742, startPoint y: 54, endPoint x: 462, endPoint y: 99, distance: 283.6
click at [462, 99] on table "Date Arete ID Project Status Billing Status Address City Service Type Client Te…" at bounding box center [784, 165] width 1275 height 235
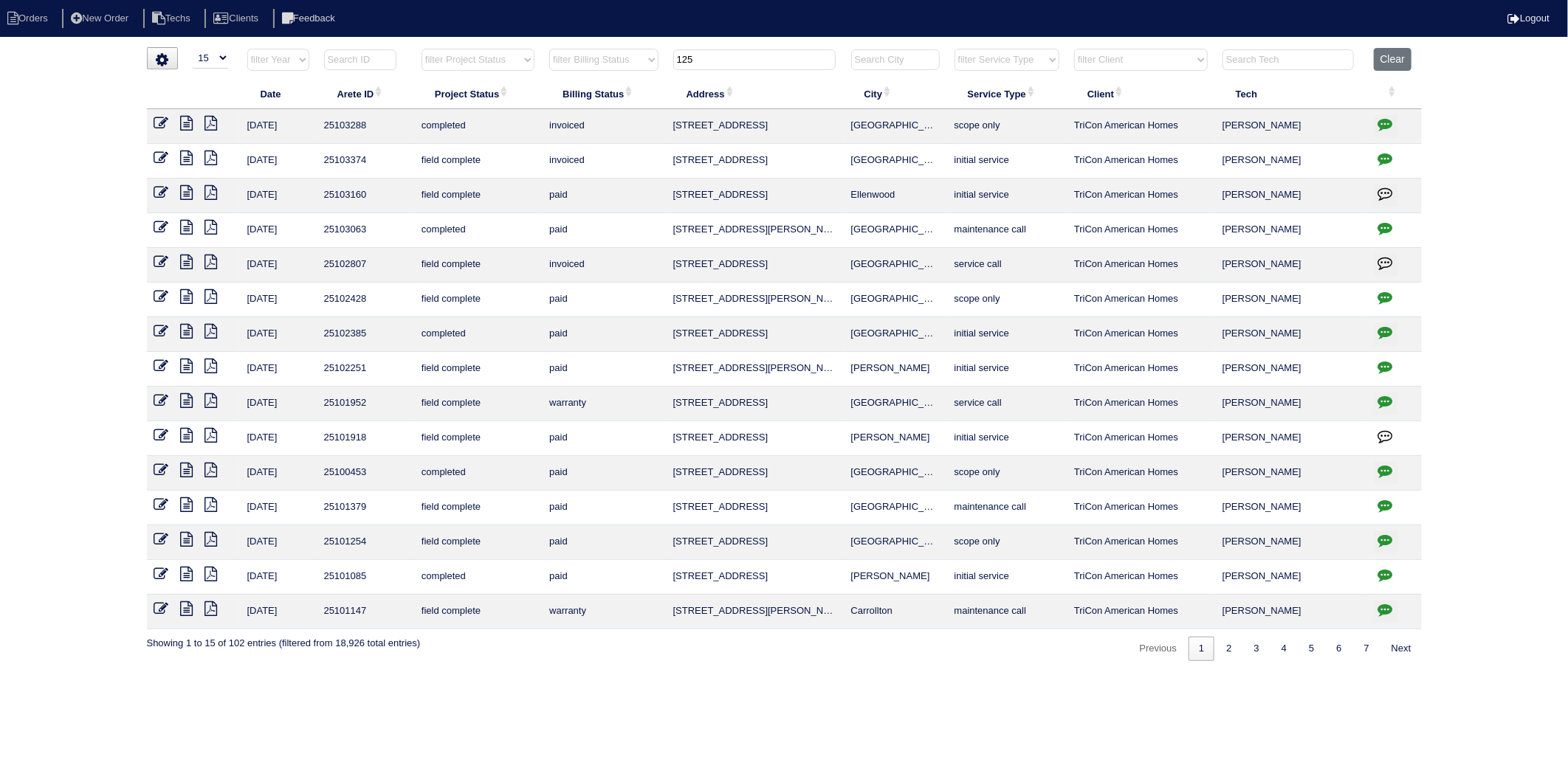
drag, startPoint x: 715, startPoint y: 52, endPoint x: 625, endPoint y: 67, distance: 91.2
click at [625, 67] on tr "filter Year -- Any Year -- 2025 2024 2023 2022 2021 2020 2019 filter Project St…" at bounding box center [784, 63] width 1275 height 30
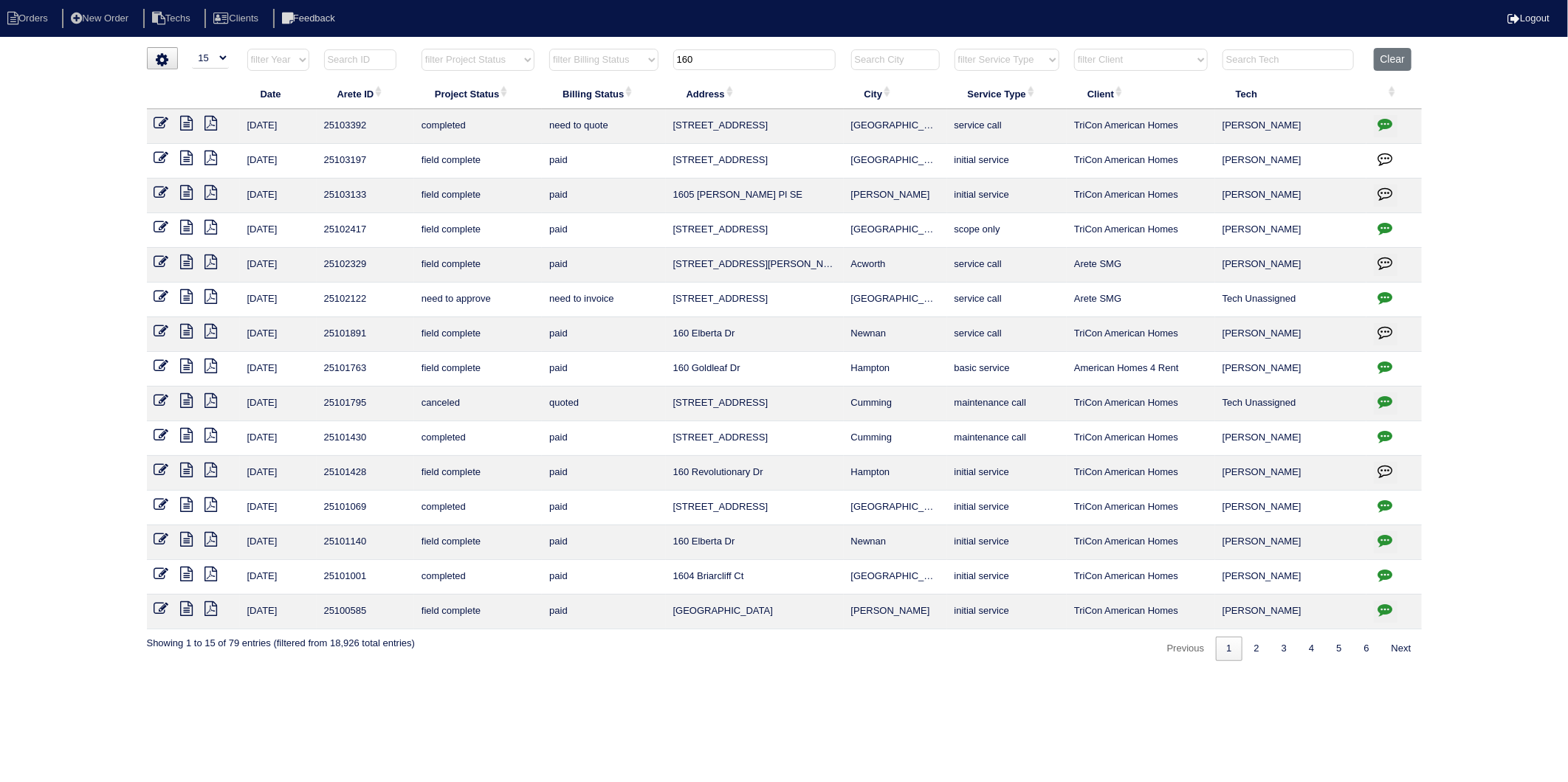
type input "160"
click at [1393, 54] on button "Clear" at bounding box center [1392, 59] width 38 height 22
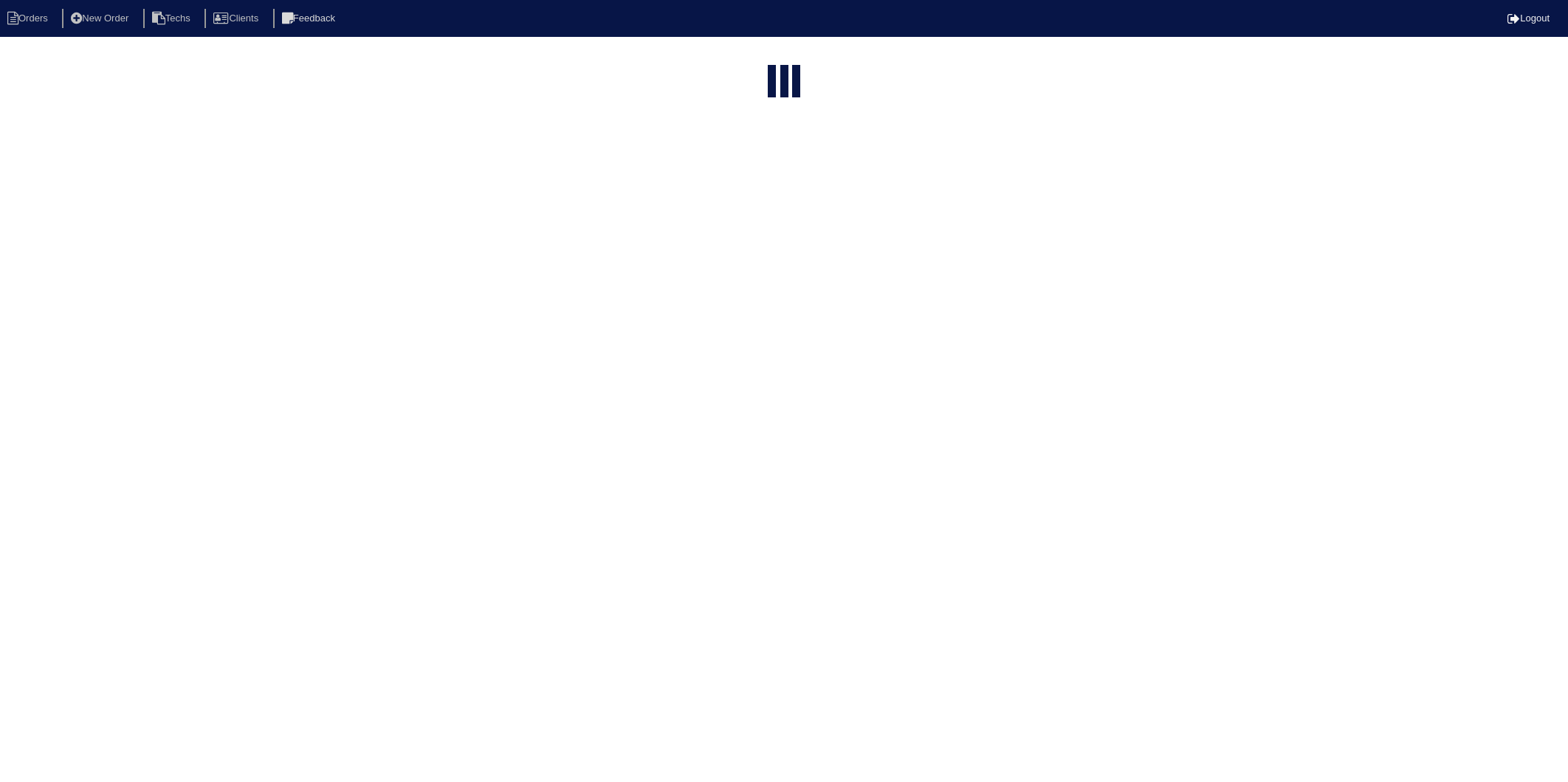
select select "15"
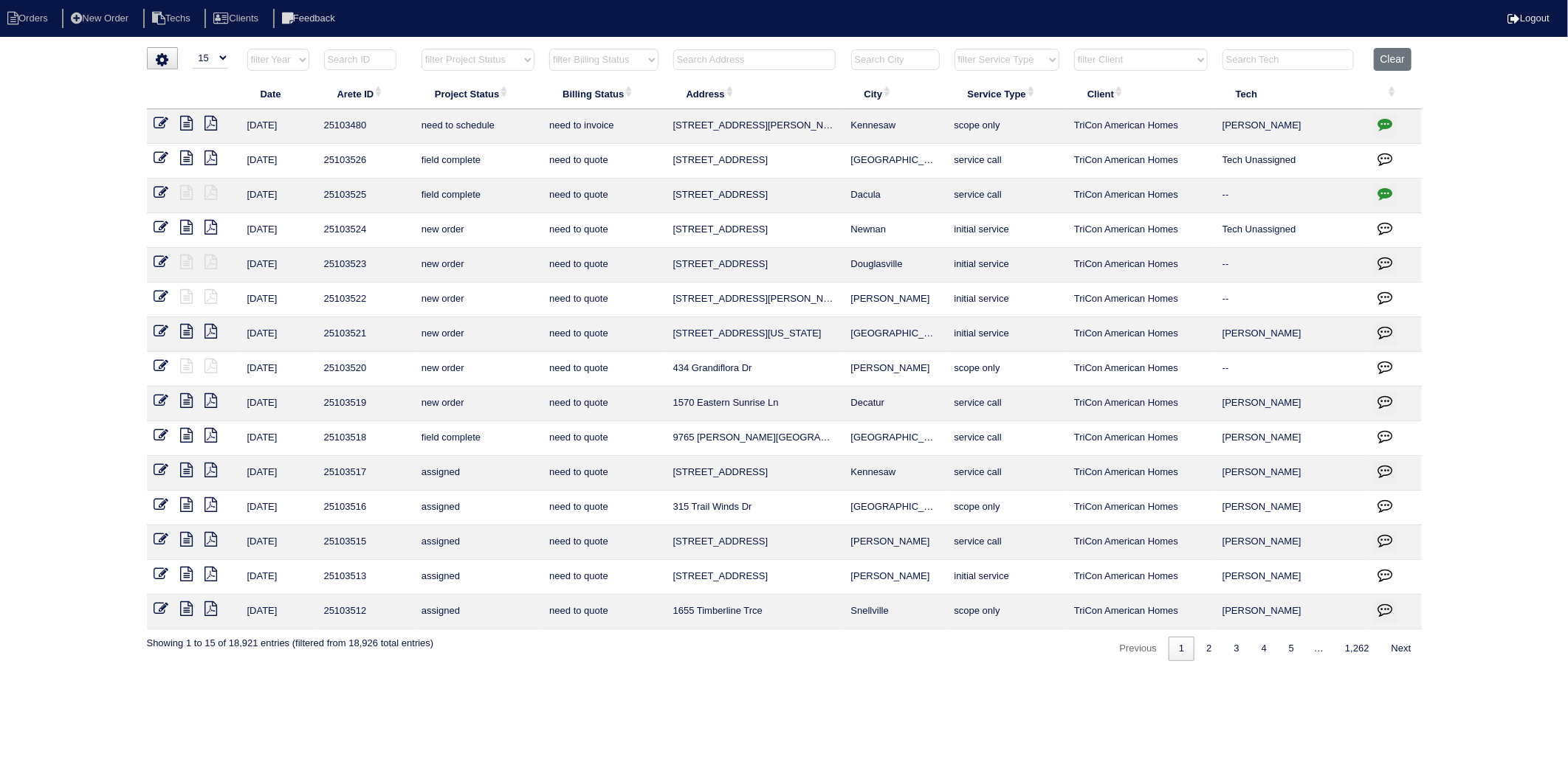
click at [510, 52] on select "filter Project Status -- Any Project Status -- new order assigned in progress f…" at bounding box center [478, 60] width 113 height 22
click at [621, 59] on select "filter Billing Status -- Any Billing Status -- need to quote quoted need to inv…" at bounding box center [604, 60] width 109 height 22
click at [550, 49] on select "filter Billing Status -- Any Billing Status -- need to quote quoted need to inv…" at bounding box center [604, 60] width 109 height 22
select select "need to invoice"
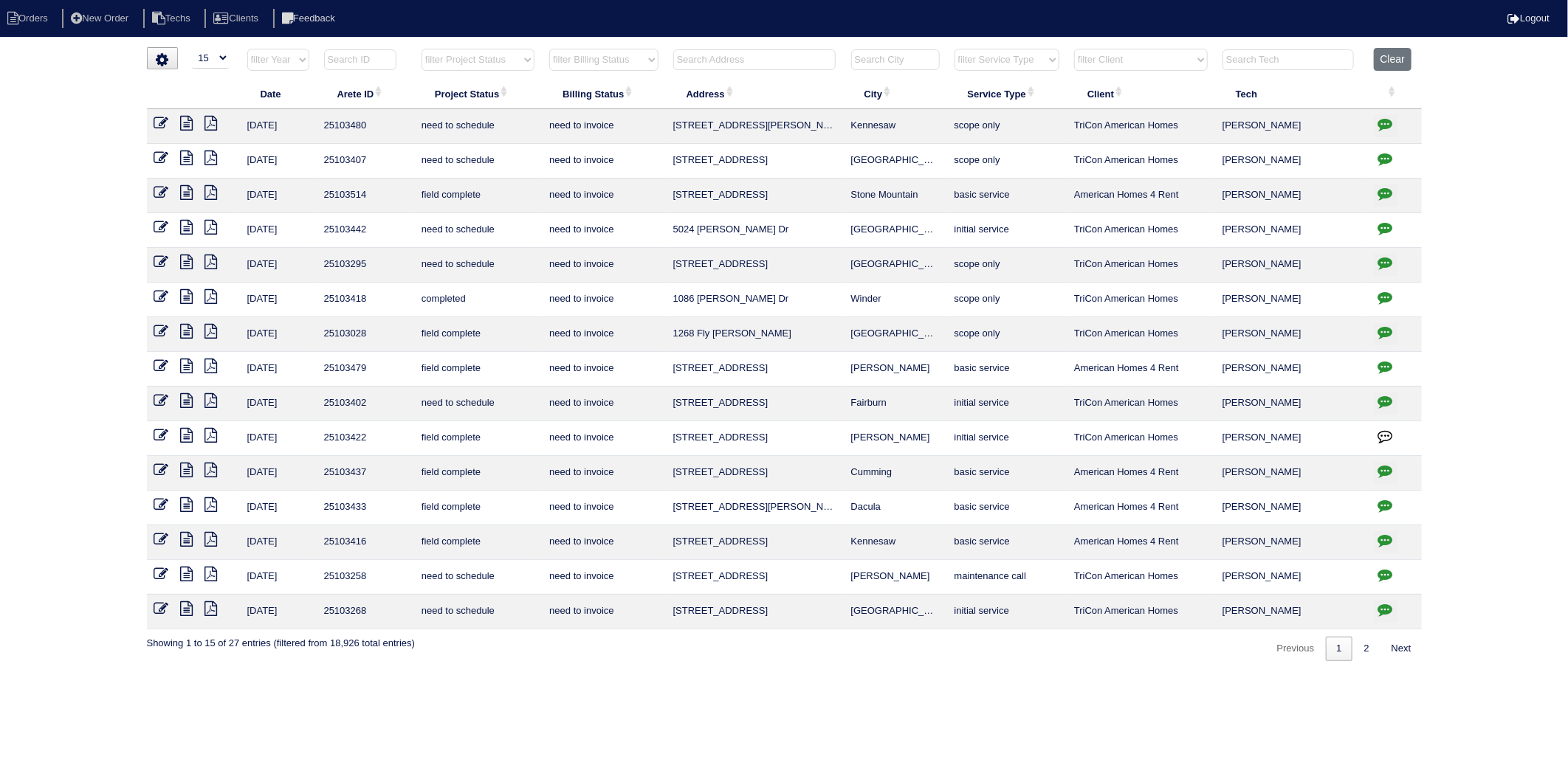
click at [715, 62] on input "text" at bounding box center [754, 60] width 162 height 21
type input "108"
select select "need to invoice"
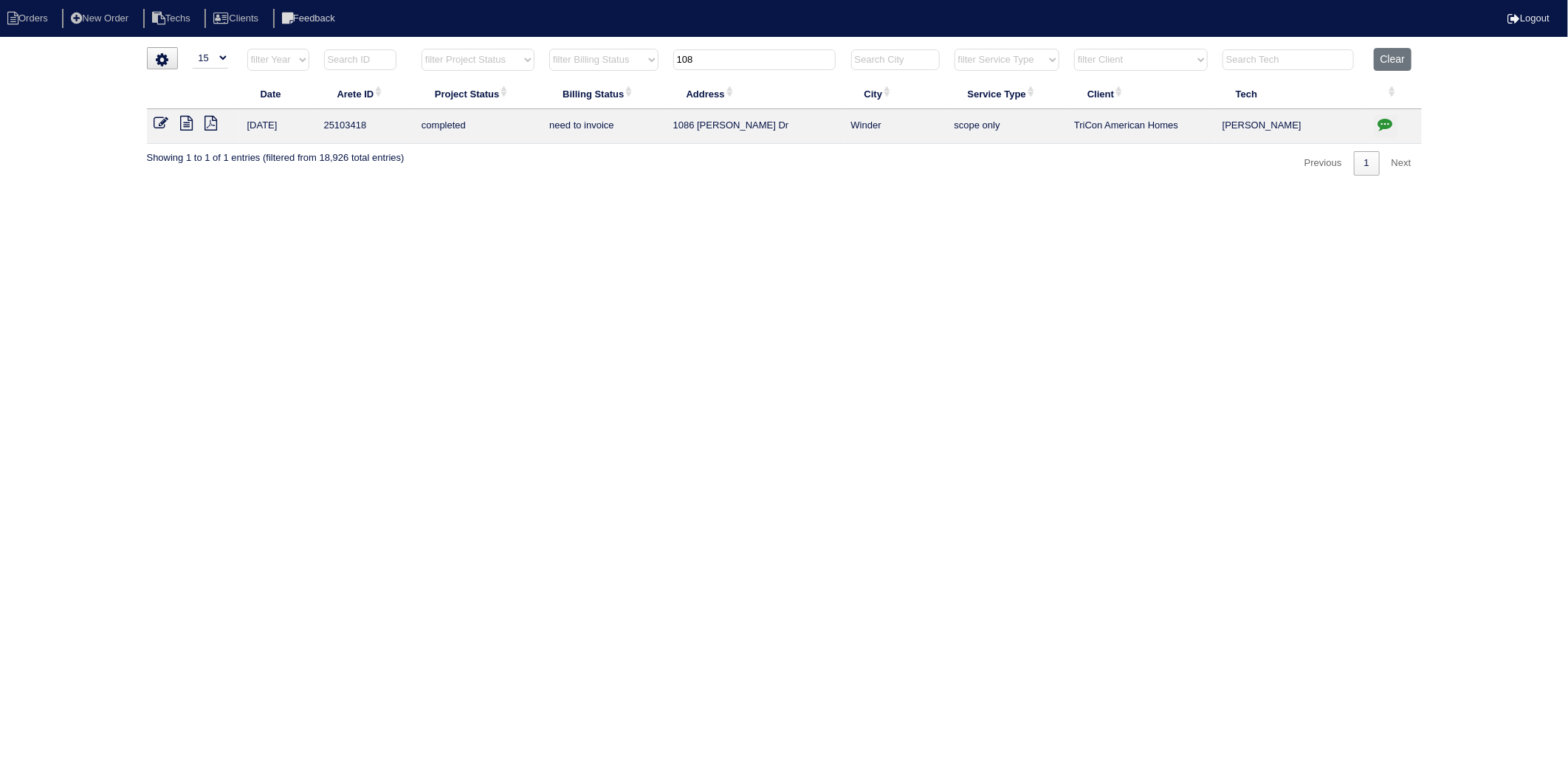
type input "108"
click at [164, 126] on icon at bounding box center [161, 123] width 15 height 15
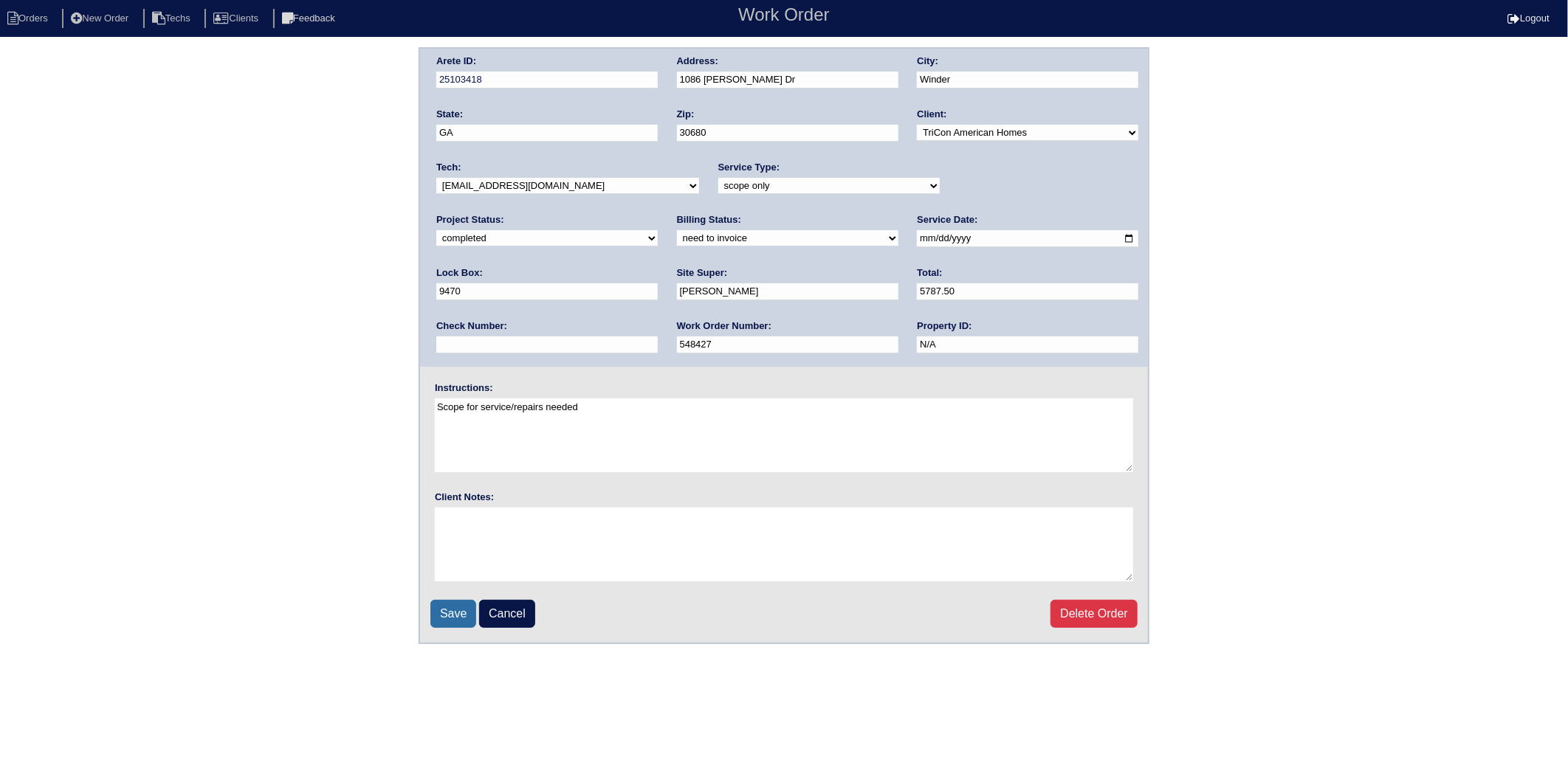
click at [445, 618] on input "Save" at bounding box center [453, 614] width 46 height 28
click at [25, 20] on li "Orders" at bounding box center [29, 19] width 60 height 20
select select "15"
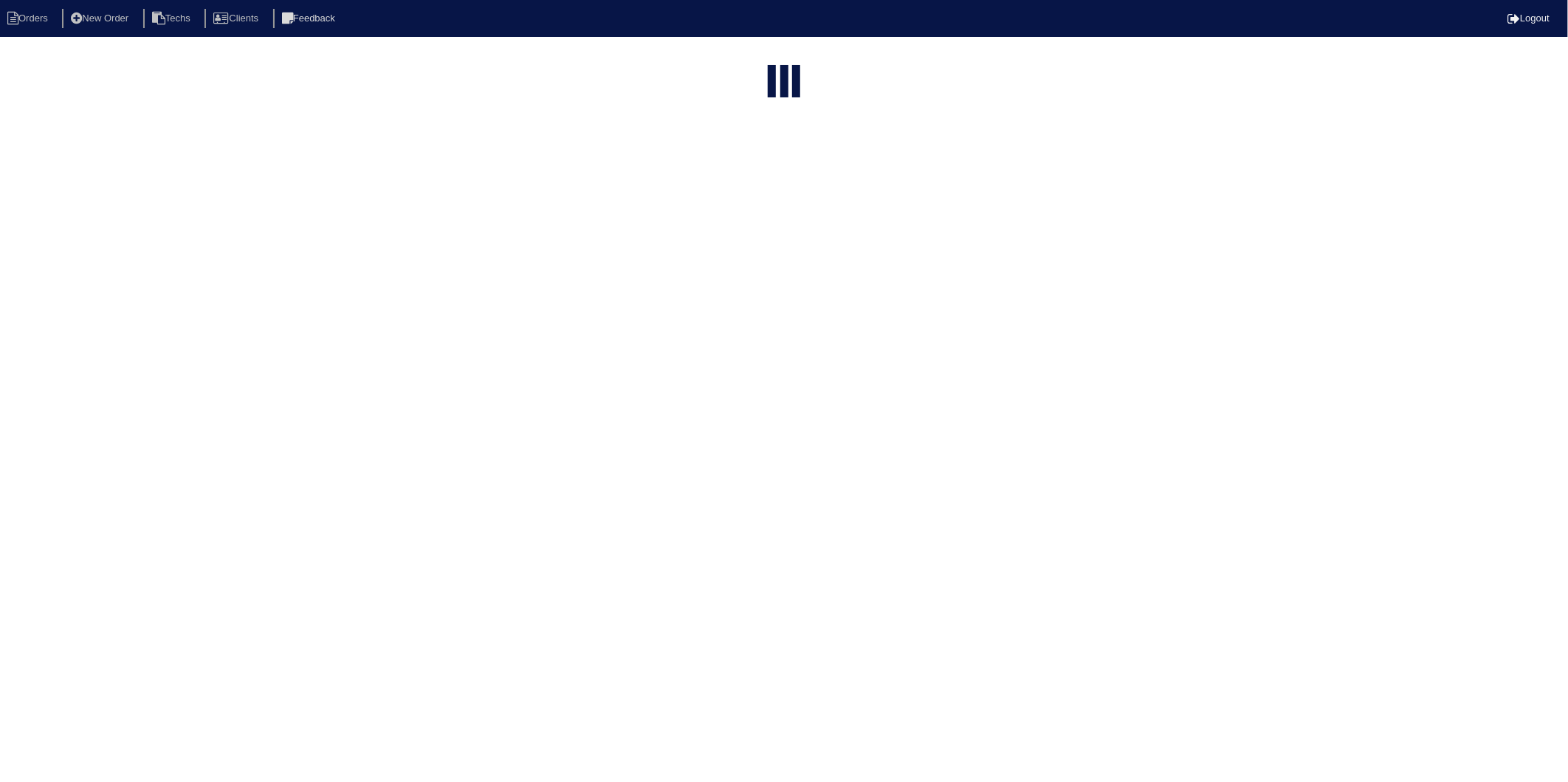
select select "need to invoice"
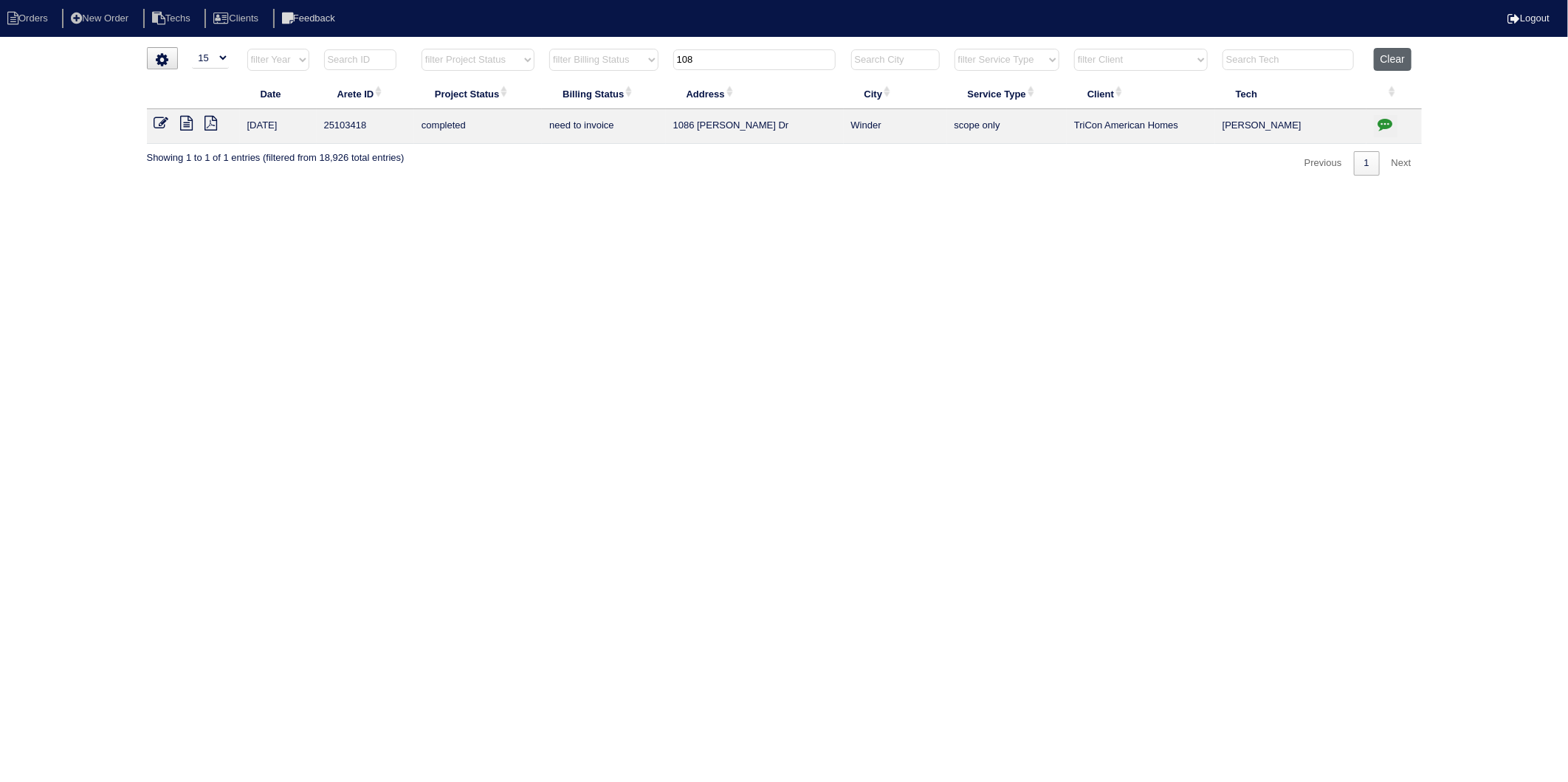
click at [1397, 56] on button "Clear" at bounding box center [1392, 59] width 38 height 22
select select
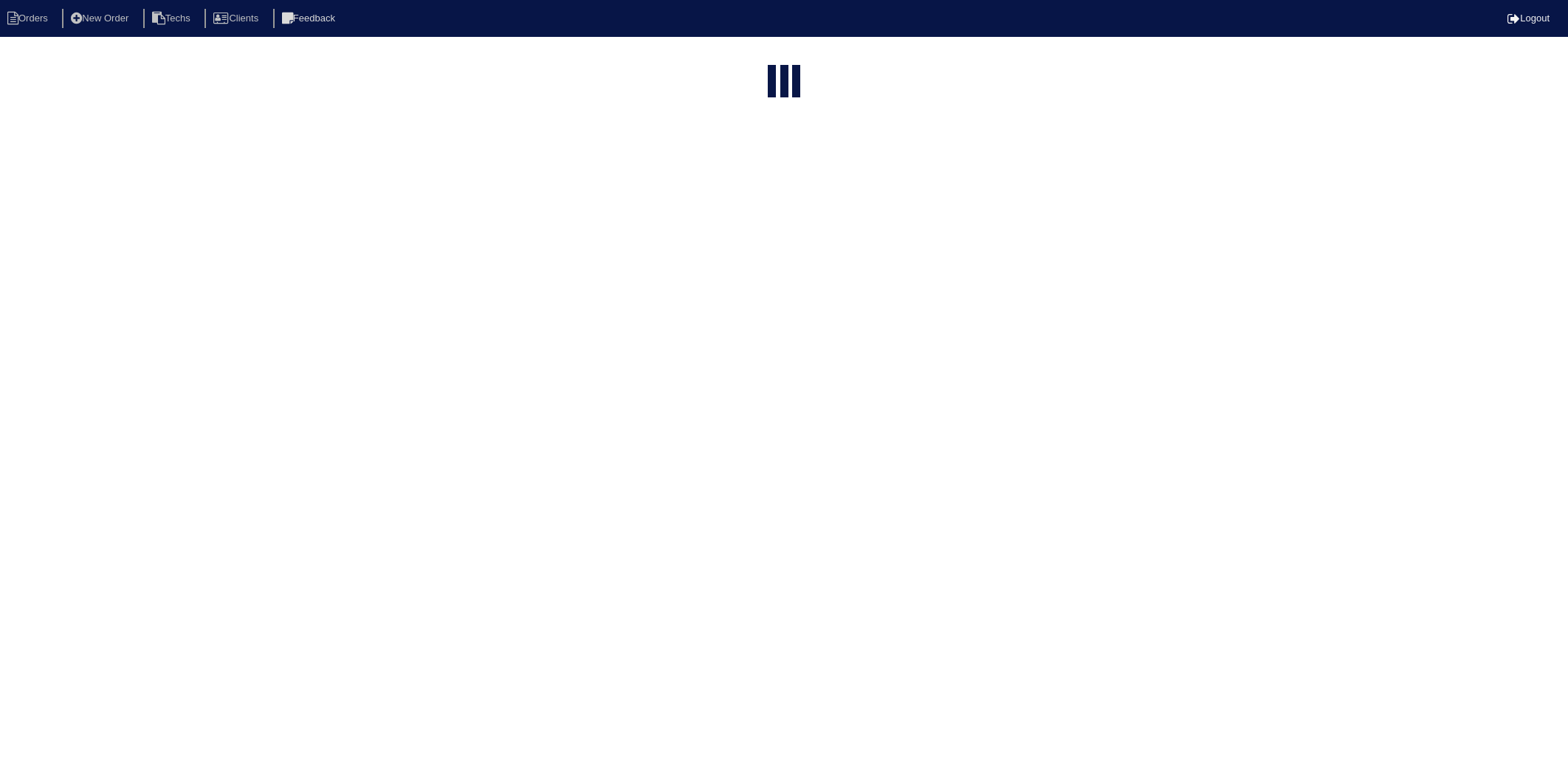
select select "15"
select select "need to invoice"
select select "15"
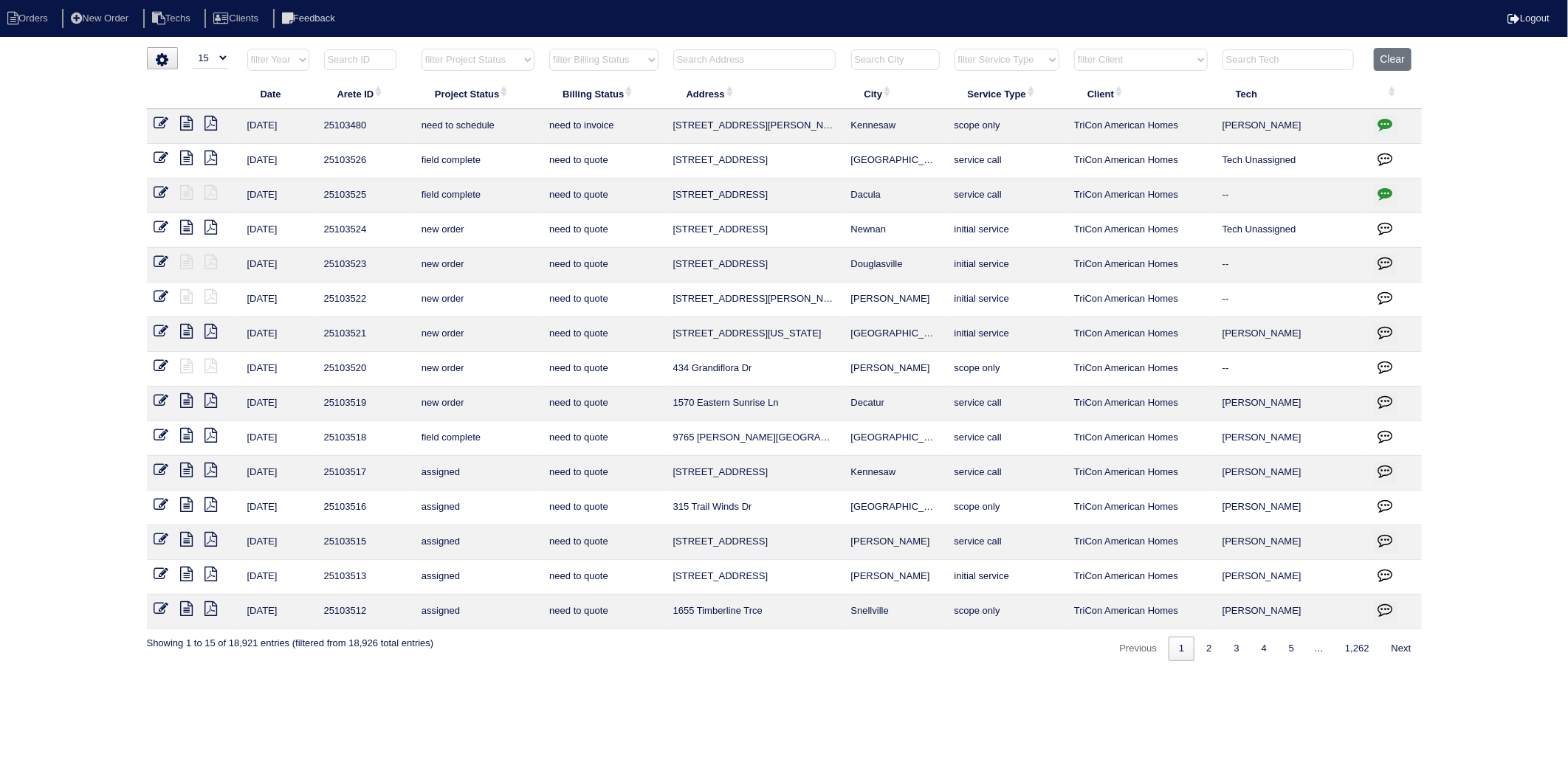
click at [601, 64] on select "filter Billing Status -- Any Billing Status -- need to quote quoted need to inv…" at bounding box center [604, 60] width 109 height 22
click at [550, 49] on select "filter Billing Status -- Any Billing Status -- need to quote quoted need to inv…" at bounding box center [604, 60] width 109 height 22
select select "need to invoice"
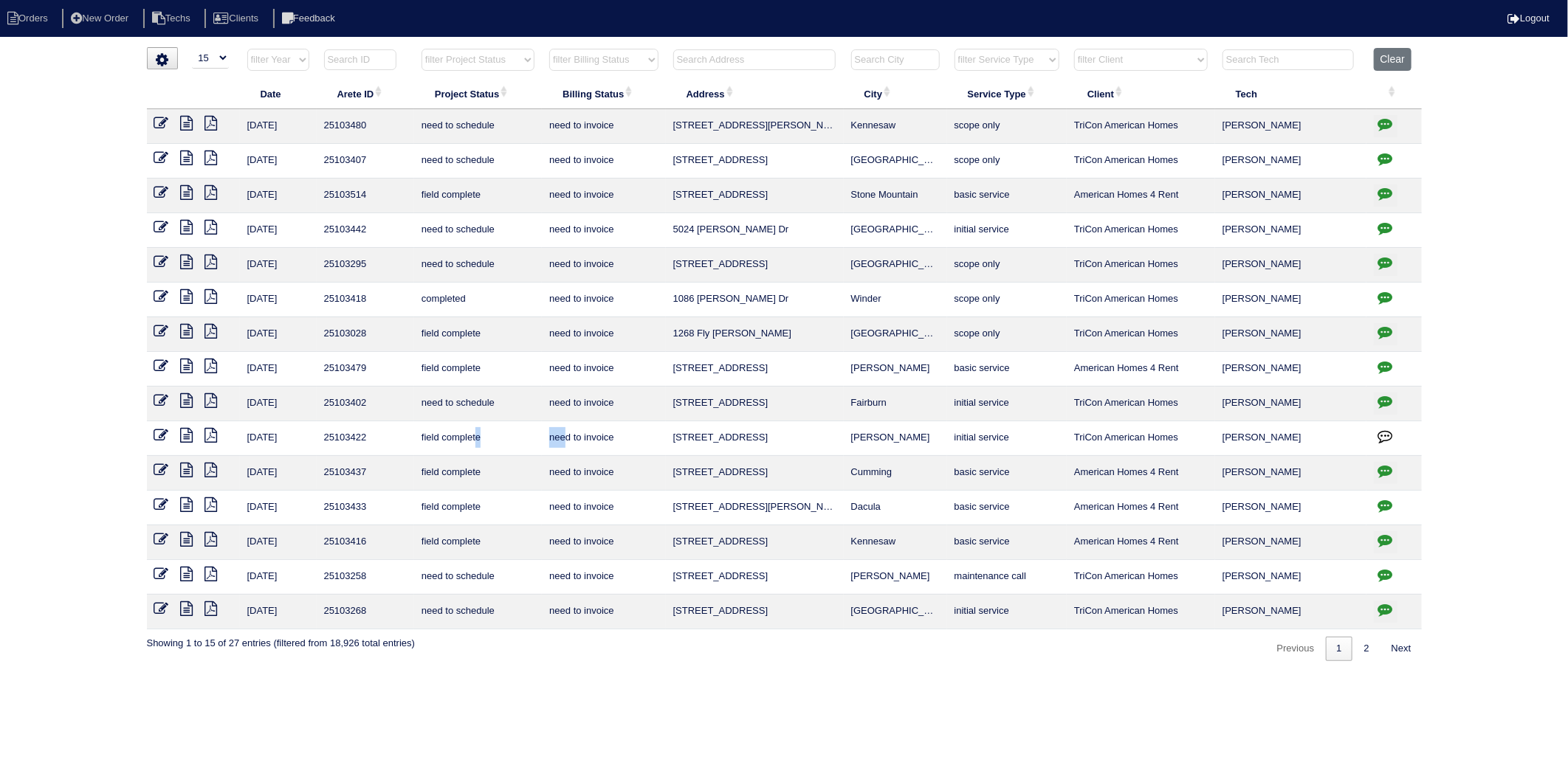
drag, startPoint x: 508, startPoint y: 431, endPoint x: 467, endPoint y: 431, distance: 41.0
click at [467, 431] on tr "9/17/25 25103422 field complete need to invoice 330 Summit View Dr McDonough in…" at bounding box center [784, 438] width 1275 height 35
click at [155, 435] on icon at bounding box center [161, 435] width 15 height 15
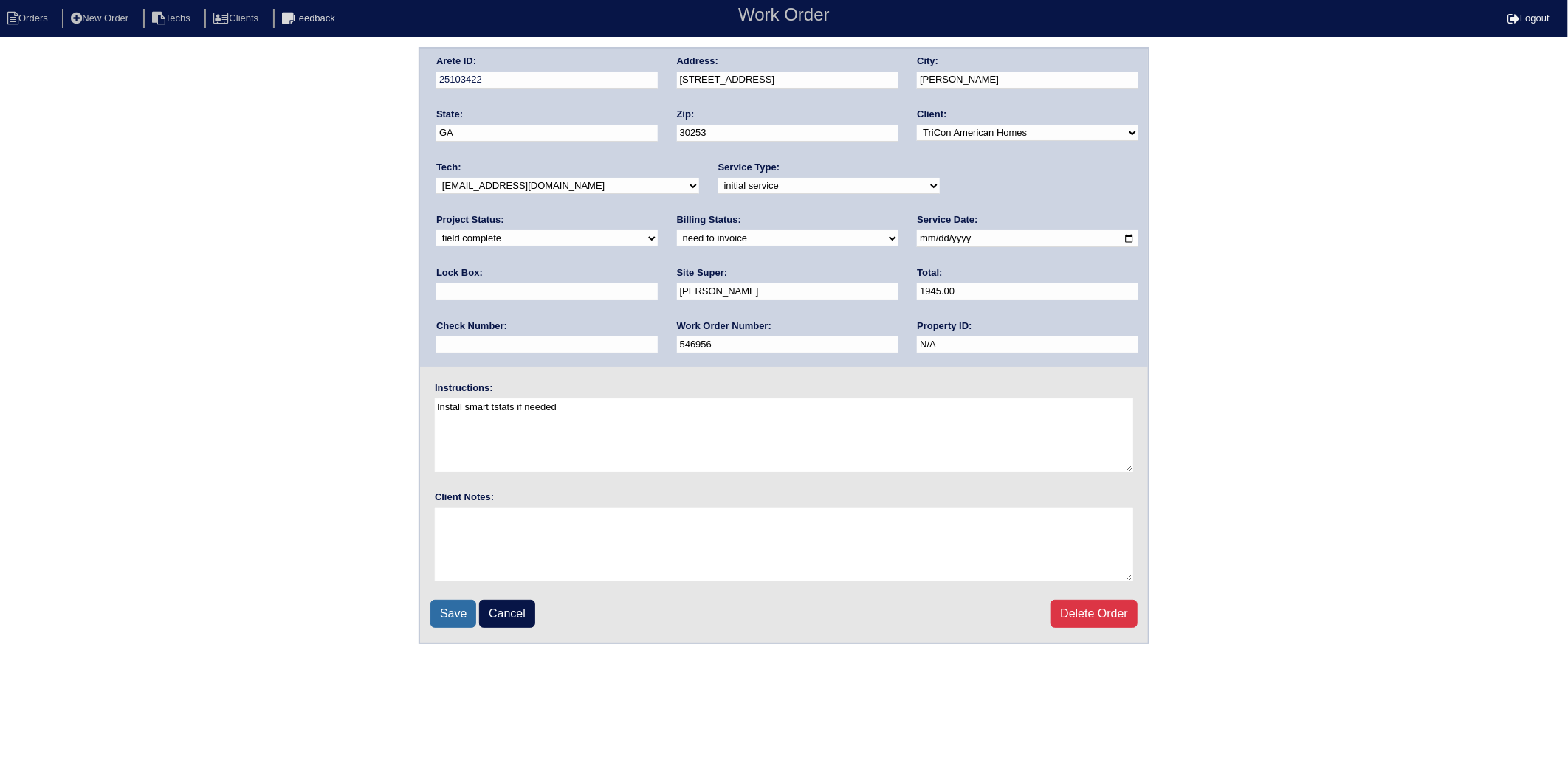
click at [459, 611] on input "Save" at bounding box center [453, 614] width 46 height 28
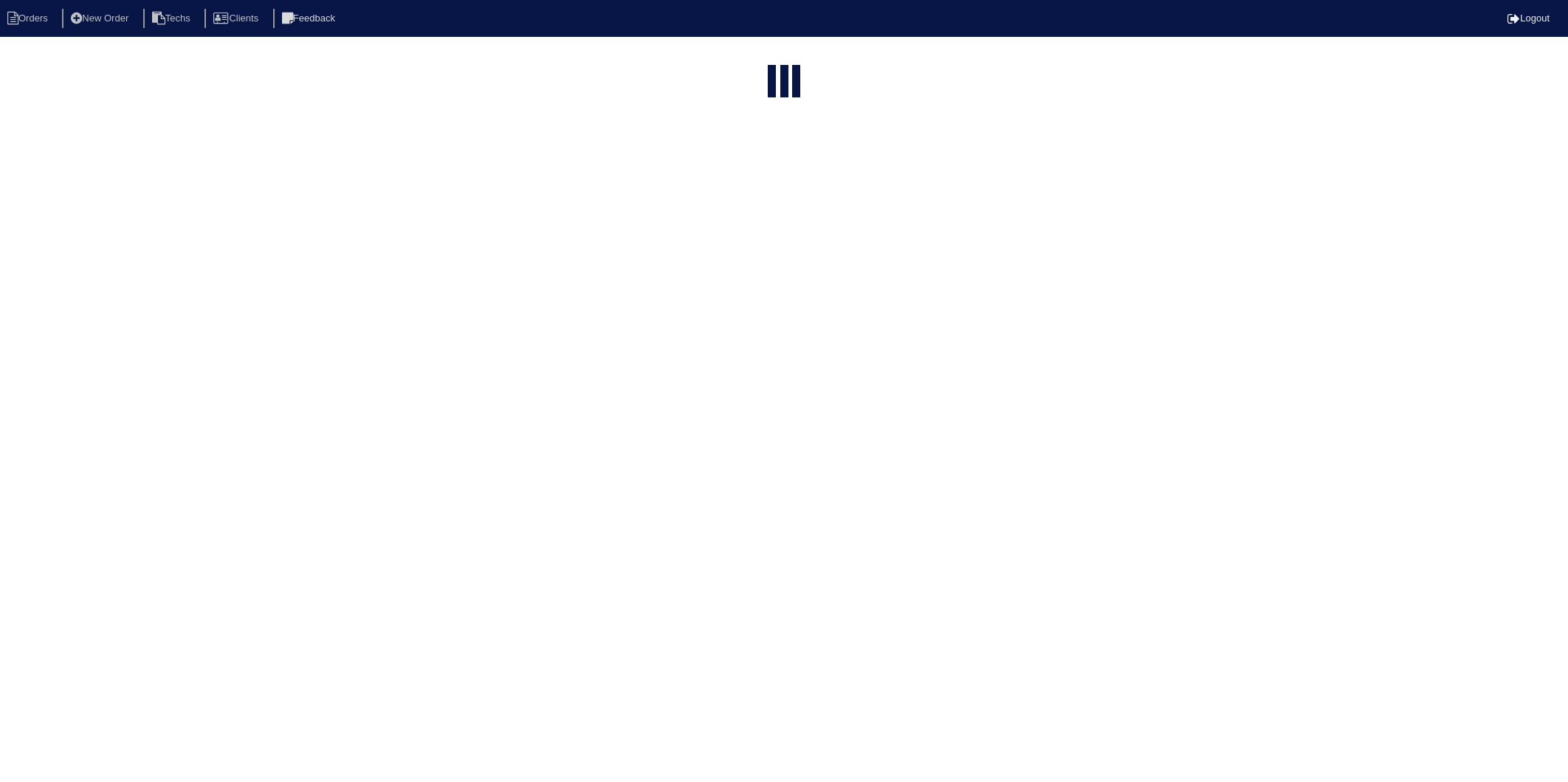
select select "15"
select select "need to invoice"
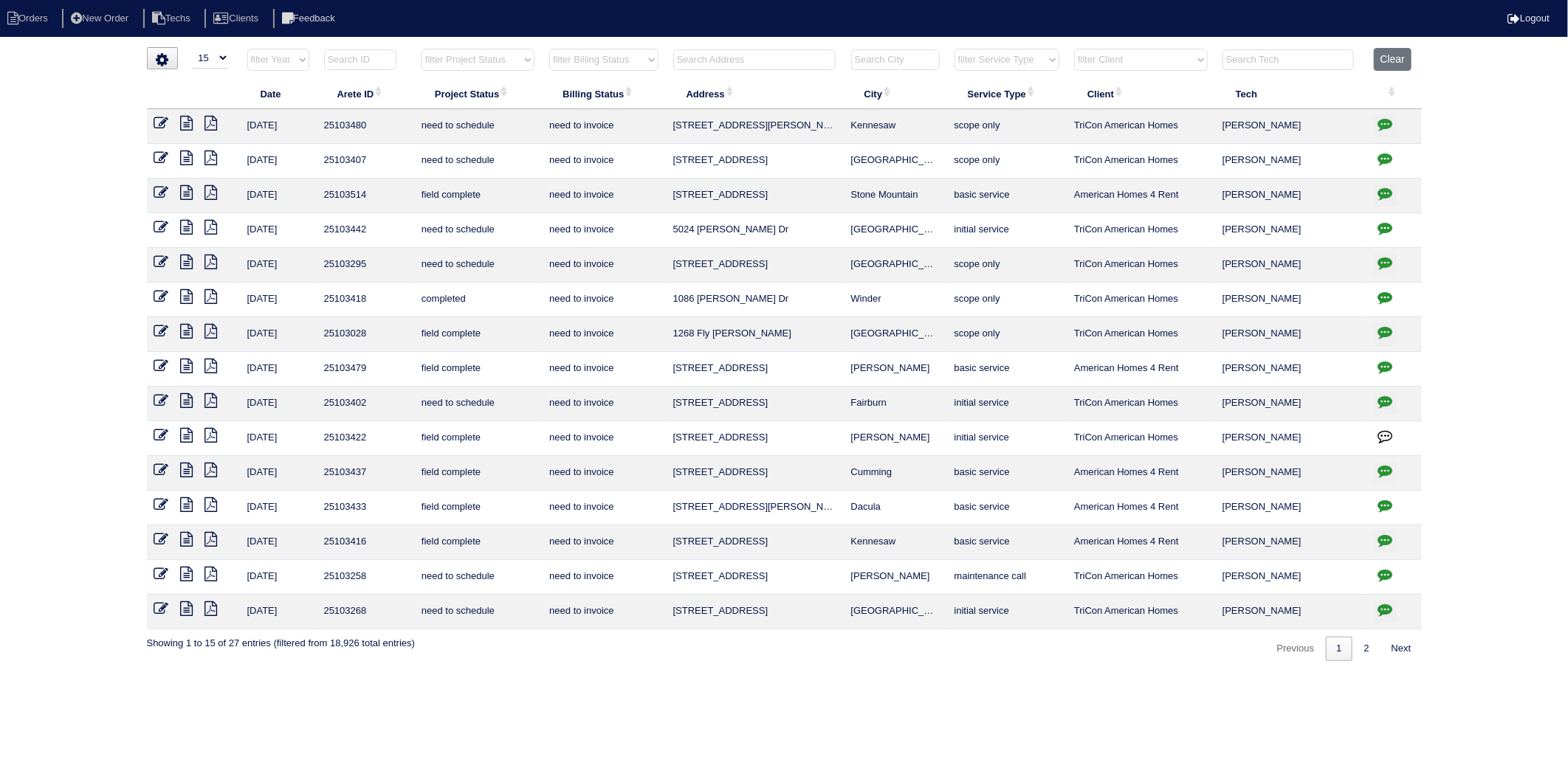
click at [166, 439] on icon at bounding box center [161, 435] width 15 height 15
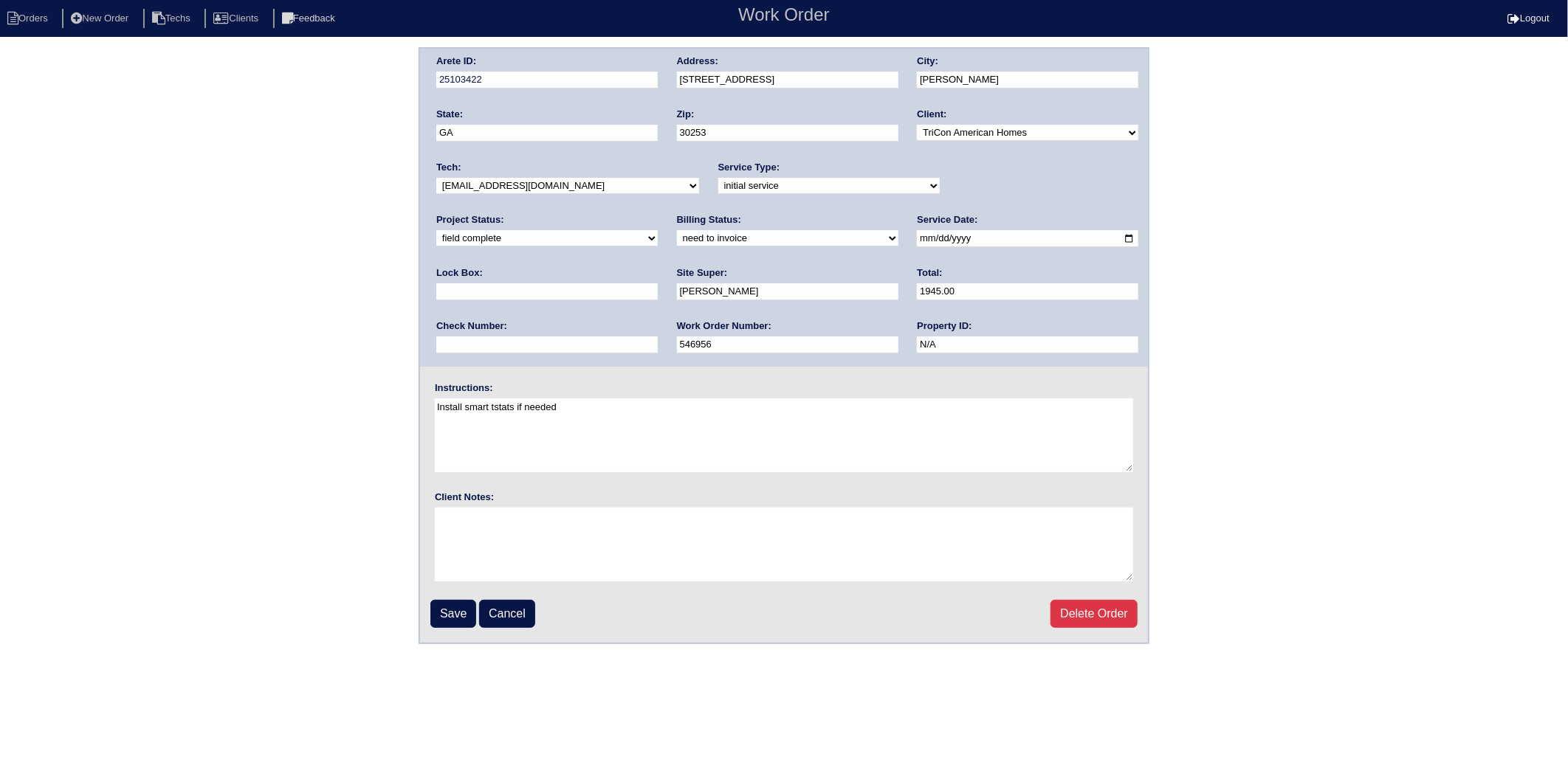
click at [677, 237] on select "need to quote quoted need to invoice invoiced paid warranty purchase order need…" at bounding box center [787, 238] width 221 height 16
select select "invoiced"
click at [677, 230] on select "need to quote quoted need to invoice invoiced paid warranty purchase order need…" at bounding box center [787, 238] width 221 height 16
click at [448, 610] on input "Save" at bounding box center [453, 614] width 46 height 28
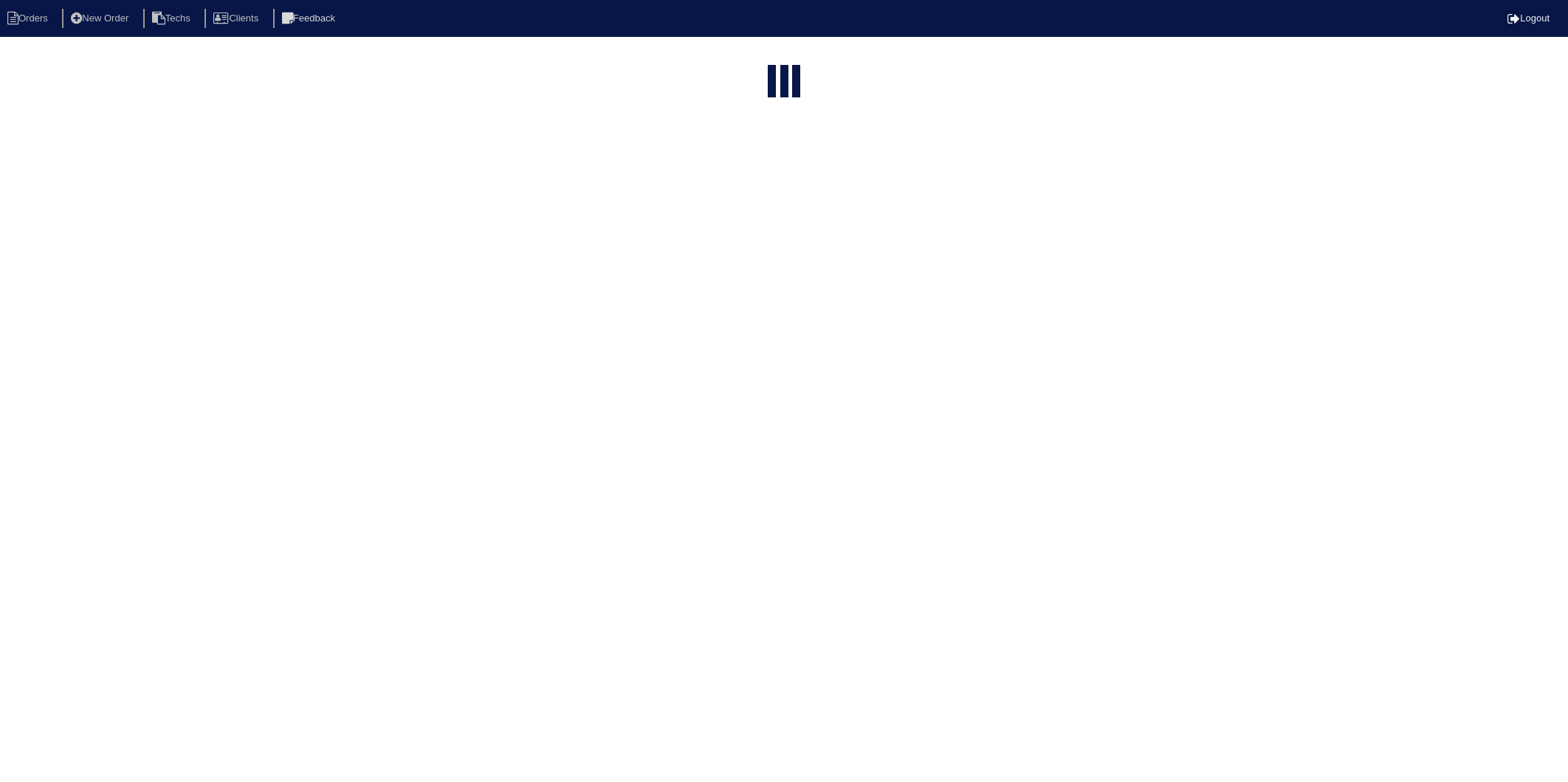
select select "15"
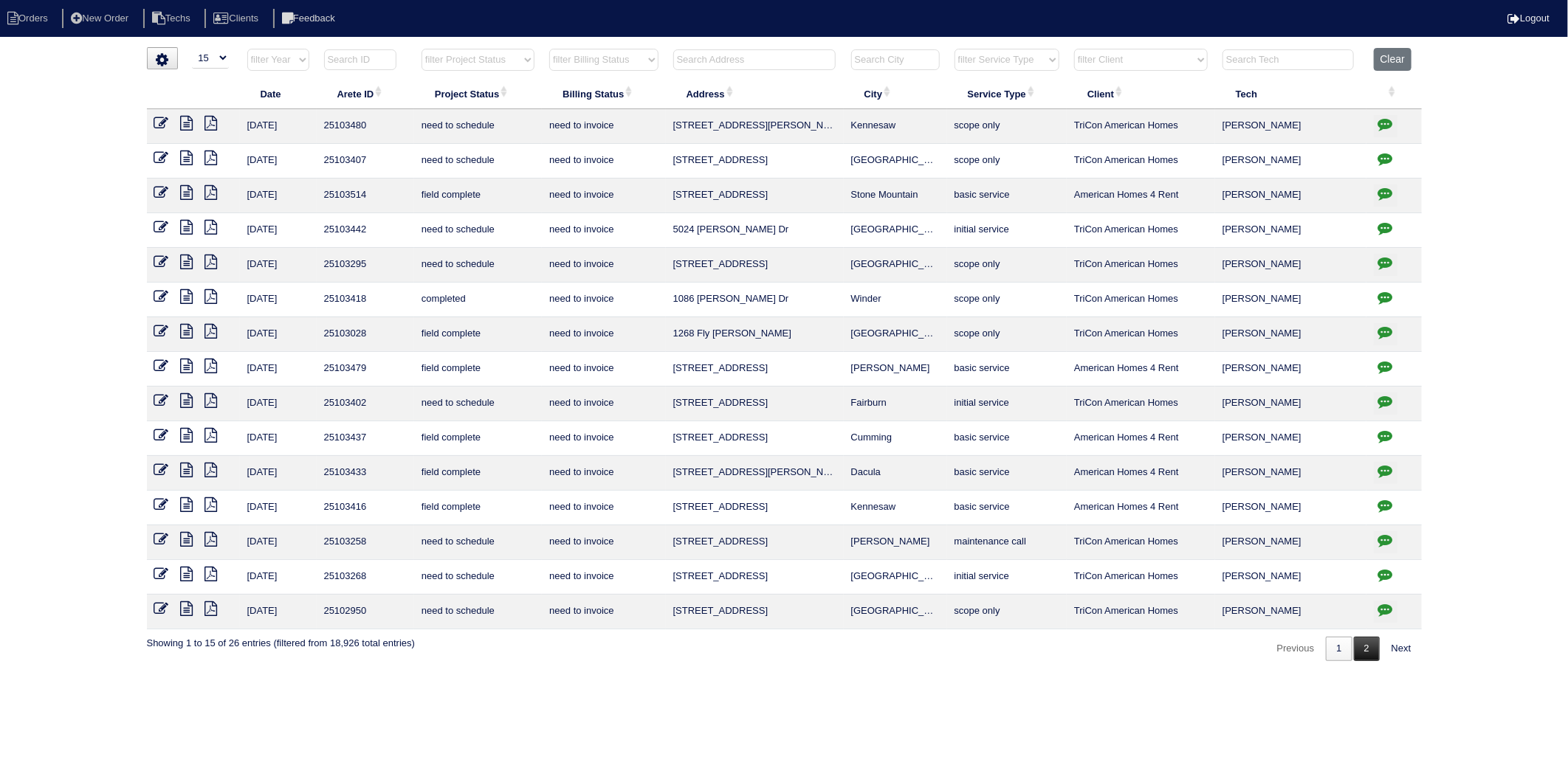
click at [1369, 652] on link "2" at bounding box center [1366, 649] width 26 height 24
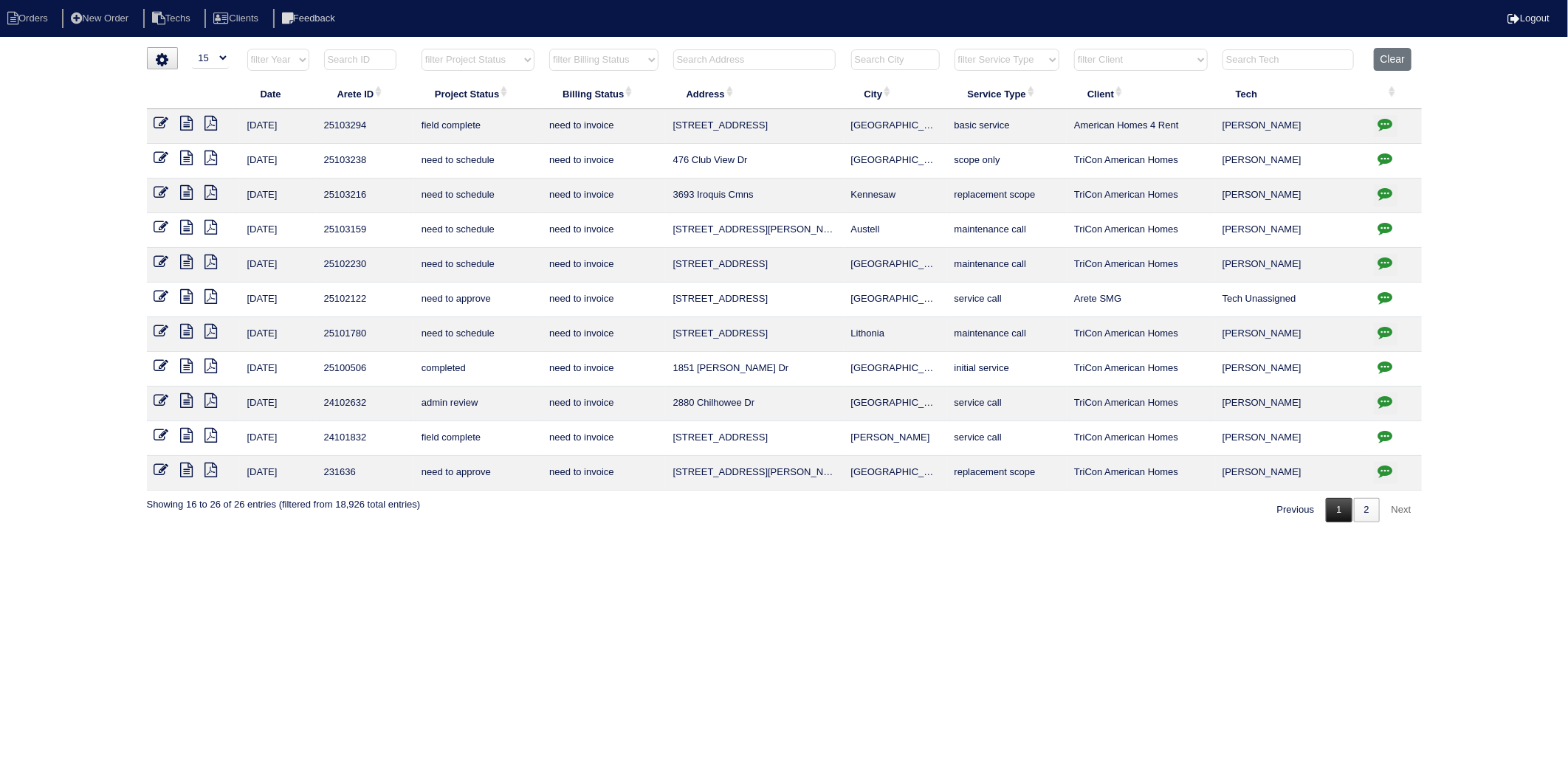
click at [1334, 503] on link "1" at bounding box center [1338, 510] width 26 height 24
select select "need to invoice"
